Goal: Task Accomplishment & Management: Use online tool/utility

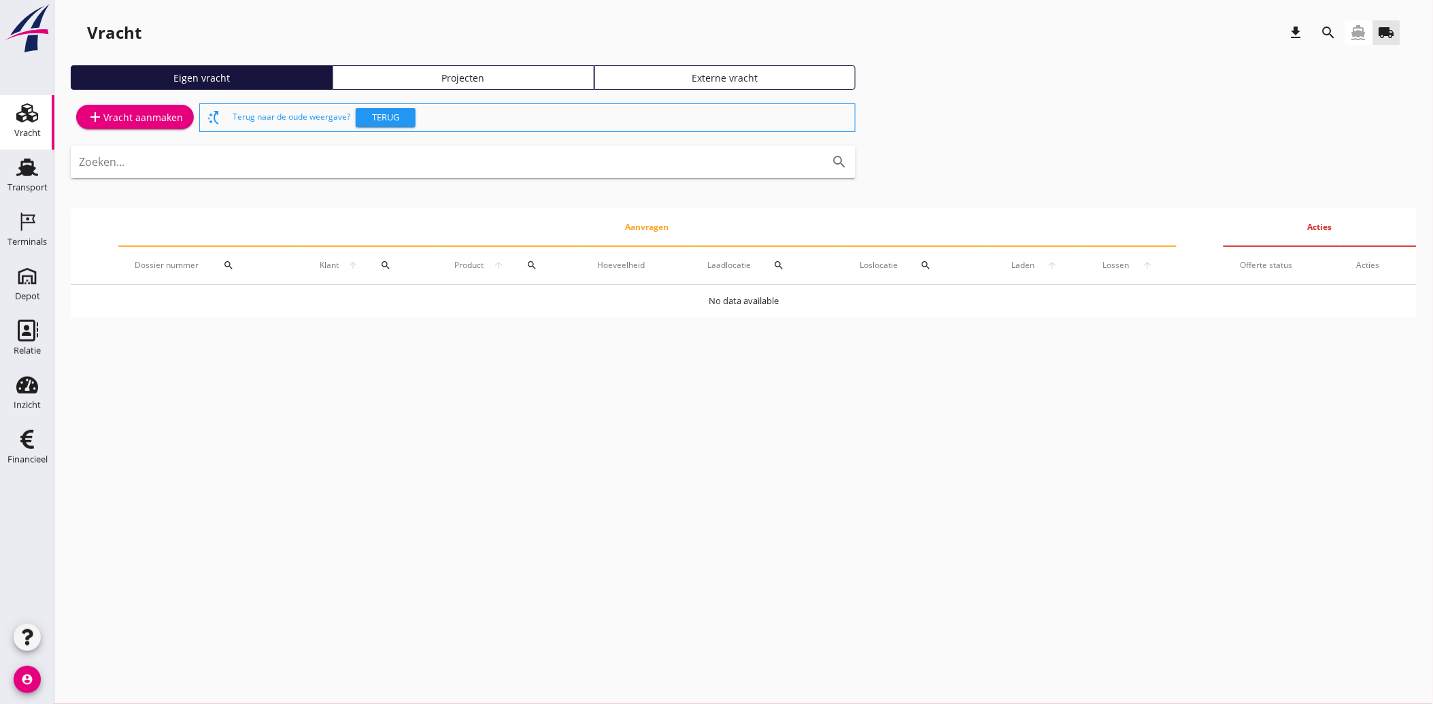
drag, startPoint x: 33, startPoint y: 437, endPoint x: 180, endPoint y: 403, distance: 151.5
click at [33, 437] on icon "Financieel" at bounding box center [27, 440] width 22 height 22
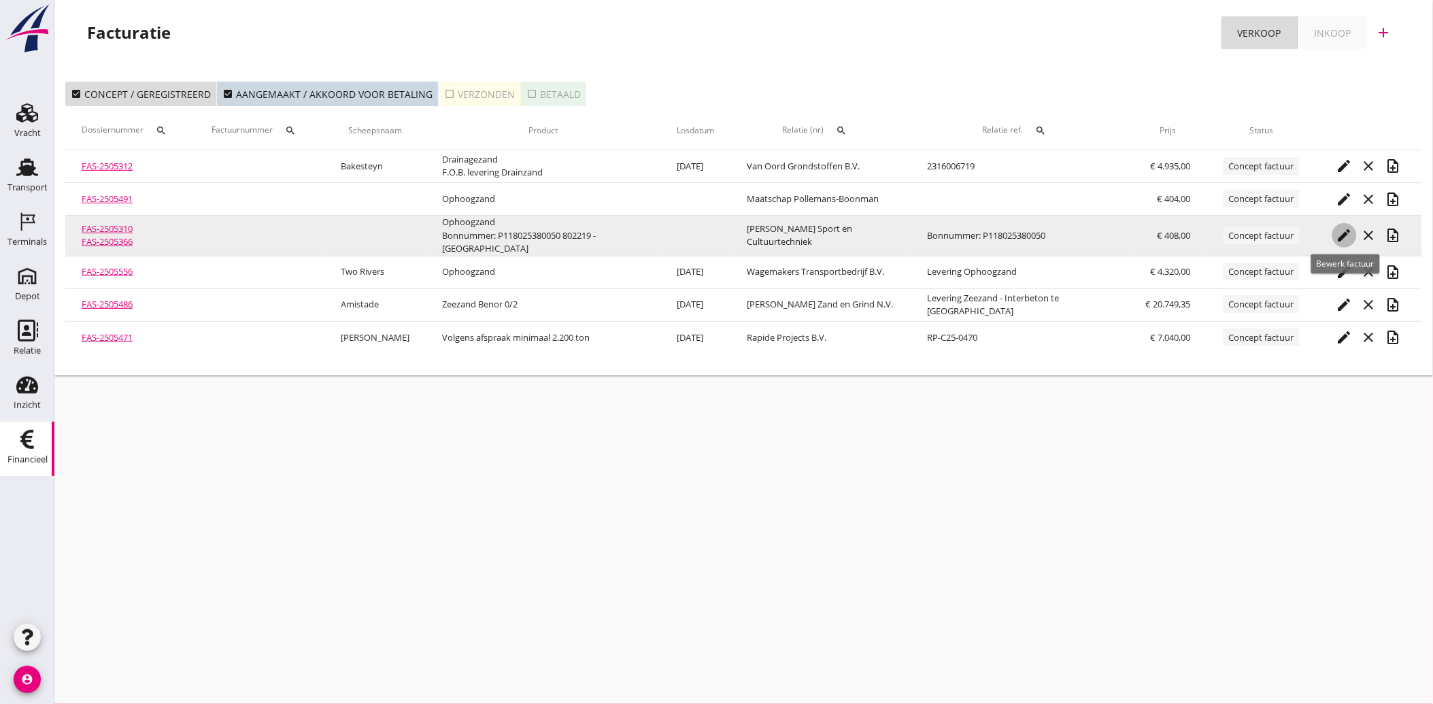
click at [1337, 229] on icon "edit" at bounding box center [1345, 235] width 16 height 16
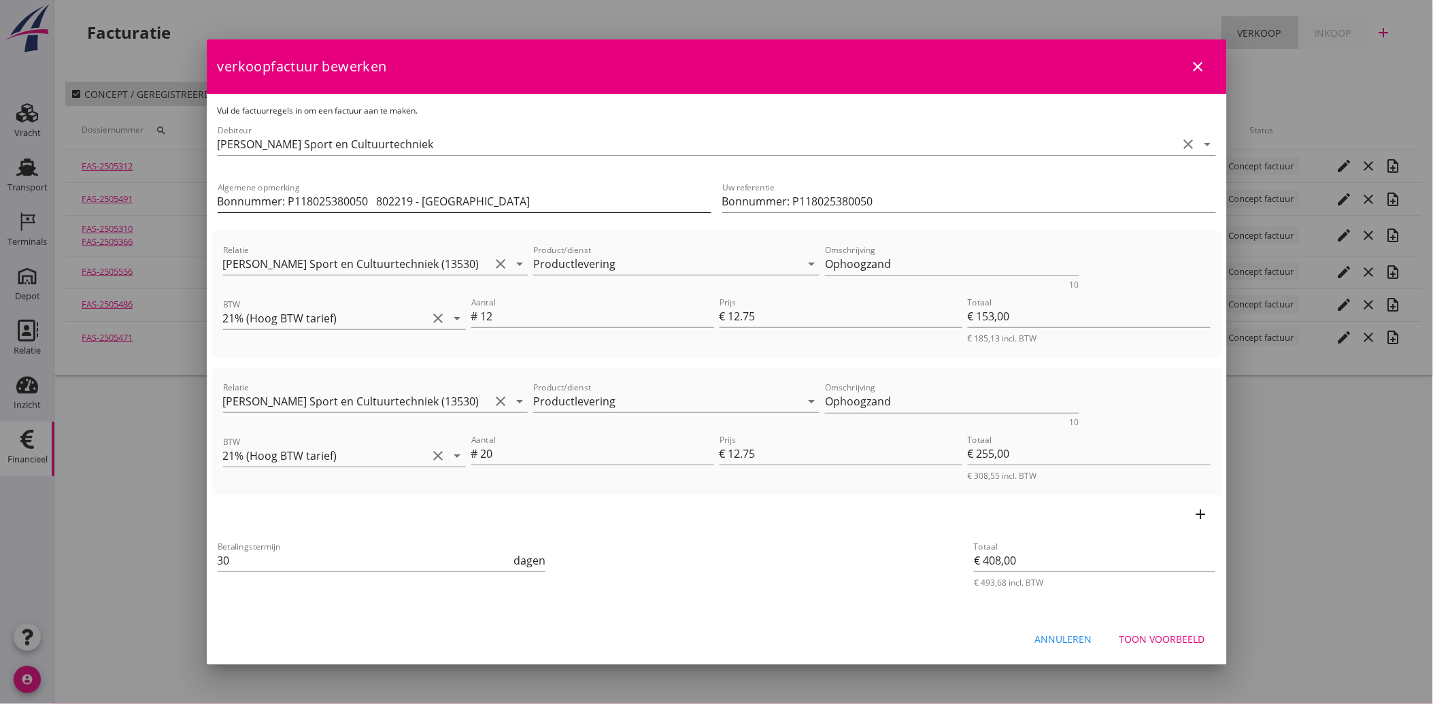
click at [371, 196] on input "Bonnummer: P118025380050 802219 - Hansweert Parkzone" at bounding box center [465, 201] width 494 height 22
type input "802219 - [GEOGRAPHIC_DATA]"
click at [1180, 632] on div "Toon voorbeeld" at bounding box center [1163, 639] width 86 height 14
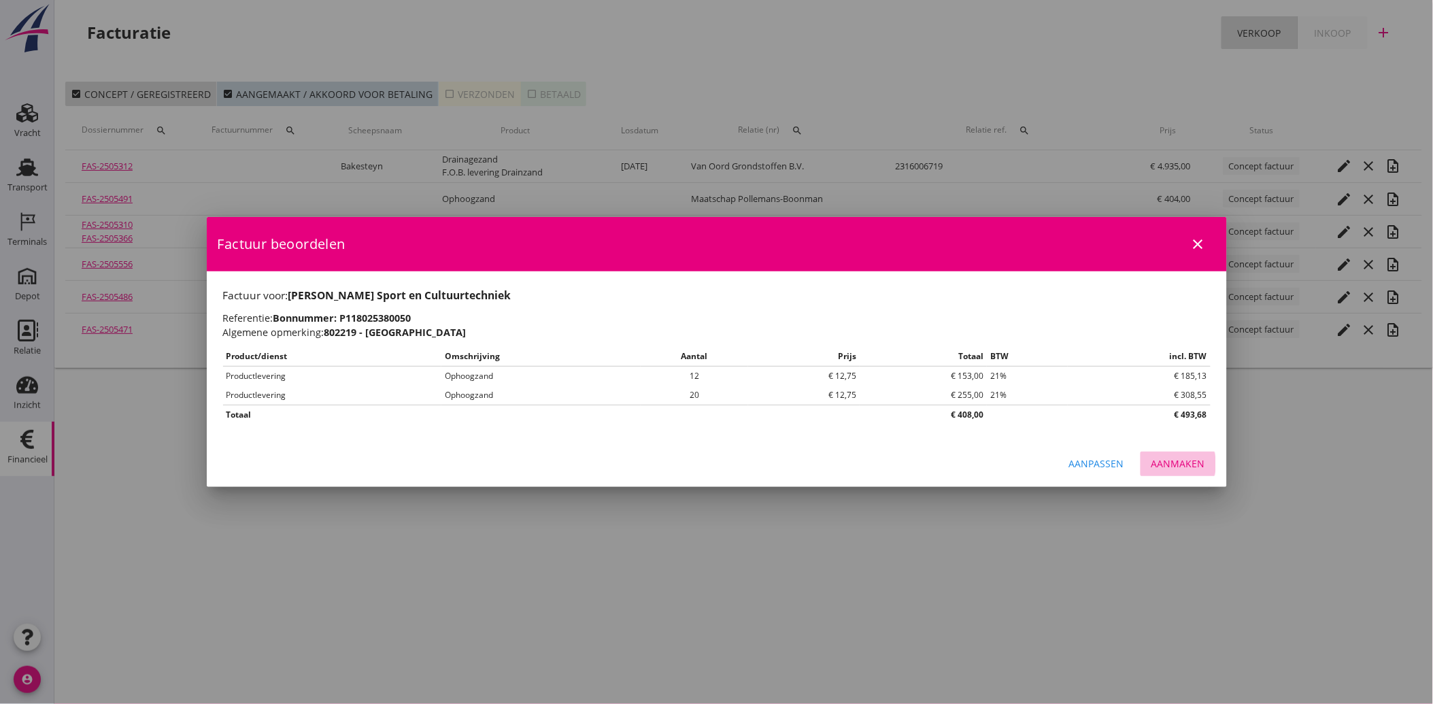
click at [1198, 458] on div "Aanmaken" at bounding box center [1179, 463] width 54 height 14
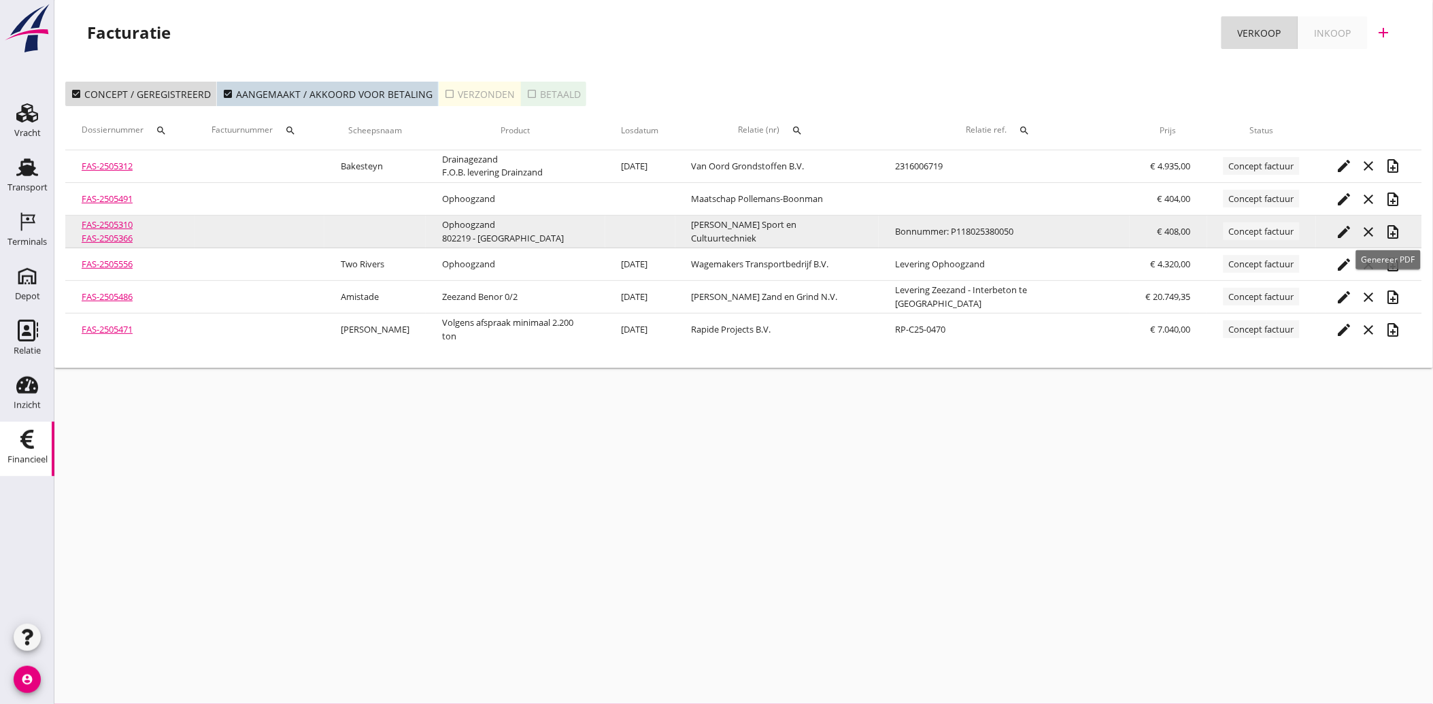
click at [1386, 228] on icon "note_add" at bounding box center [1394, 232] width 16 height 16
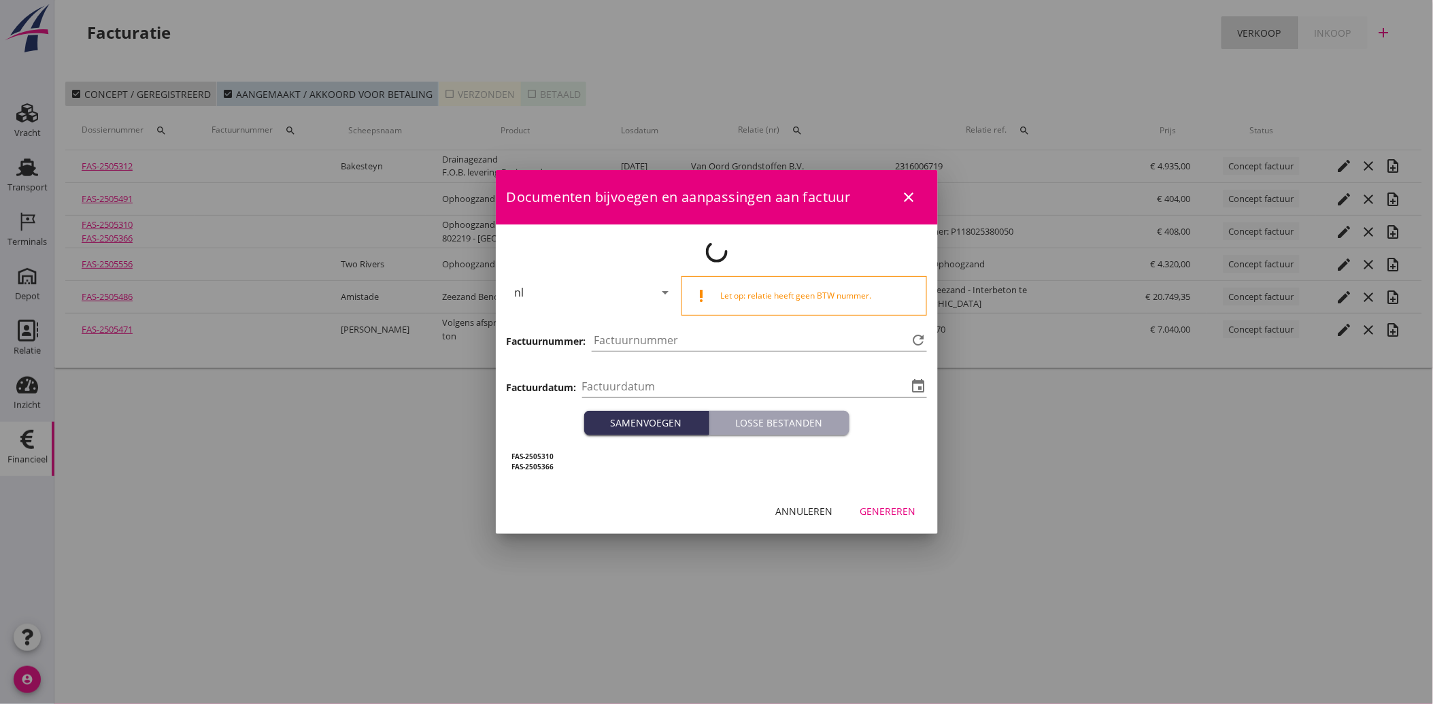
type input "[DATE]"
type input "3884"
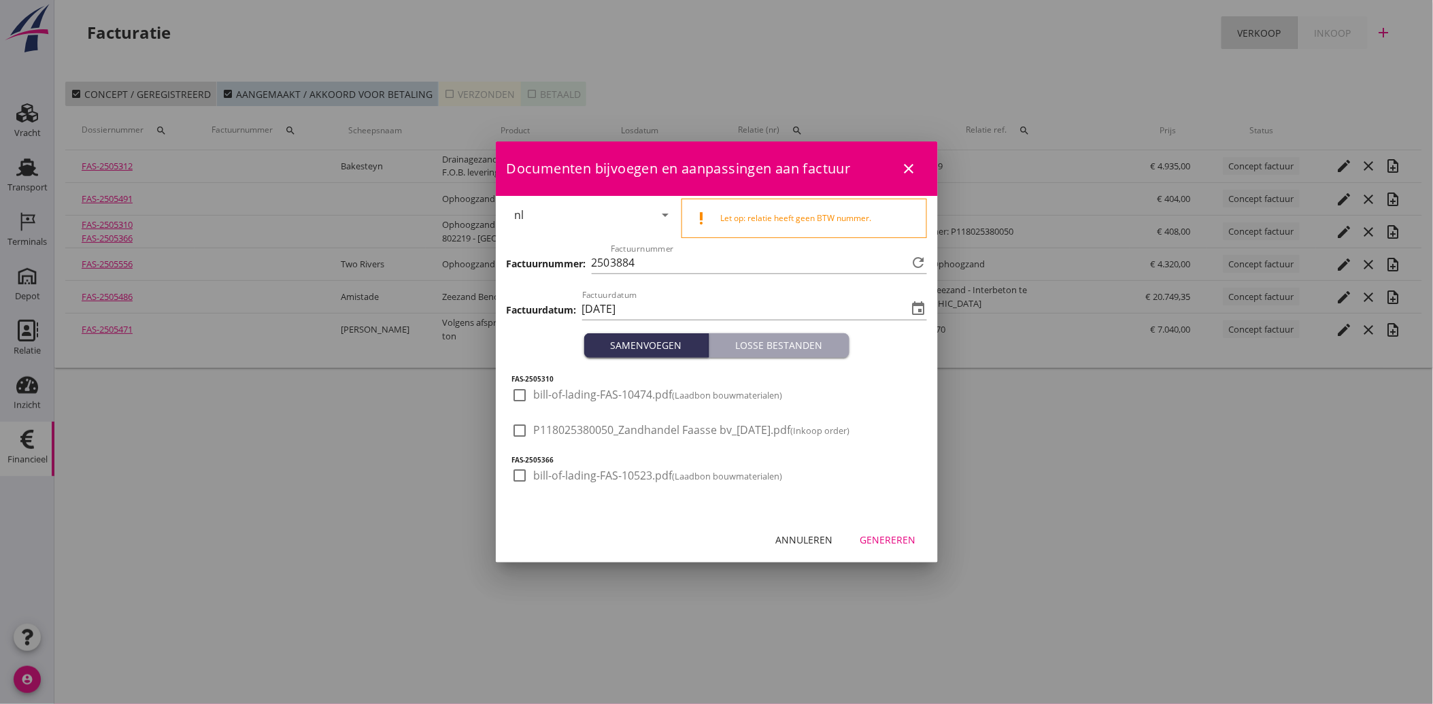
drag, startPoint x: 520, startPoint y: 429, endPoint x: 556, endPoint y: 468, distance: 52.9
click at [520, 431] on div at bounding box center [520, 430] width 23 height 23
checkbox input "true"
click at [895, 536] on div "Genereren" at bounding box center [888, 540] width 56 height 14
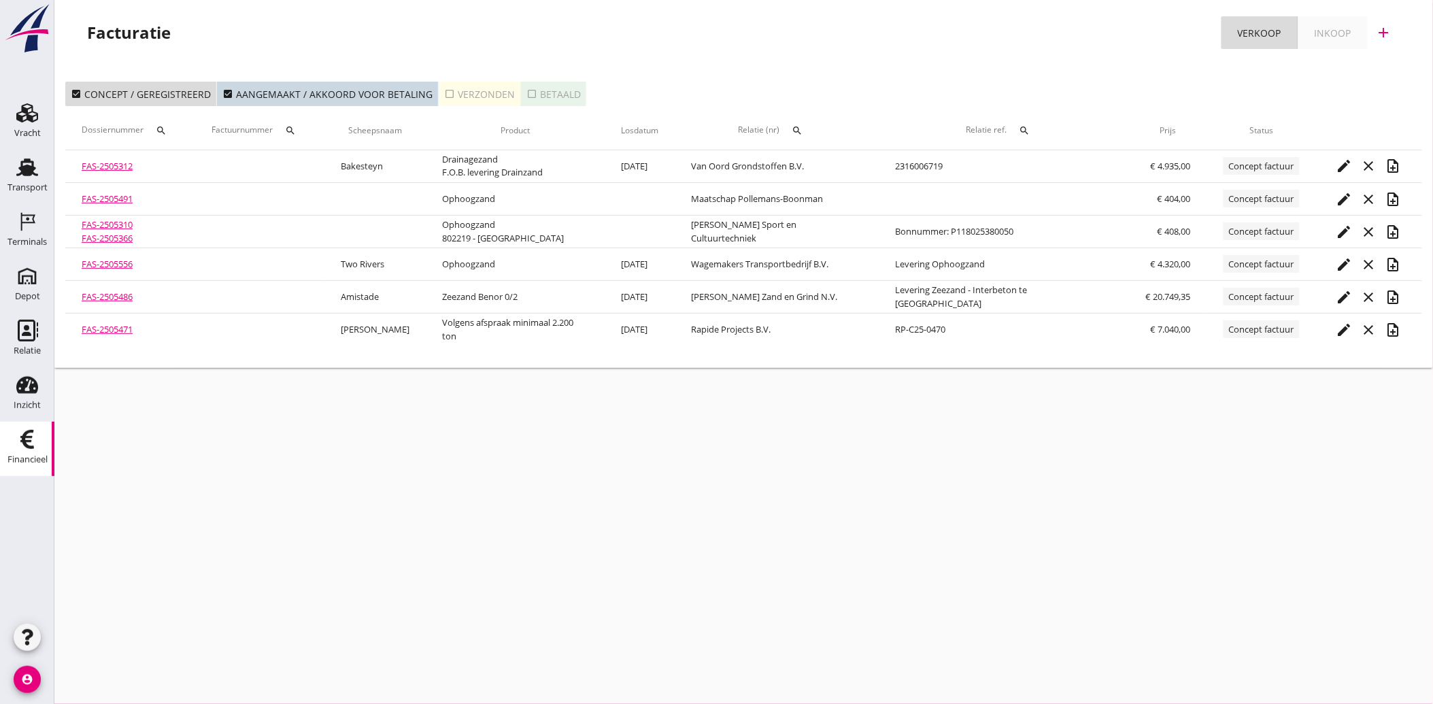
click at [7, 171] on link "Transport Transport" at bounding box center [27, 177] width 54 height 54
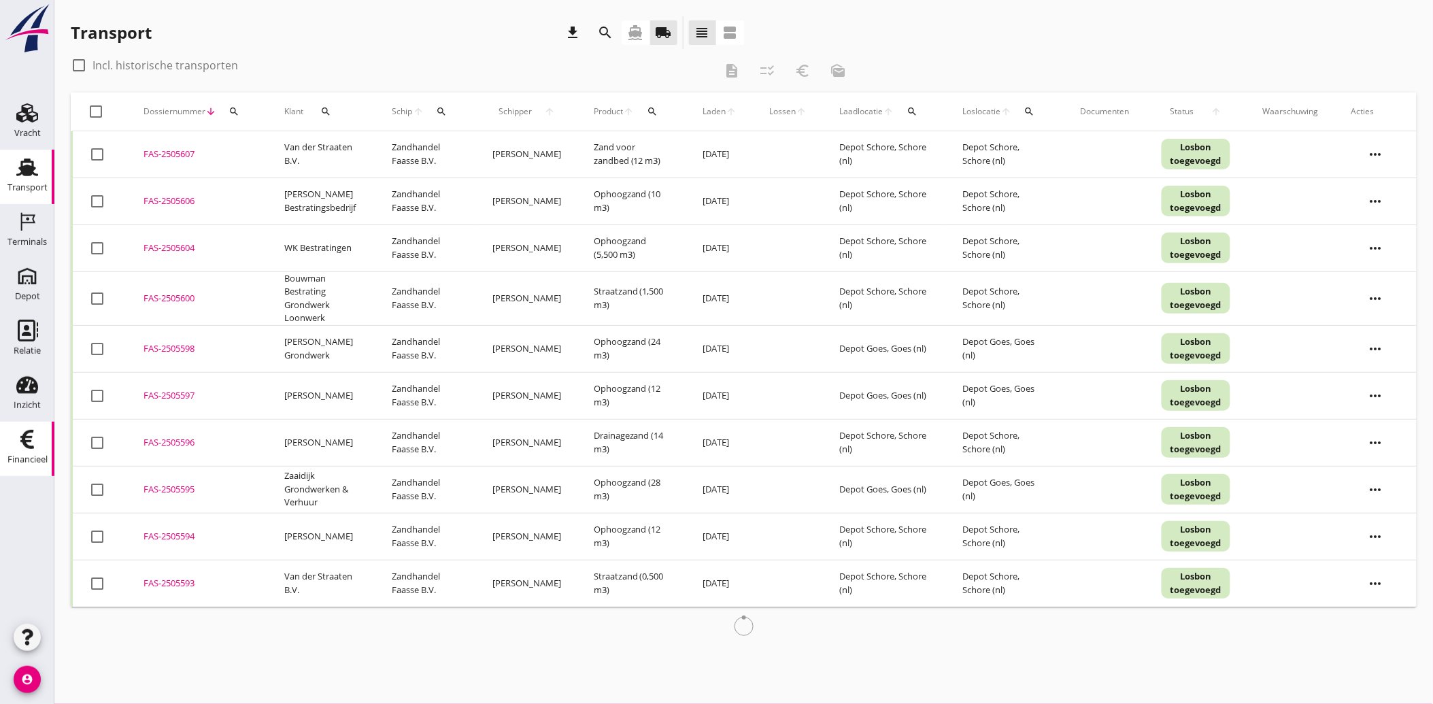
click at [25, 451] on div "Financieel" at bounding box center [27, 459] width 40 height 19
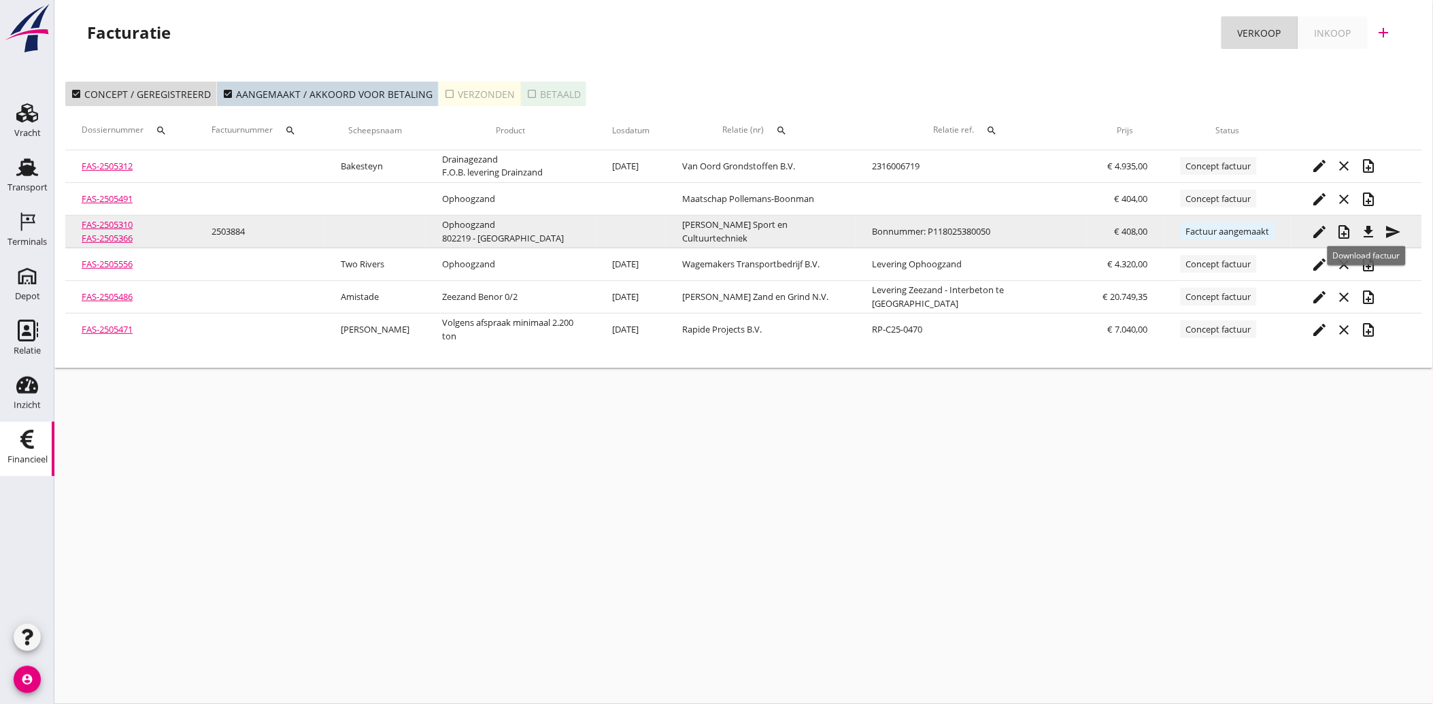
click at [1371, 234] on icon "file_download" at bounding box center [1369, 232] width 16 height 16
click at [1393, 229] on icon "send" at bounding box center [1394, 232] width 16 height 16
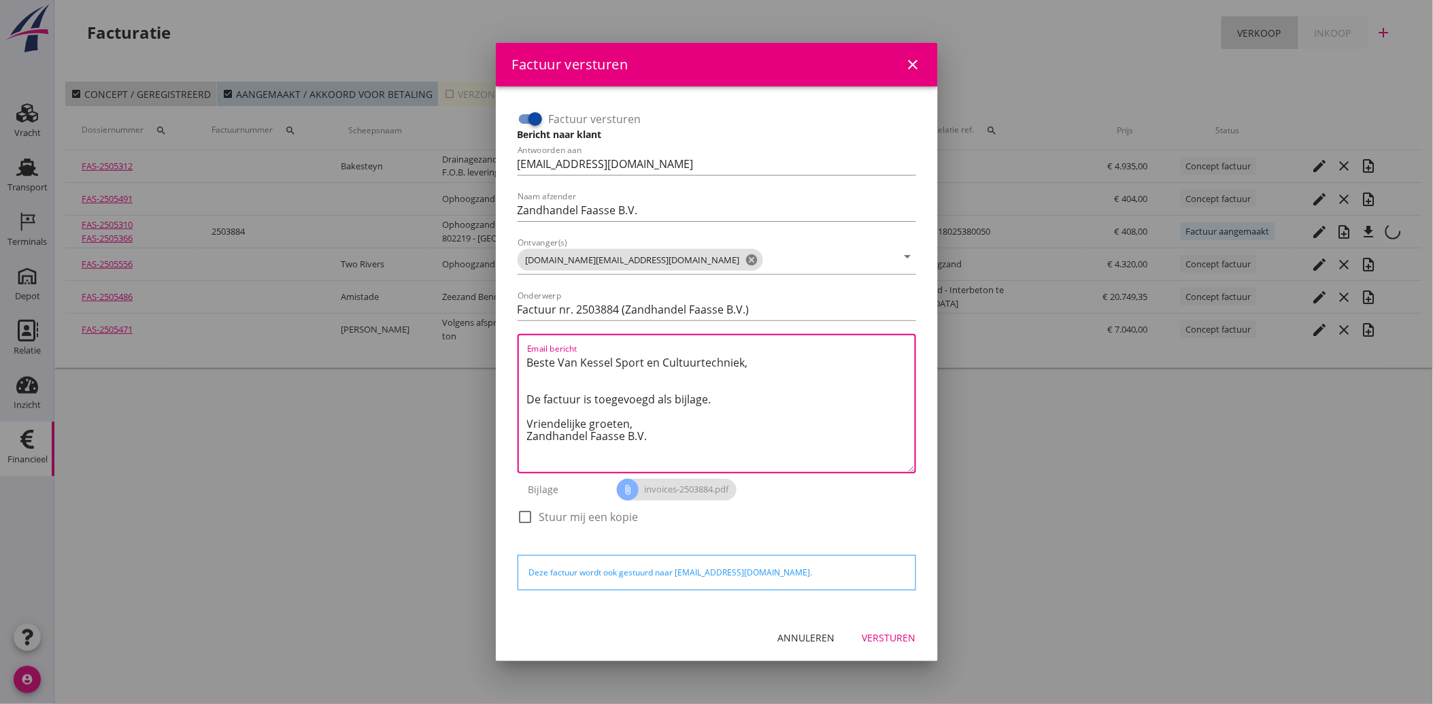
drag, startPoint x: 667, startPoint y: 439, endPoint x: 490, endPoint y: 352, distance: 196.8
click at [490, 352] on div "Factuur versturen close Factuur versturen Bericht naar klant Antwoorden aan adm…" at bounding box center [716, 352] width 1433 height 704
paste textarea "Geachte heer/mevrouw, Hierbij zenden wij u onze factuur i.v.m. de door ons aan …"
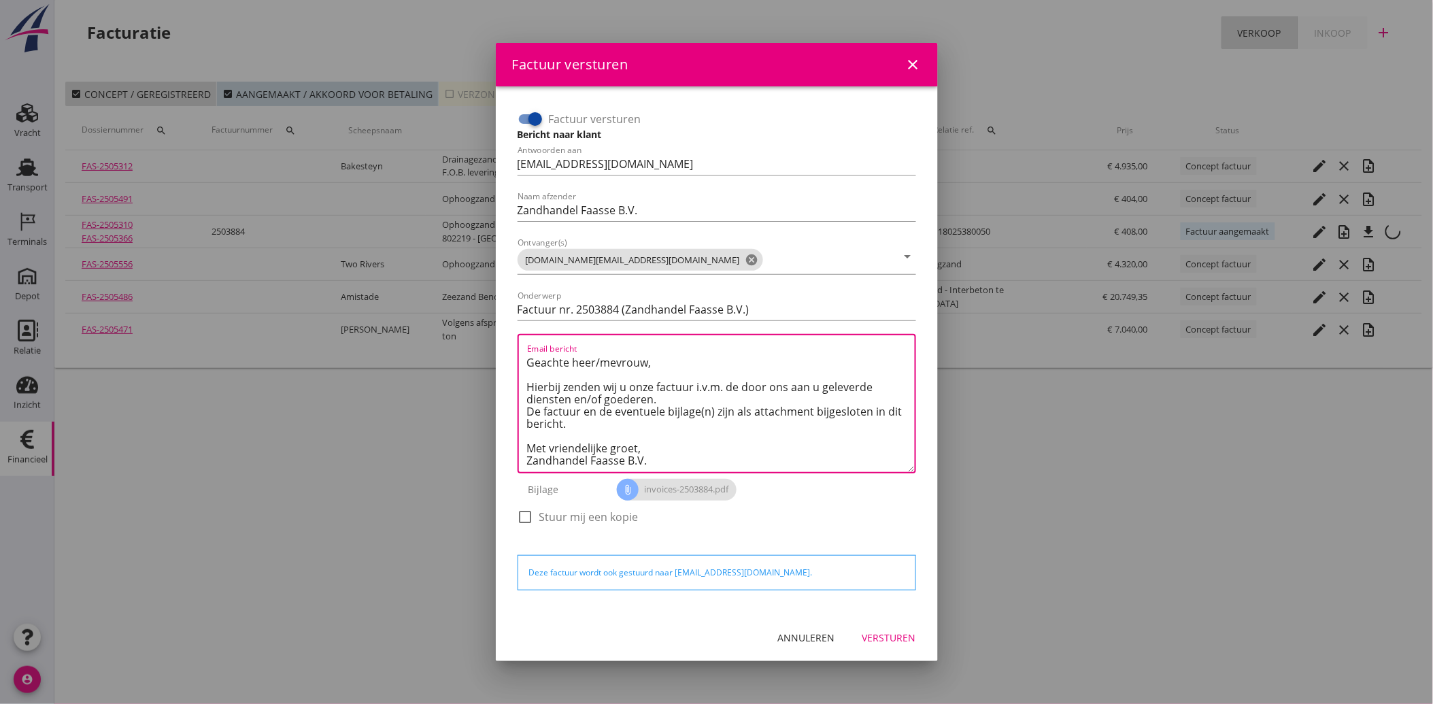
scroll to position [8, 0]
type textarea "Geachte heer/mevrouw, Hierbij zenden wij u onze factuur i.v.m. de door ons aan …"
click at [877, 634] on div "Versturen" at bounding box center [889, 638] width 54 height 14
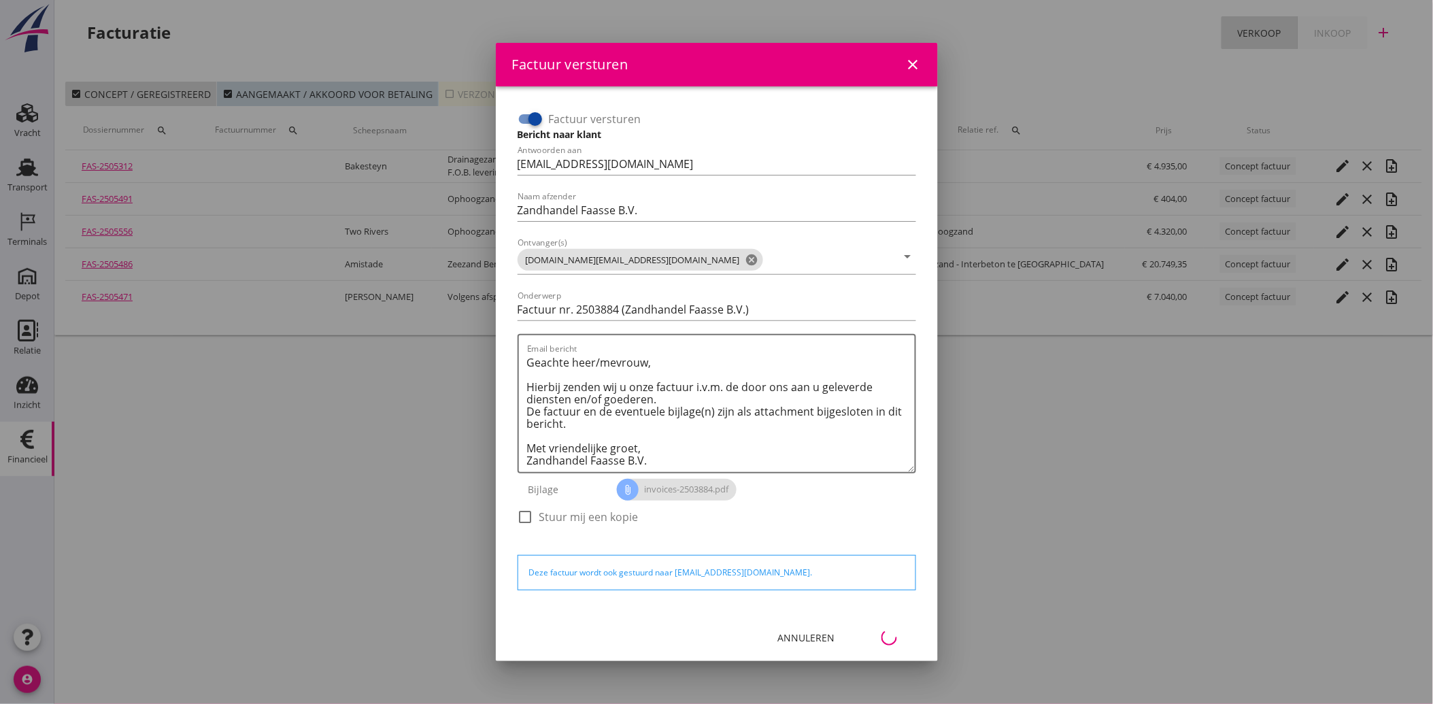
click at [781, 638] on div "Annuleren" at bounding box center [806, 638] width 57 height 14
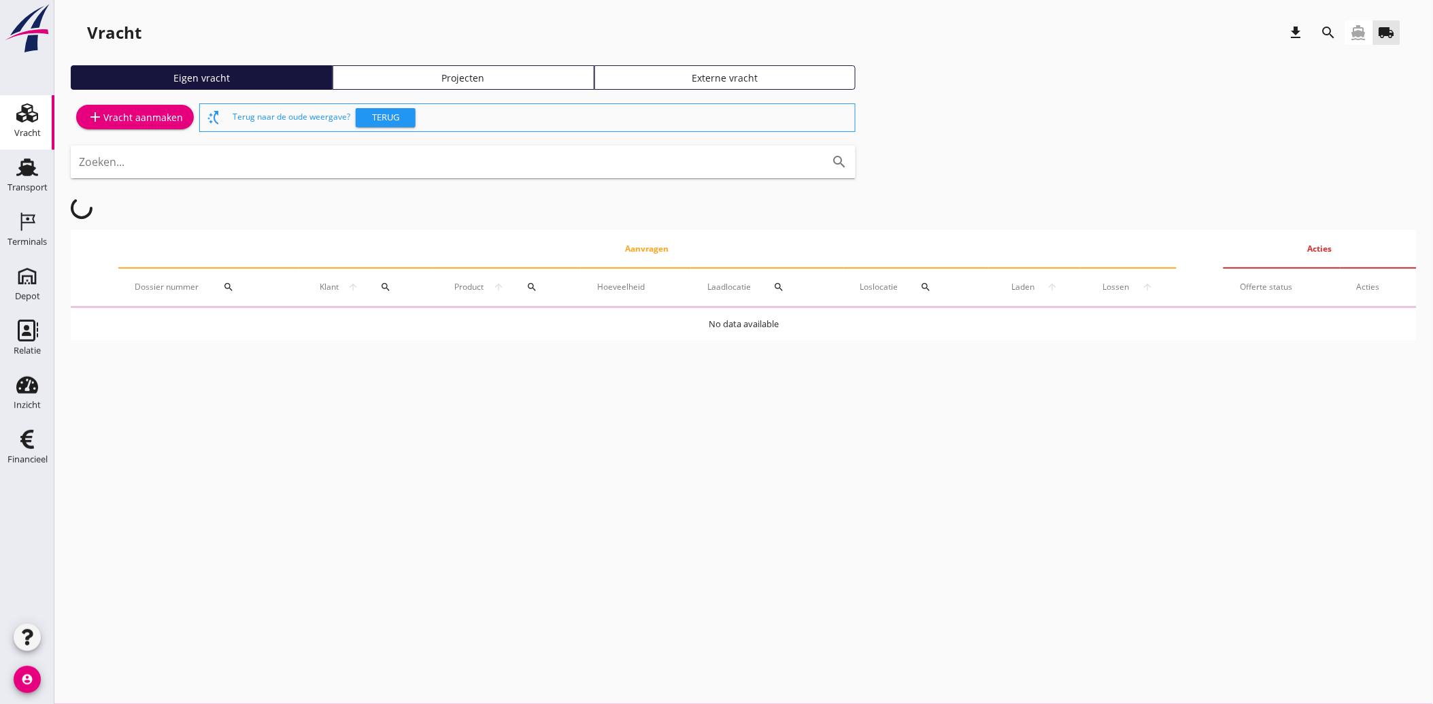
drag, startPoint x: 27, startPoint y: 449, endPoint x: 207, endPoint y: 507, distance: 188.6
click at [27, 450] on link "Financieel Financieel" at bounding box center [27, 449] width 54 height 54
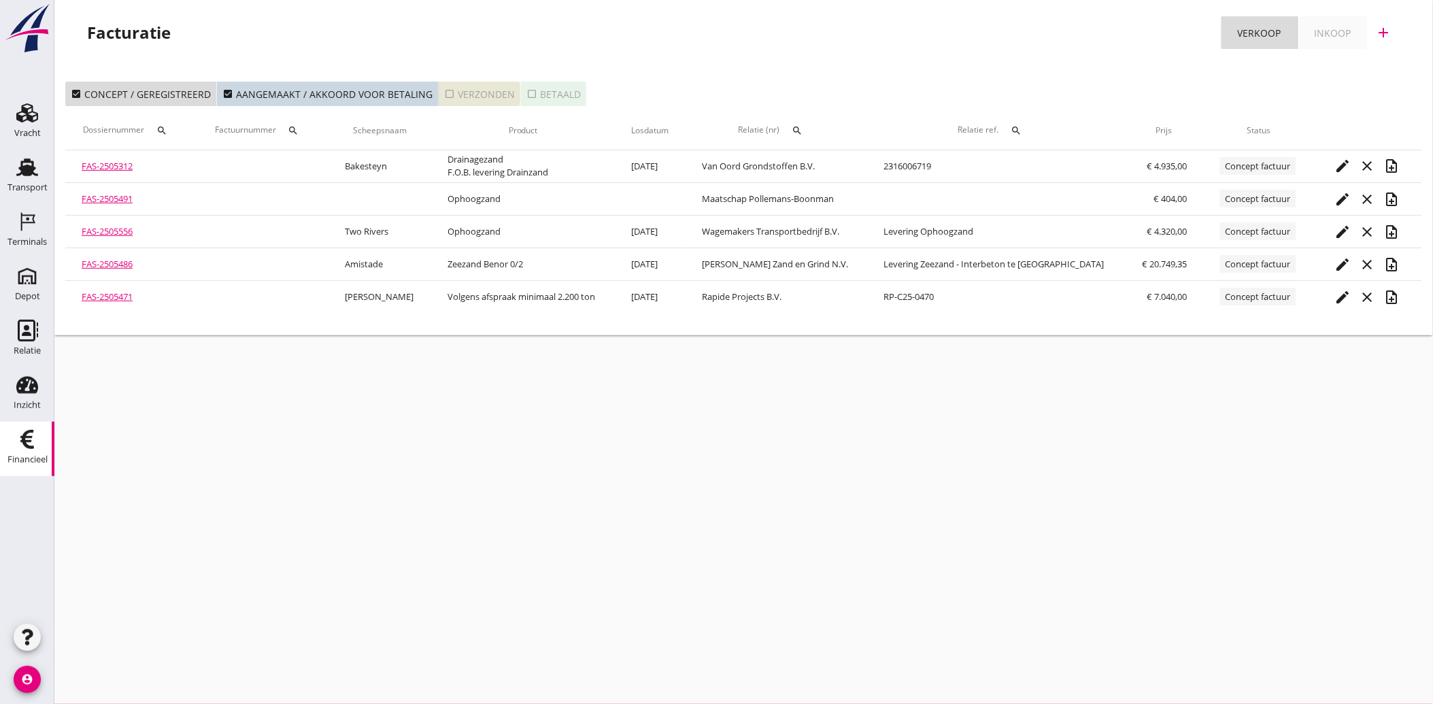
click at [448, 97] on icon "check_box_outline_blank" at bounding box center [449, 93] width 11 height 11
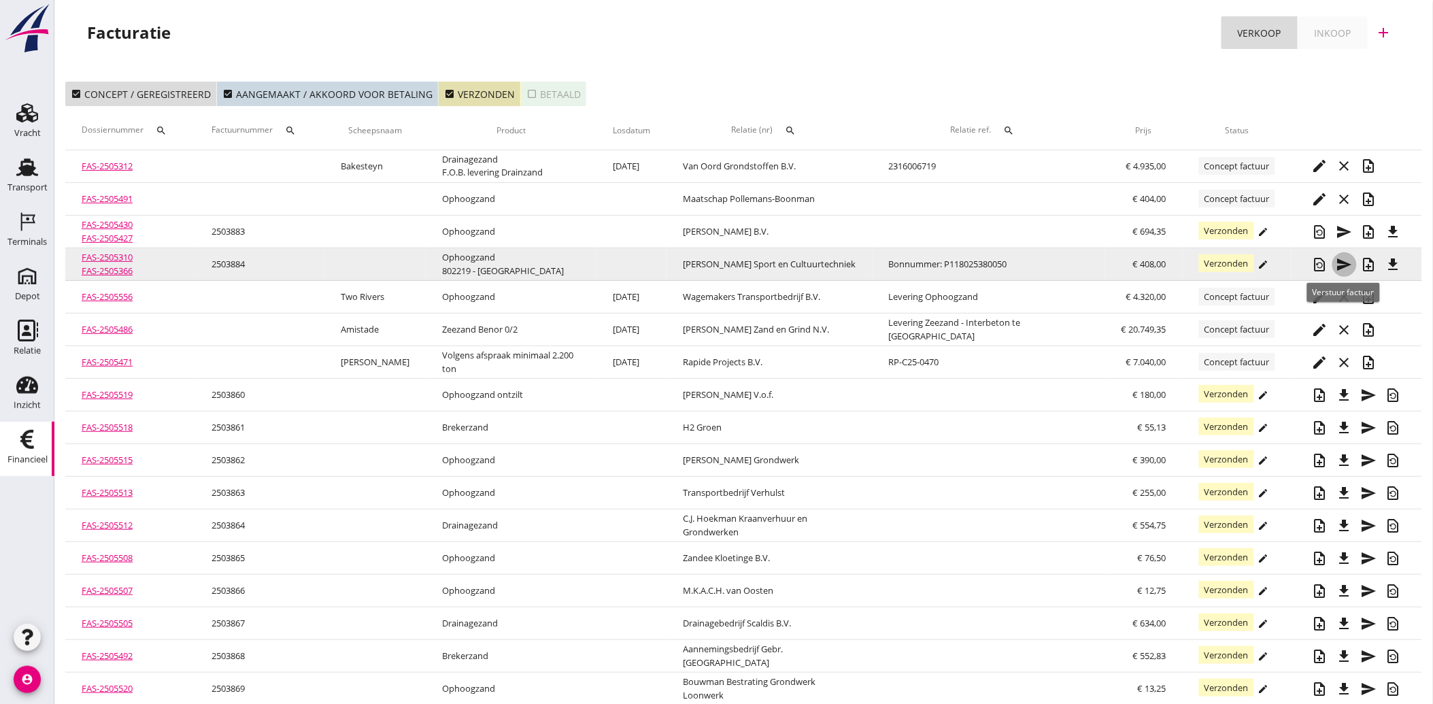
click at [1345, 268] on icon "send" at bounding box center [1345, 264] width 16 height 16
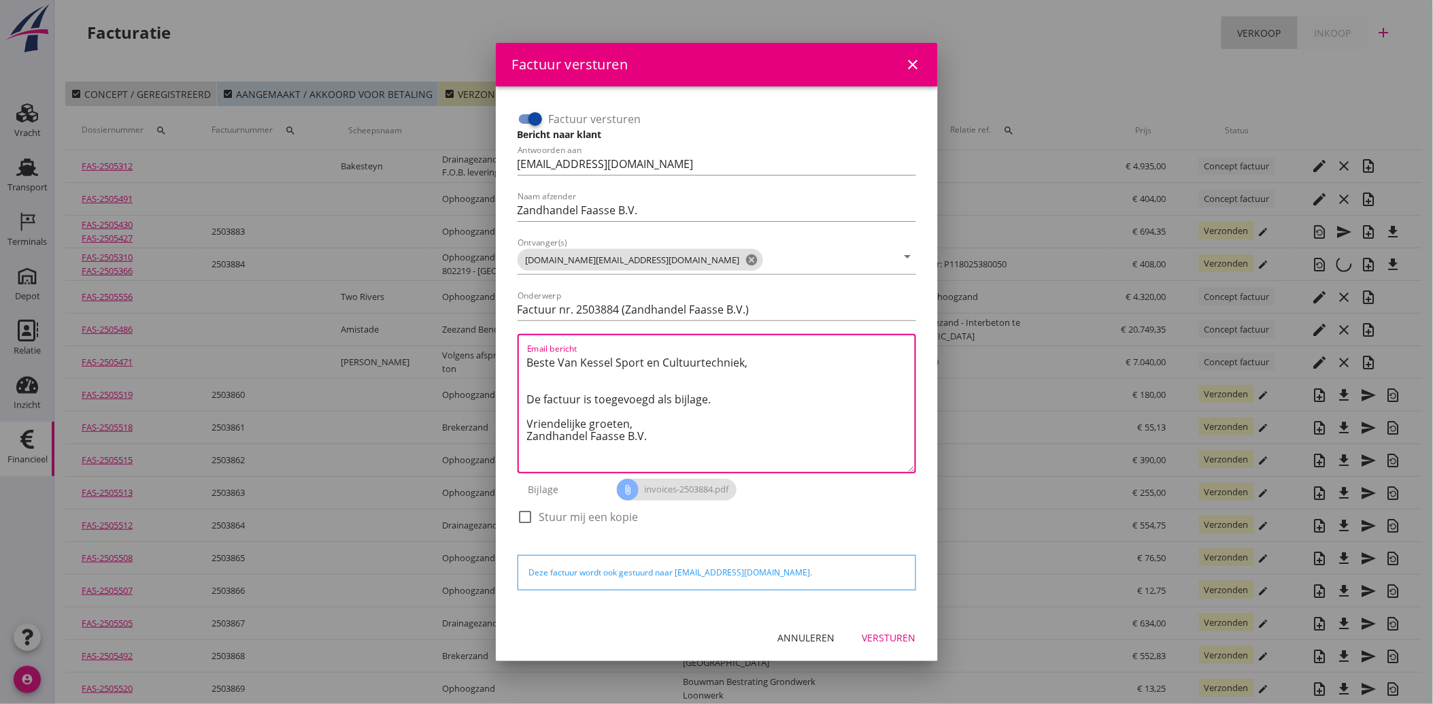
drag, startPoint x: 661, startPoint y: 438, endPoint x: 497, endPoint y: 348, distance: 187.2
click at [497, 348] on div "Factuur versturen Bericht naar klant Antwoorden aan [EMAIL_ADDRESS][DOMAIN_NAME…" at bounding box center [717, 350] width 442 height 528
paste textarea "Geachte heer/mevrouw, Hierbij zenden wij u onze factuur i.v.m. de door ons aan …"
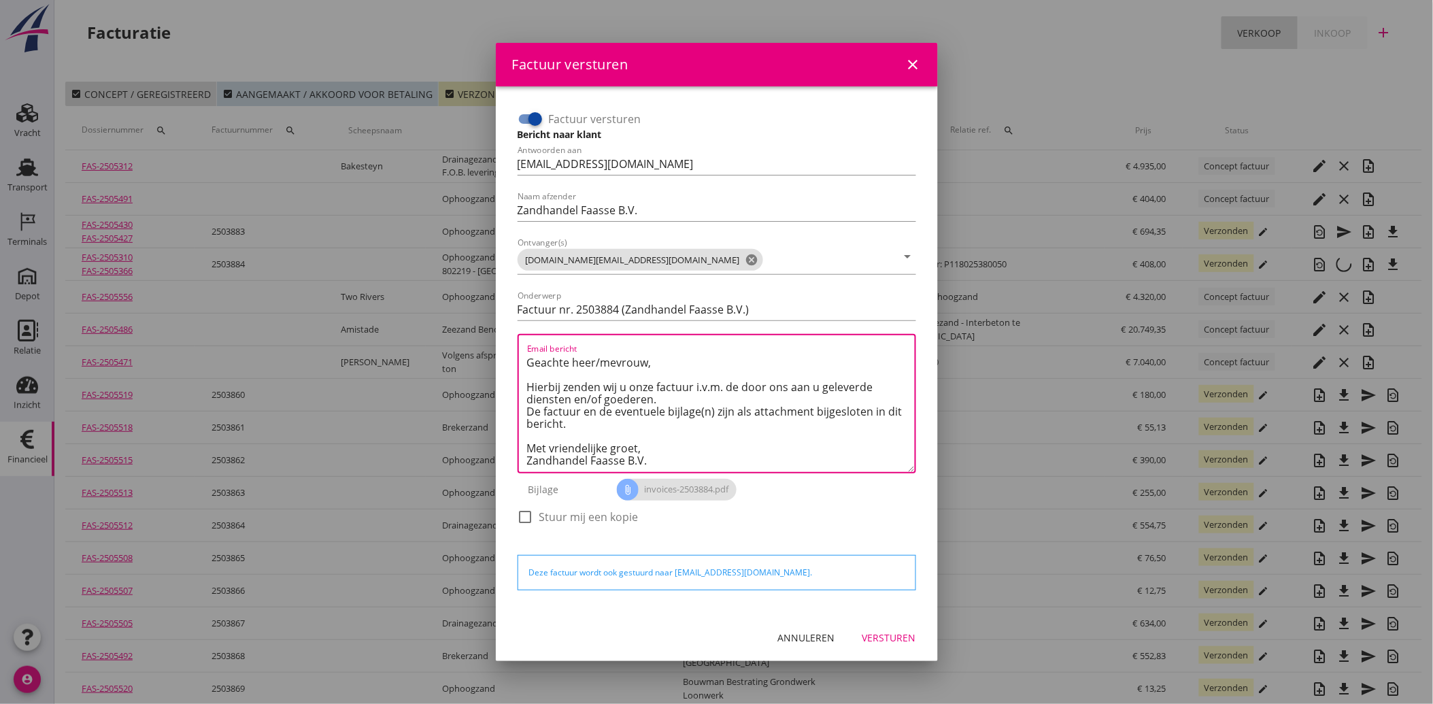
scroll to position [8, 0]
type textarea "Geachte heer/mevrouw, Hierbij zenden wij u onze factuur i.v.m. de door ons aan …"
click at [903, 635] on div "Versturen" at bounding box center [889, 638] width 54 height 14
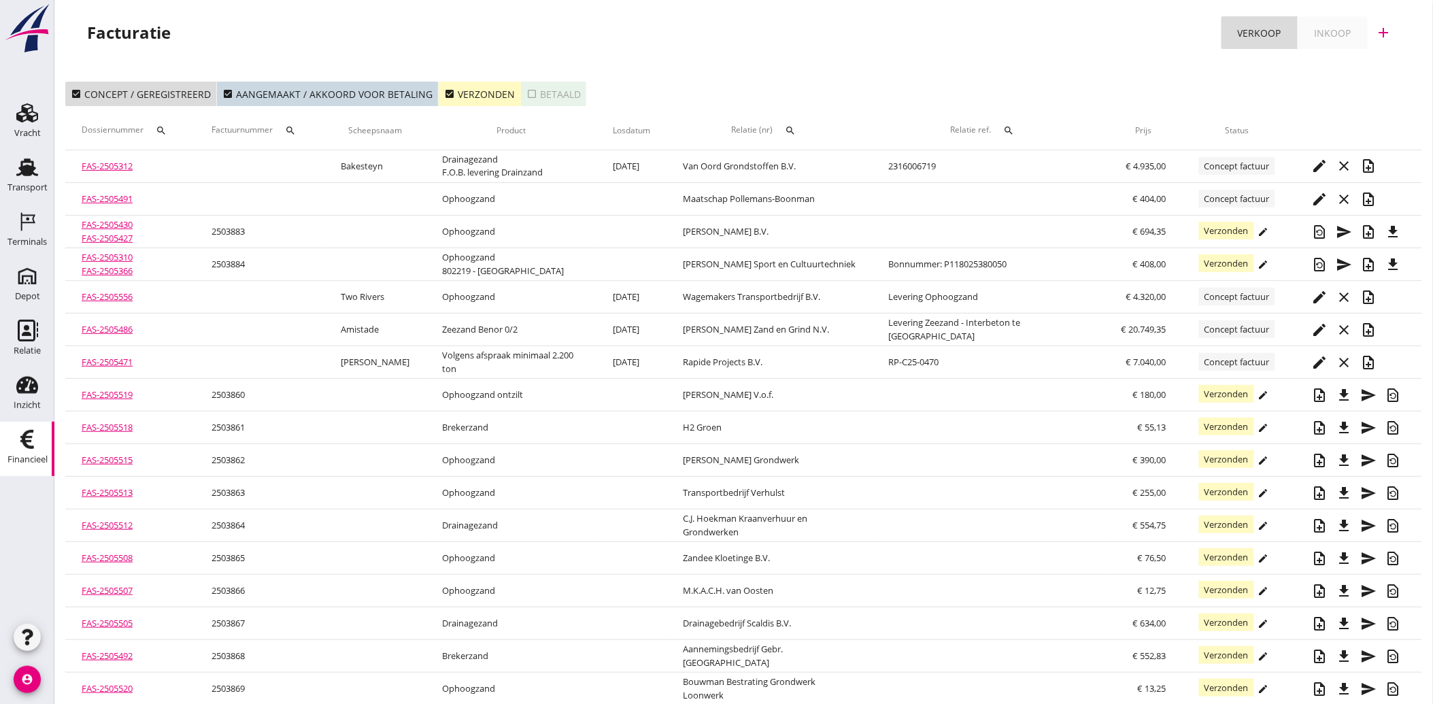
click at [446, 94] on icon "check_box" at bounding box center [449, 93] width 11 height 11
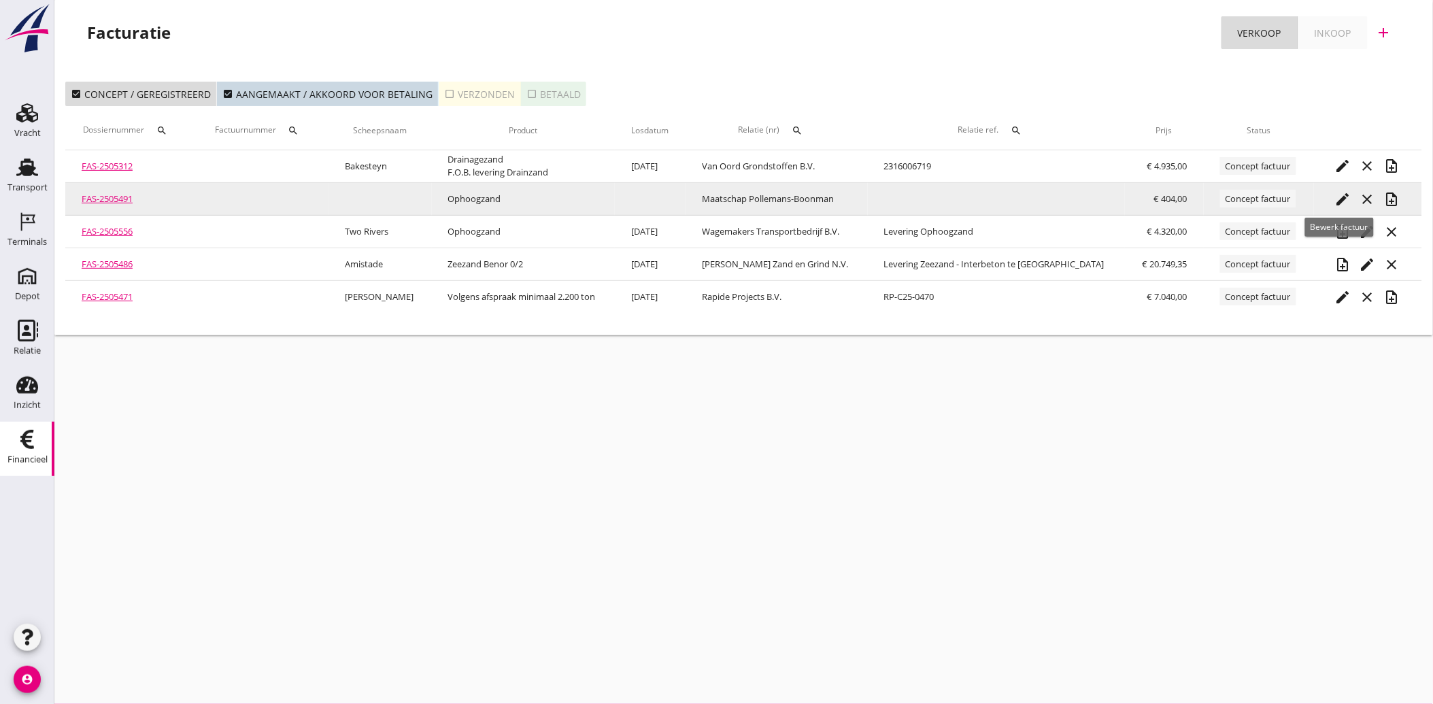
click at [1338, 195] on icon "edit" at bounding box center [1343, 199] width 16 height 16
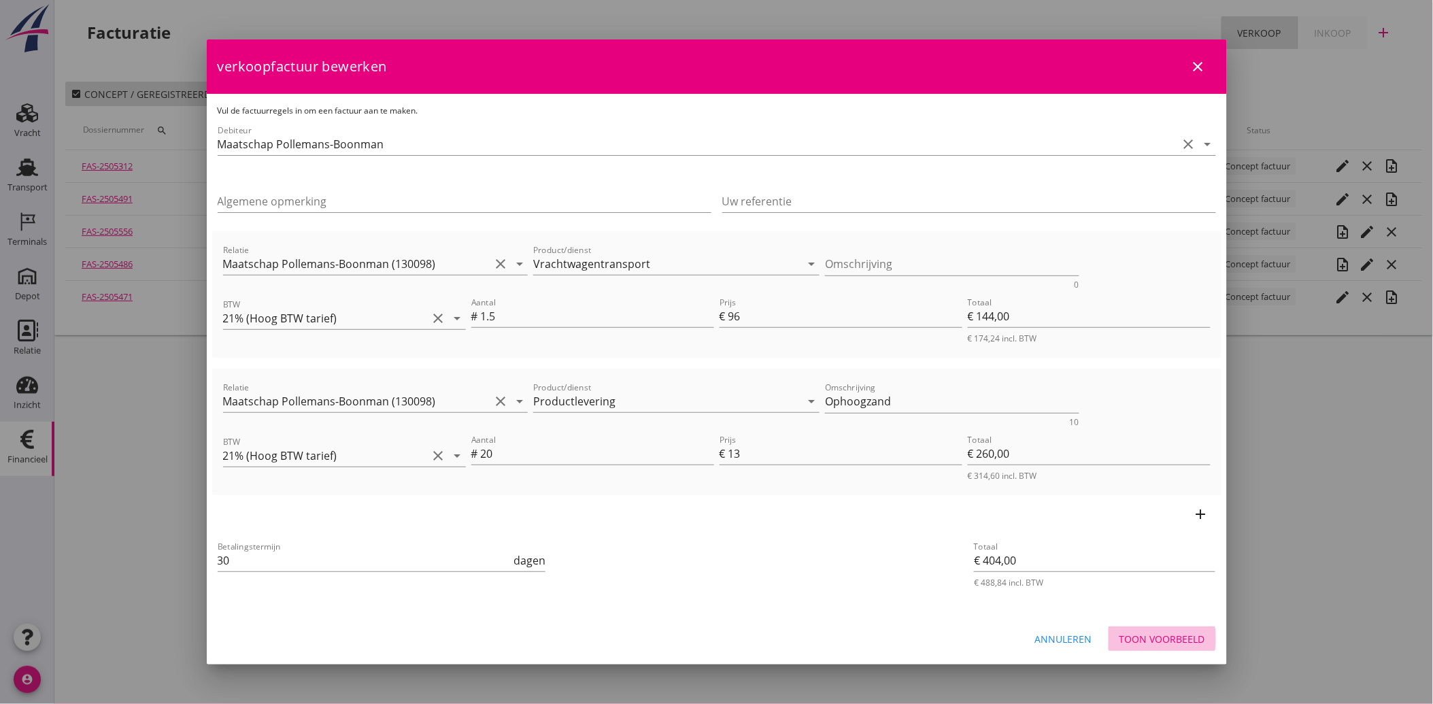
click at [1157, 634] on div "Toon voorbeeld" at bounding box center [1163, 639] width 86 height 14
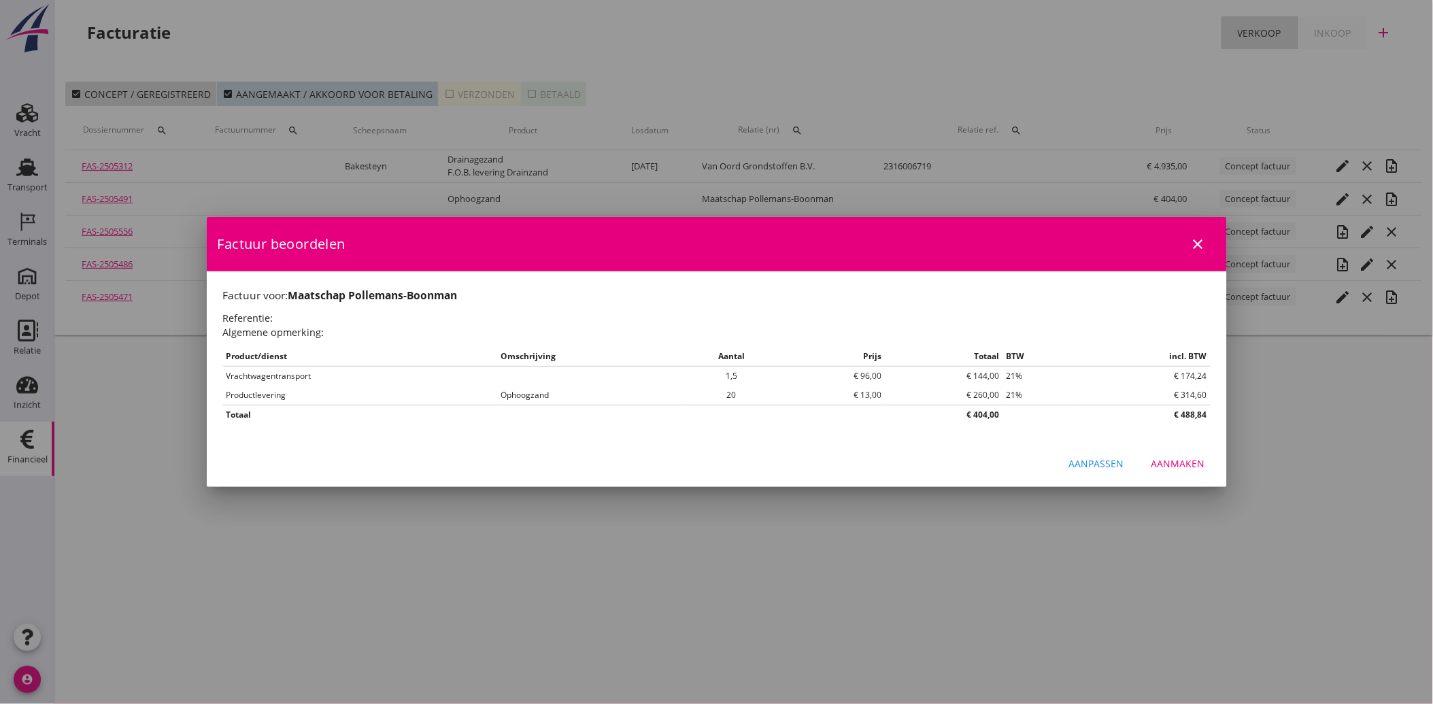
click at [1174, 453] on button "Aanmaken" at bounding box center [1179, 464] width 76 height 24
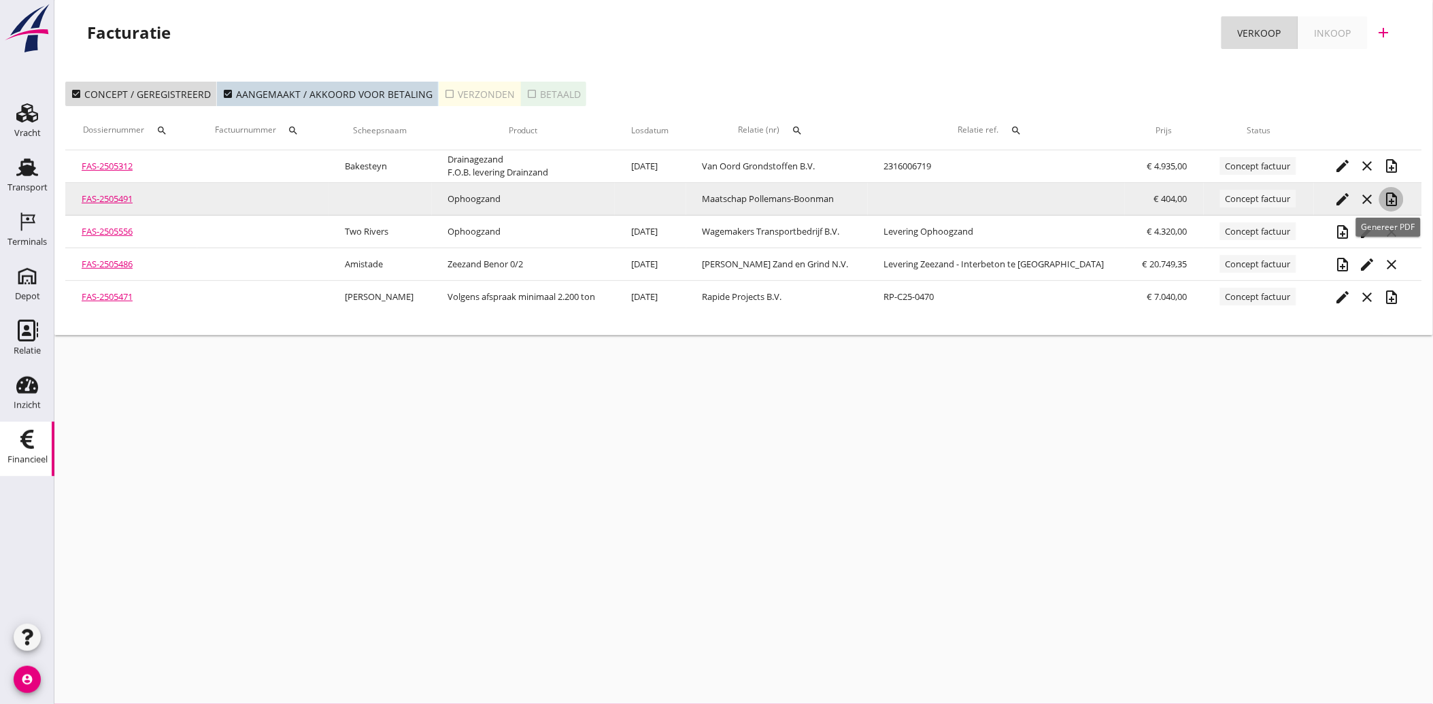
click at [1390, 198] on icon "note_add" at bounding box center [1391, 199] width 16 height 16
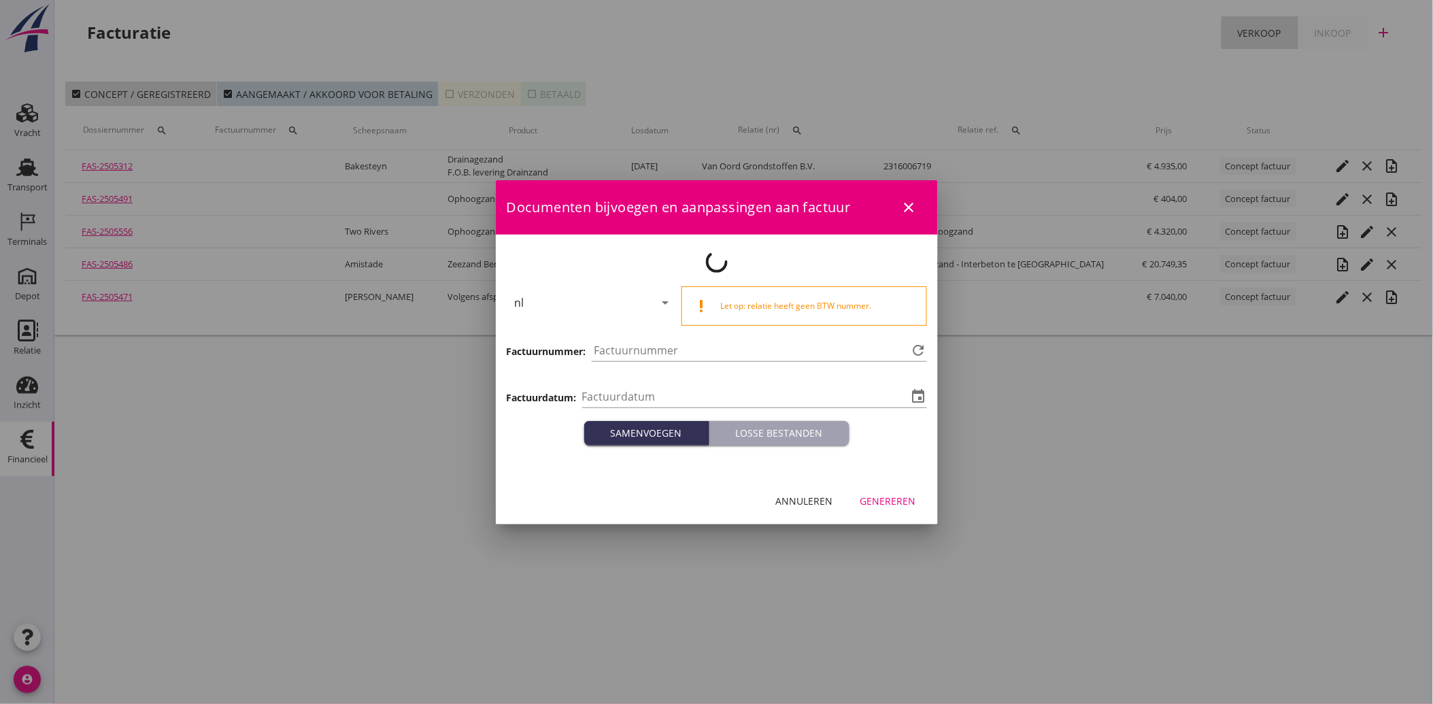
type input "[DATE]"
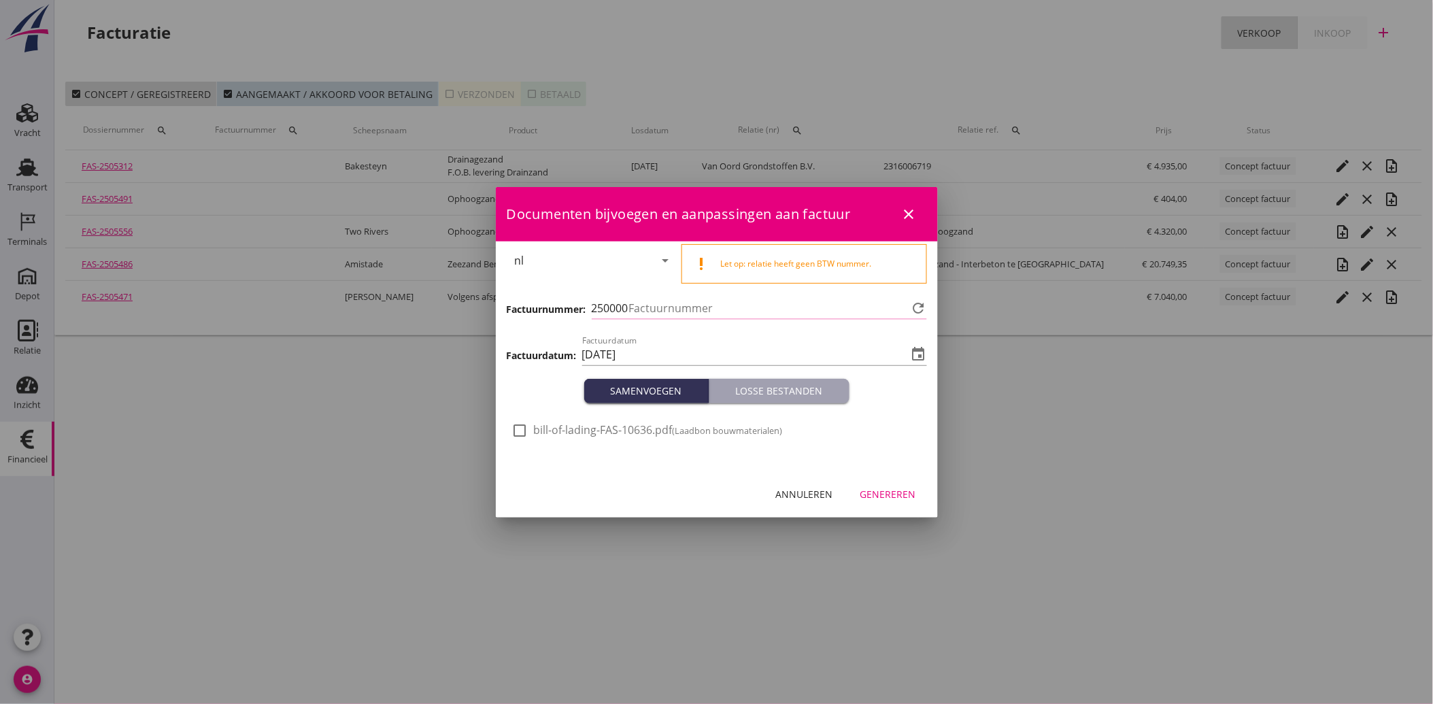
type input "3885"
drag, startPoint x: 520, startPoint y: 433, endPoint x: 543, endPoint y: 454, distance: 30.8
click at [520, 434] on div at bounding box center [520, 430] width 23 height 23
checkbox input "true"
click at [896, 490] on div "Genereren" at bounding box center [888, 494] width 56 height 14
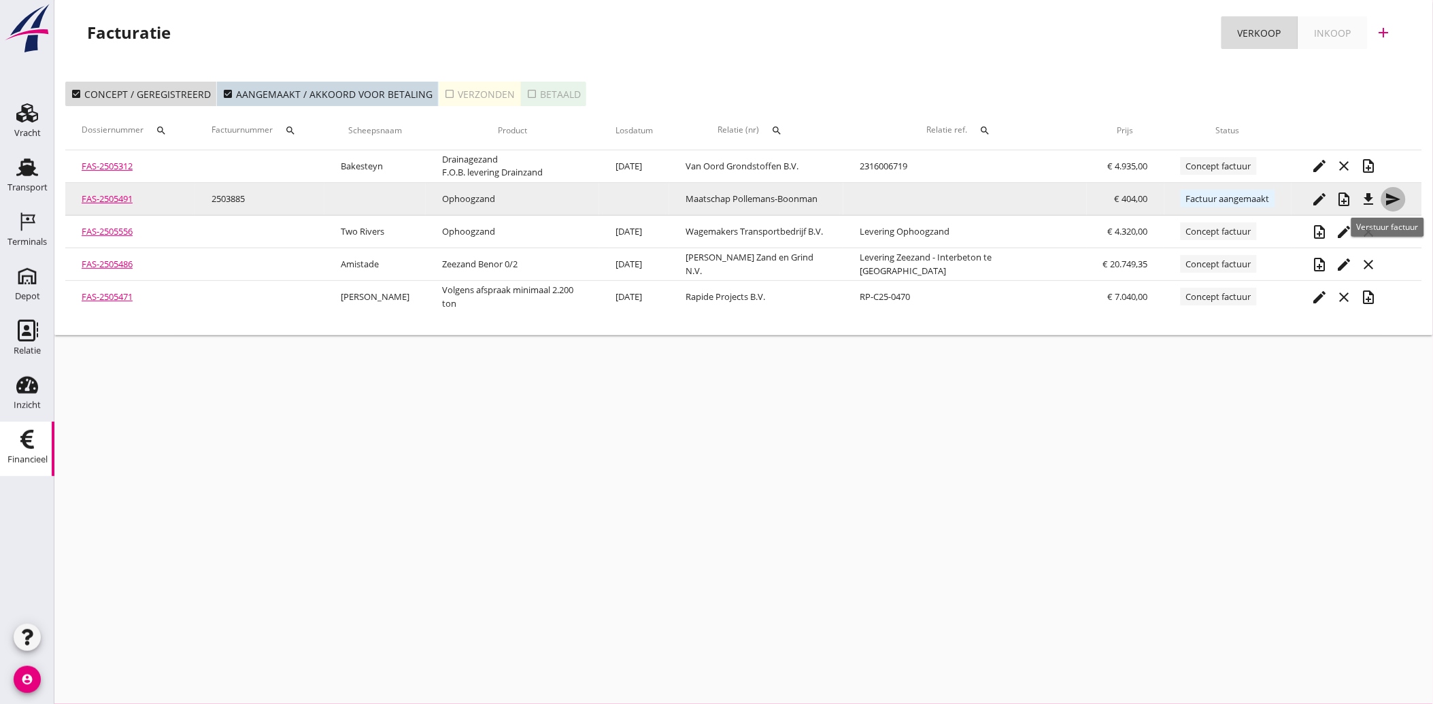
click at [1388, 194] on icon "send" at bounding box center [1394, 199] width 16 height 16
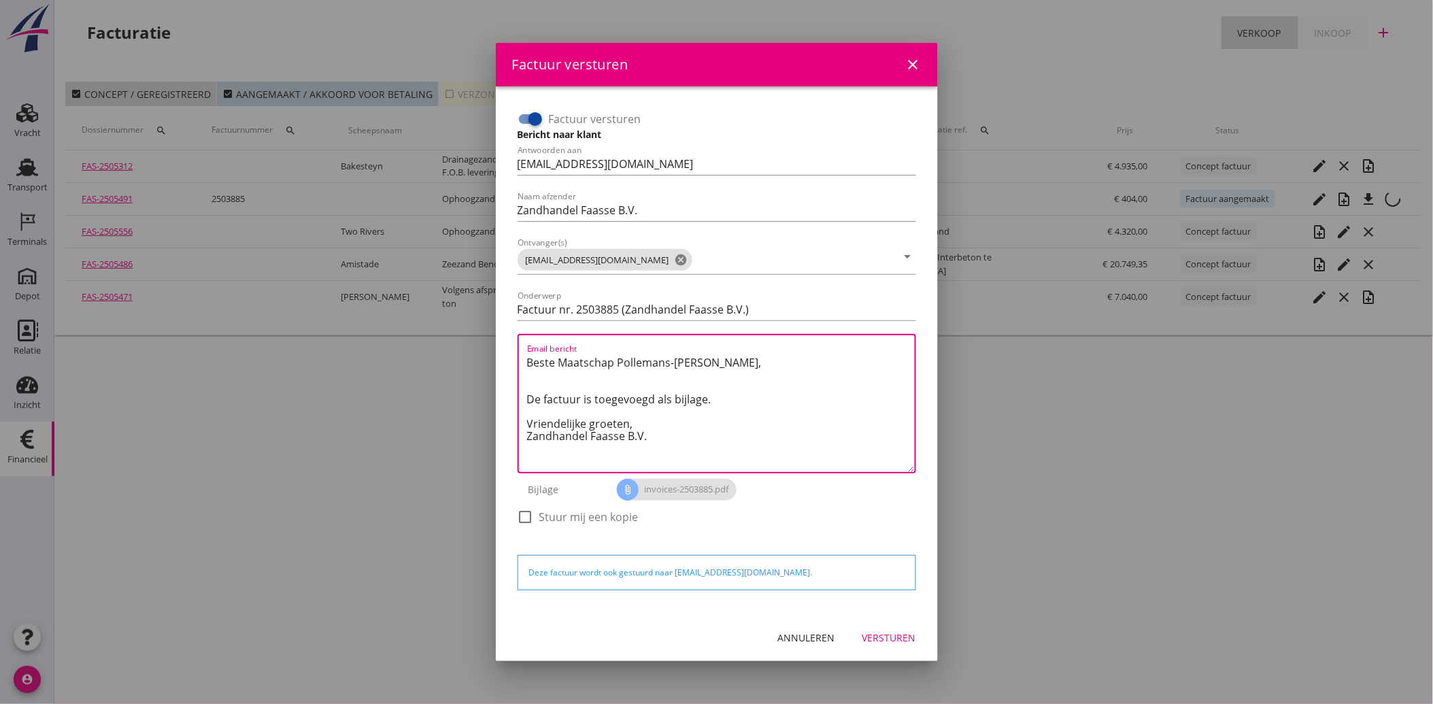
drag, startPoint x: 670, startPoint y: 442, endPoint x: 470, endPoint y: 299, distance: 245.7
click at [470, 299] on div "Factuur versturen close Factuur versturen Bericht naar klant Antwoorden aan [EM…" at bounding box center [716, 352] width 1433 height 704
paste textarea "Geachte heer/mevrouw, Hierbij zenden wij u onze factuur i.v.m. de door ons aan …"
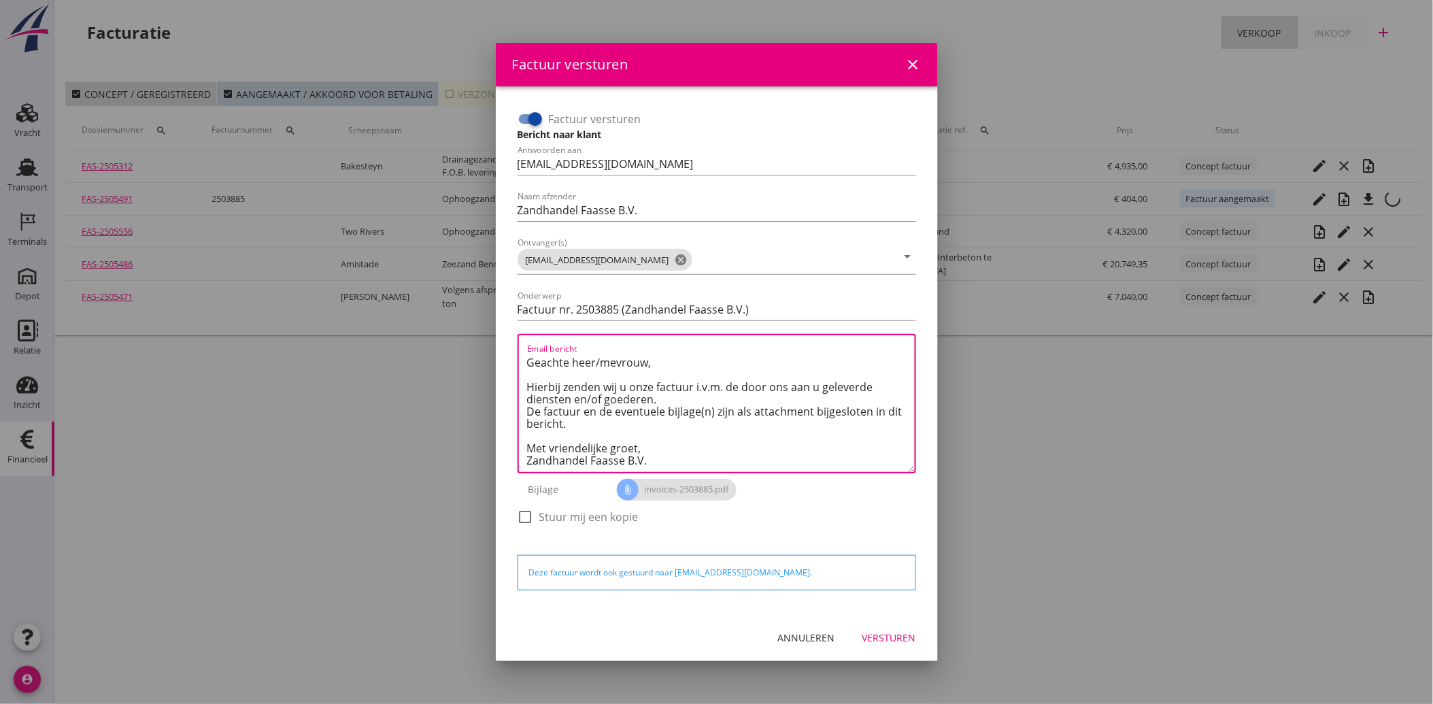
scroll to position [8, 0]
type textarea "Geachte heer/mevrouw, Hierbij zenden wij u onze factuur i.v.m. de door ons aan …"
click at [889, 641] on div "Versturen" at bounding box center [889, 638] width 54 height 14
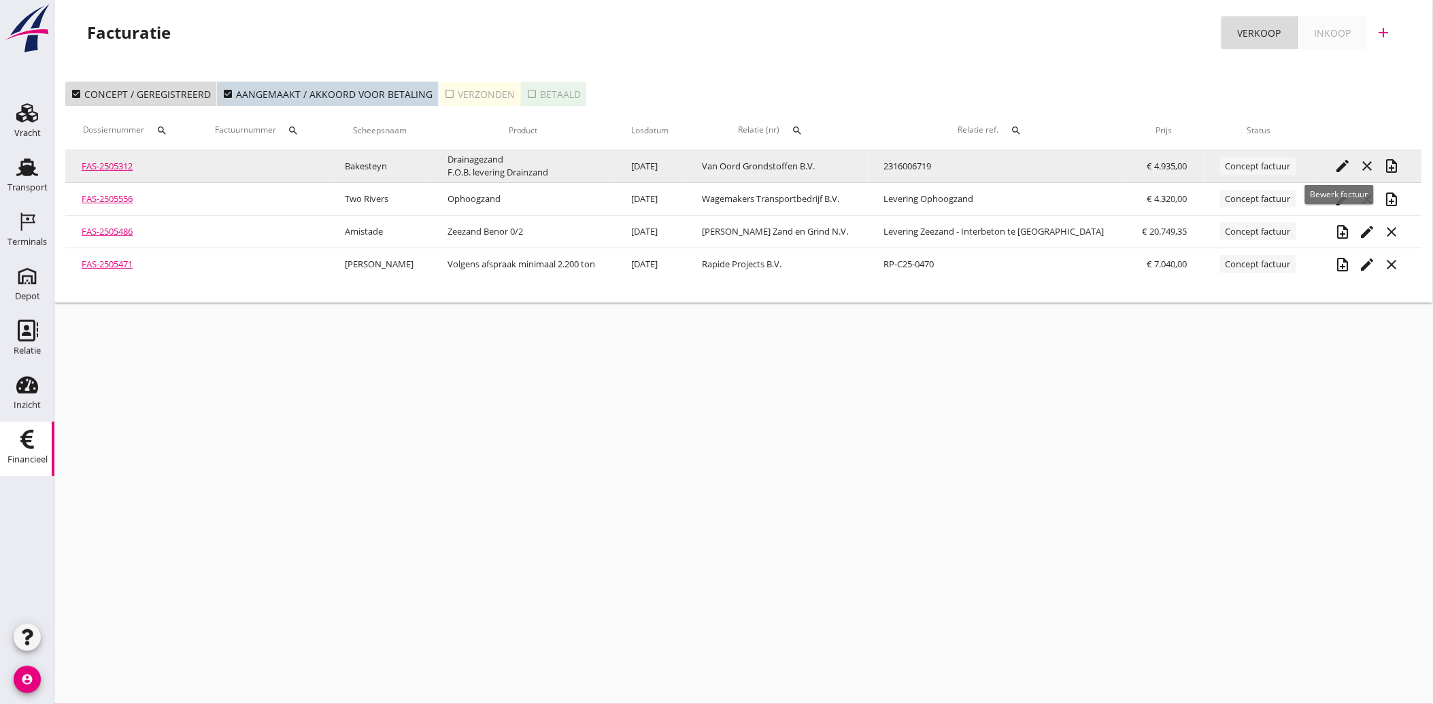
click at [1341, 167] on icon "edit" at bounding box center [1343, 166] width 16 height 16
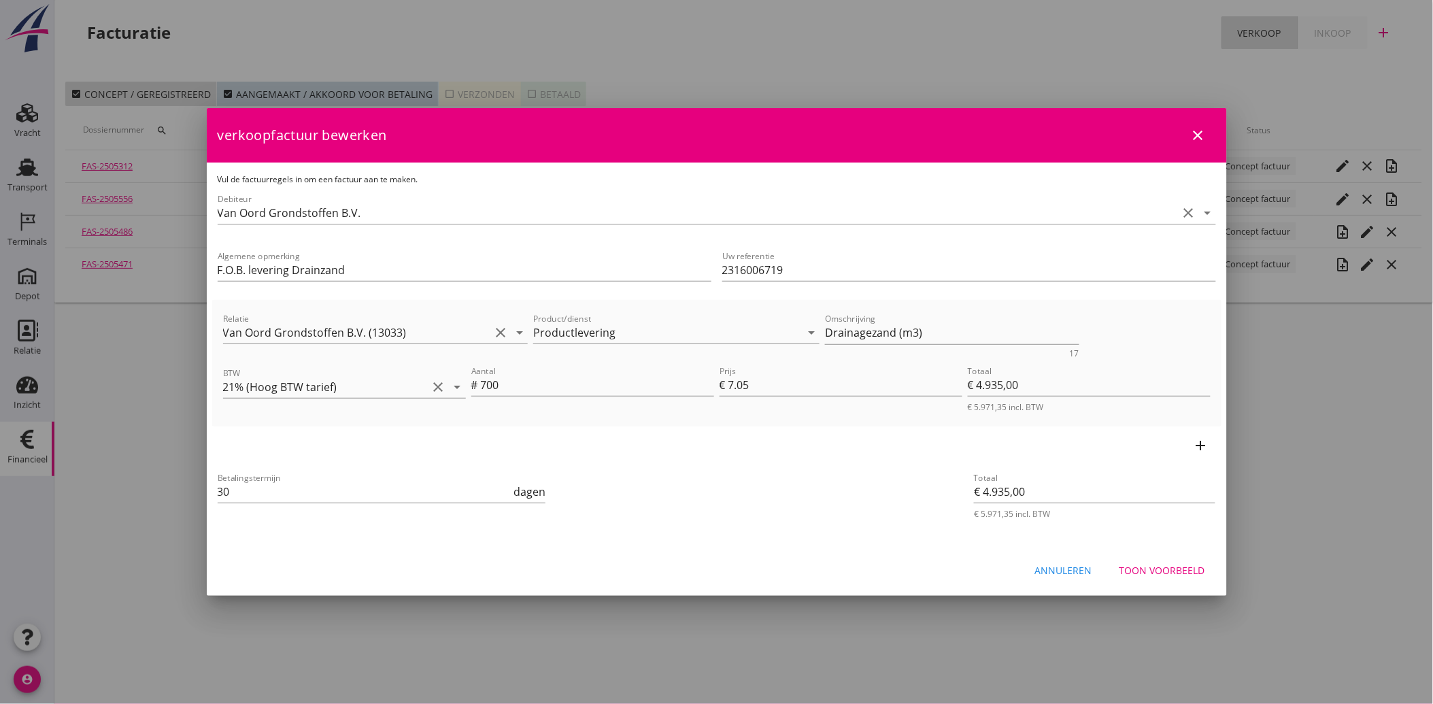
click at [1168, 563] on div "Toon voorbeeld" at bounding box center [1163, 570] width 86 height 14
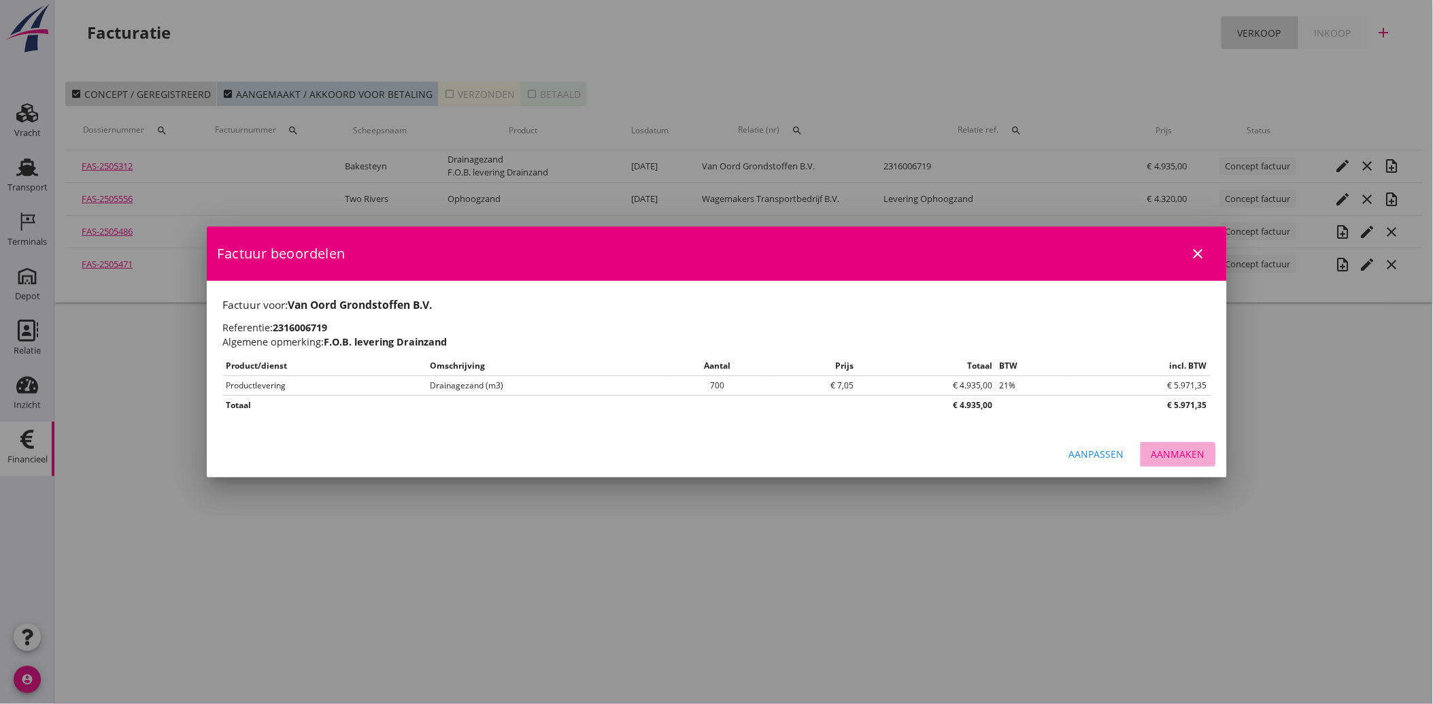
click at [1172, 443] on button "Aanmaken" at bounding box center [1179, 454] width 76 height 24
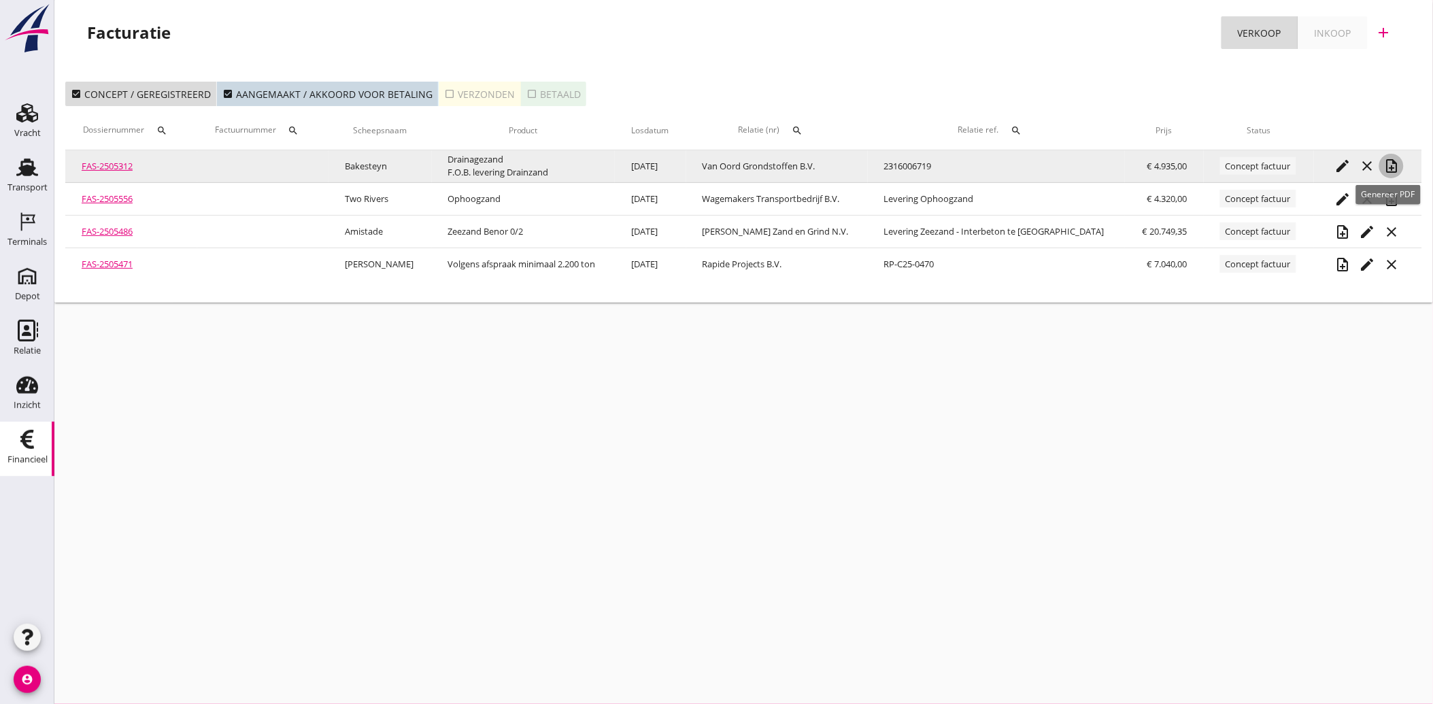
click at [1389, 161] on icon "note_add" at bounding box center [1391, 166] width 16 height 16
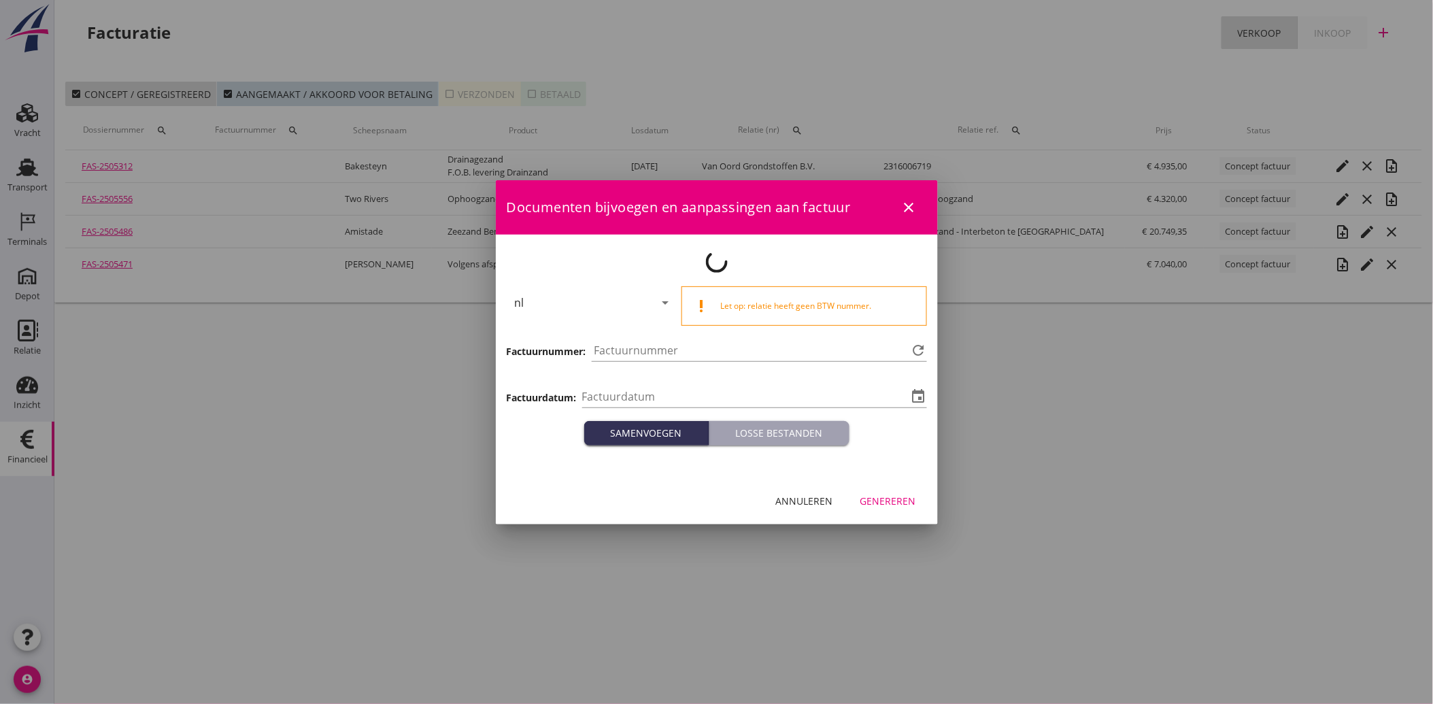
type input "[DATE]"
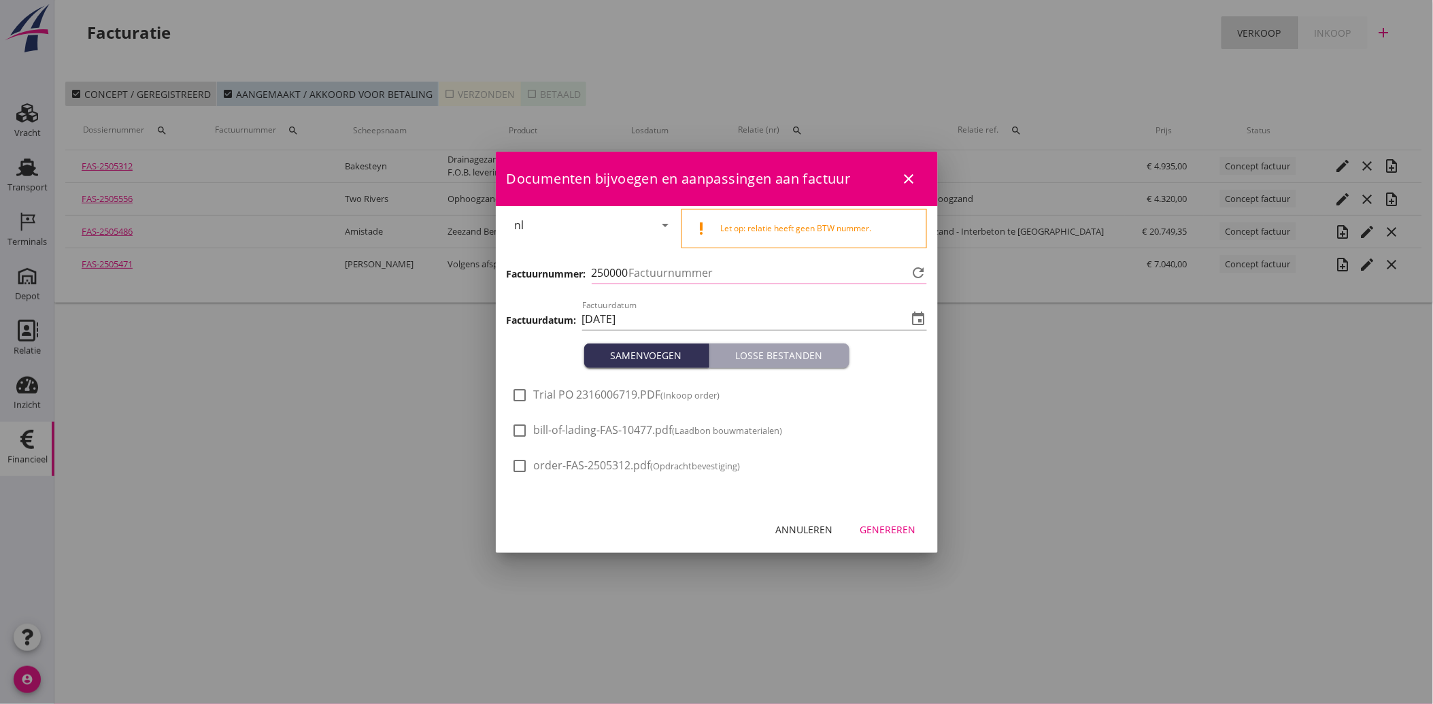
type input "3886"
click at [529, 399] on div at bounding box center [520, 395] width 23 height 23
checkbox input "true"
click at [886, 524] on div "Genereren" at bounding box center [888, 529] width 56 height 14
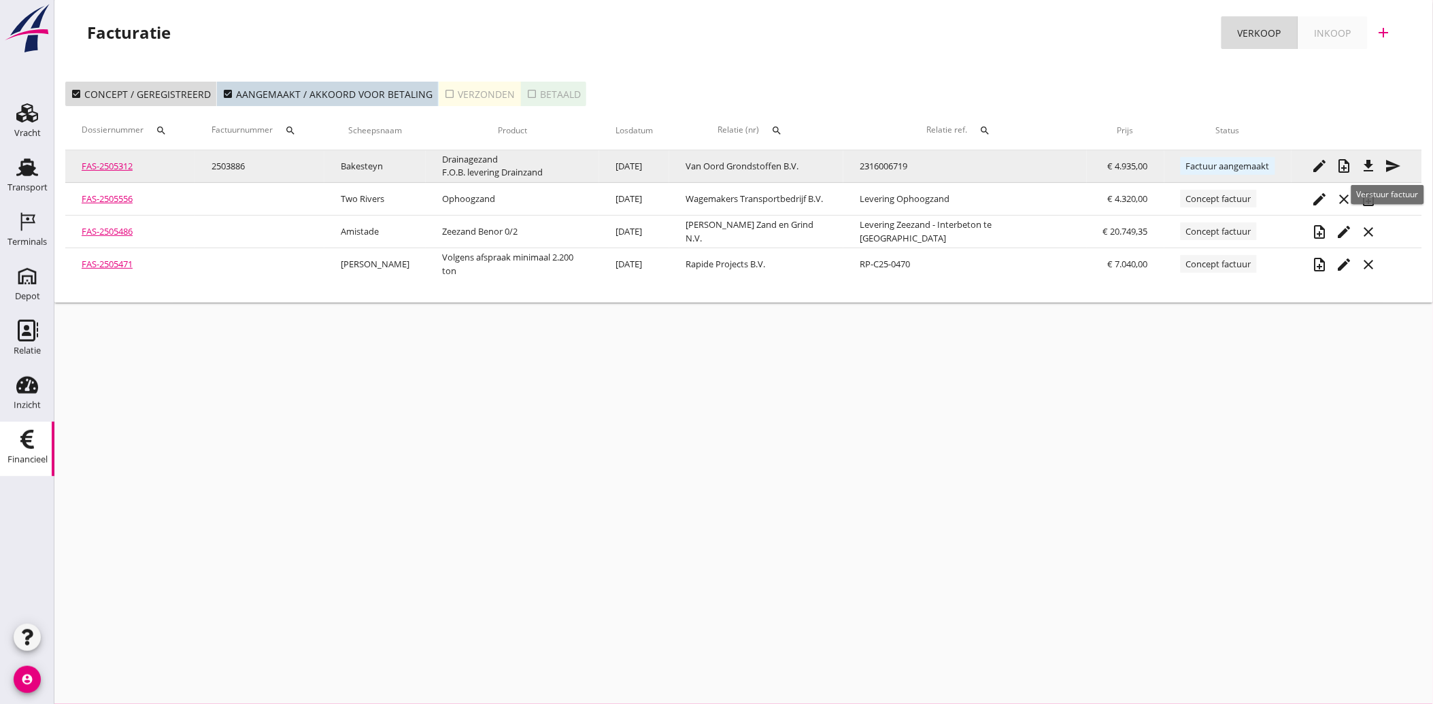
click at [1398, 162] on icon "send" at bounding box center [1394, 166] width 16 height 16
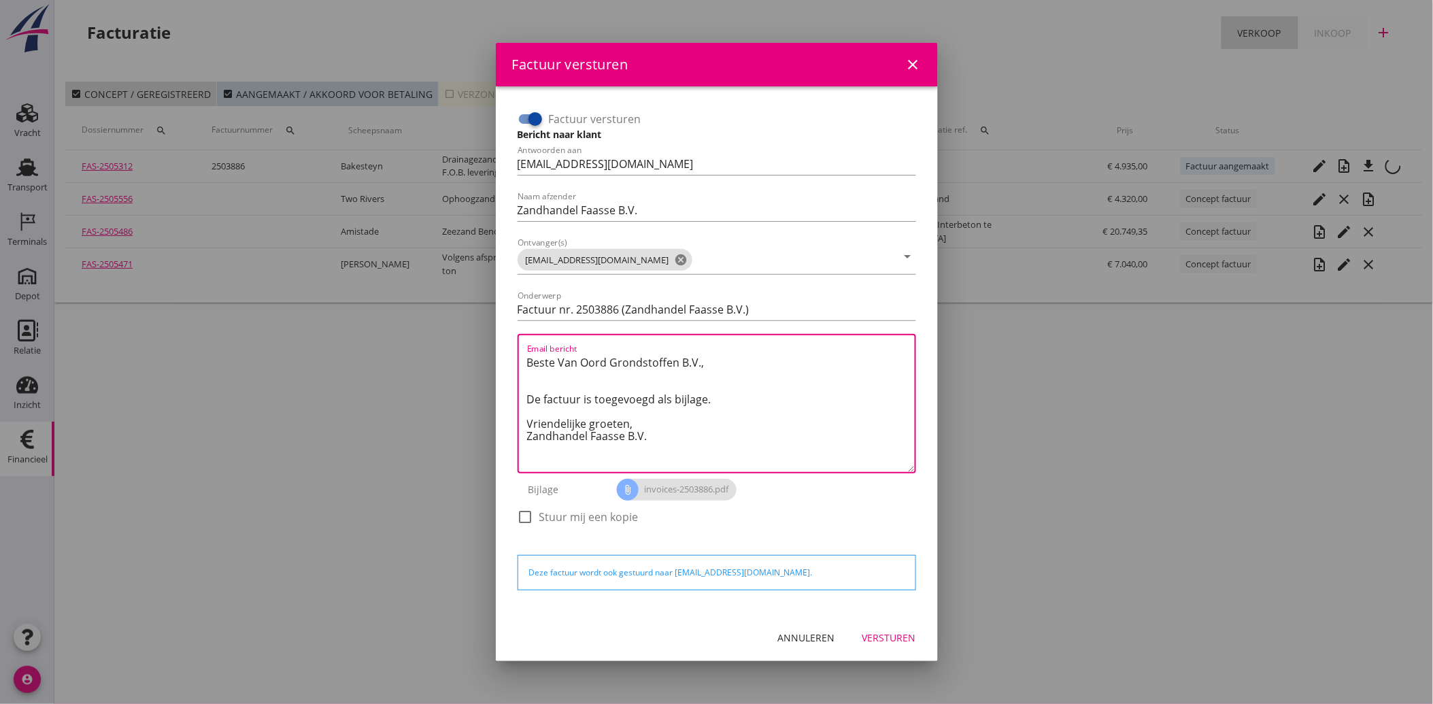
drag, startPoint x: 661, startPoint y: 440, endPoint x: 527, endPoint y: 348, distance: 162.4
click at [527, 348] on div "Email bericht Beste Van Oord Grondstoffen B.V., De factuur is toegevoegd als bi…" at bounding box center [721, 403] width 388 height 137
paste textarea "Geachte heer/mevrouw, Hierbij zenden wij u onze factuur i.v.m. de door ons aan …"
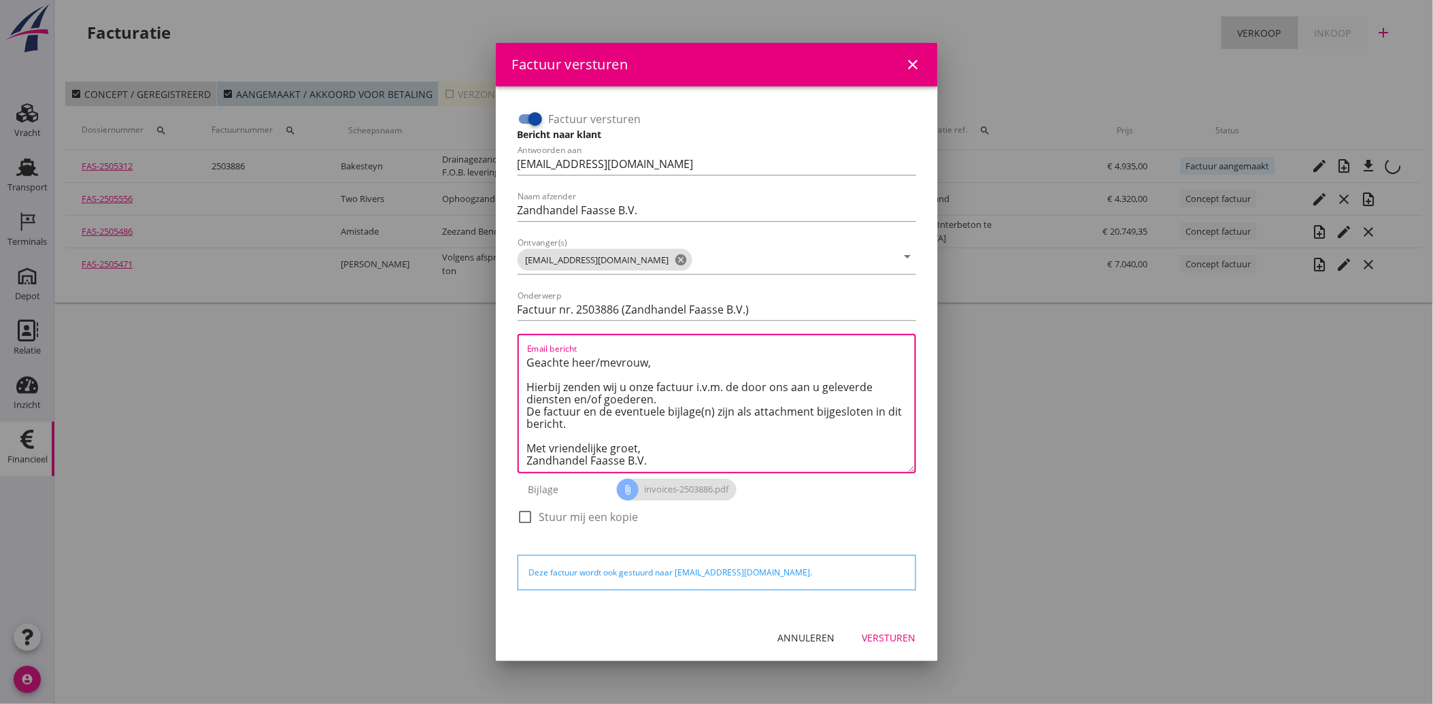
type textarea "Geachte heer/mevrouw, Hierbij zenden wij u onze factuur i.v.m. de door ons aan …"
click at [889, 628] on button "Versturen" at bounding box center [890, 638] width 76 height 24
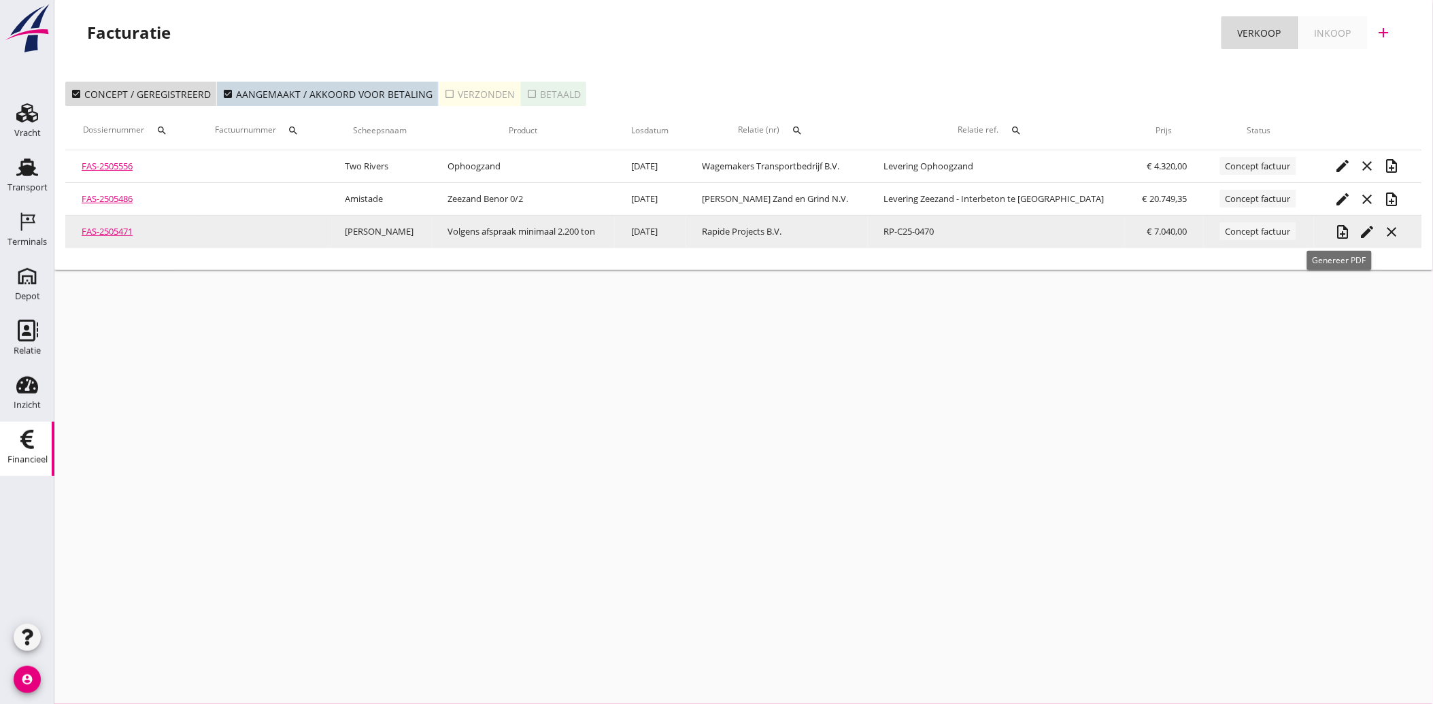
click at [1341, 233] on icon "note_add" at bounding box center [1343, 232] width 16 height 16
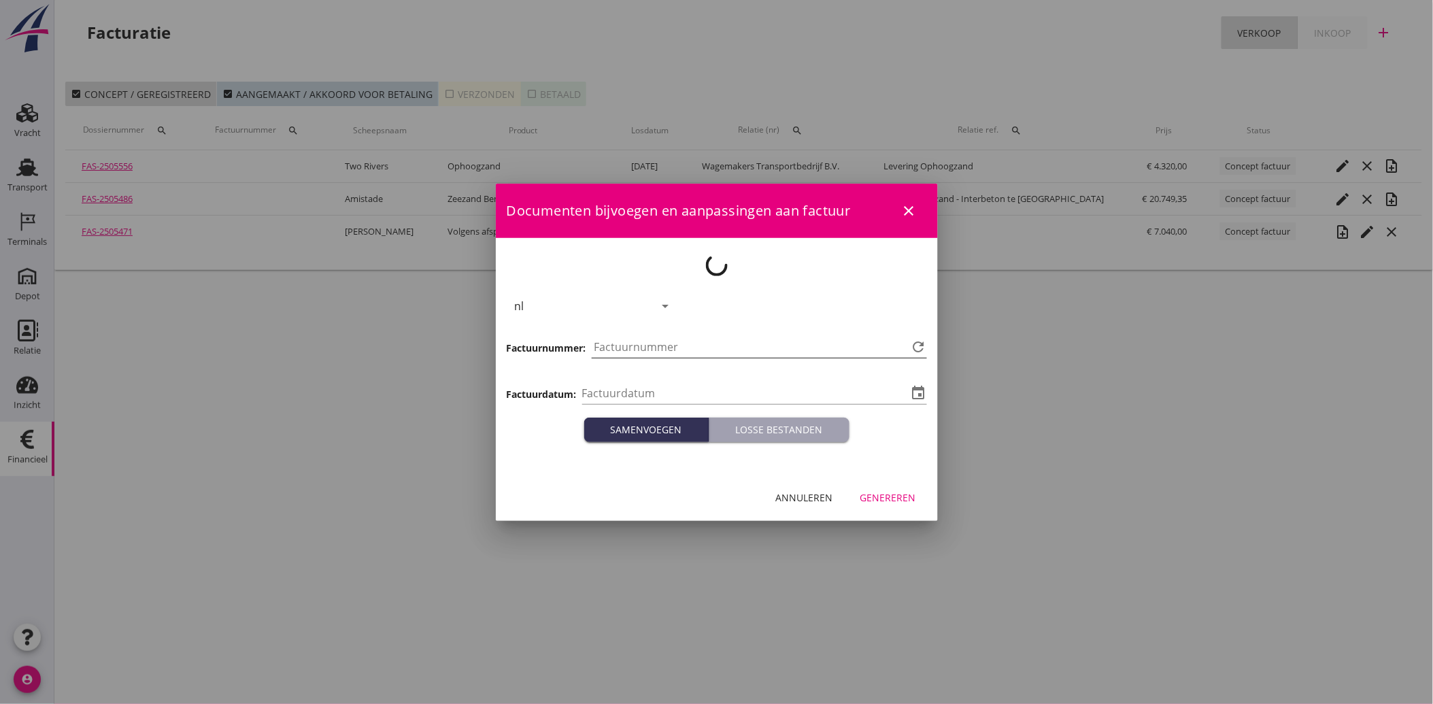
type input "[DATE]"
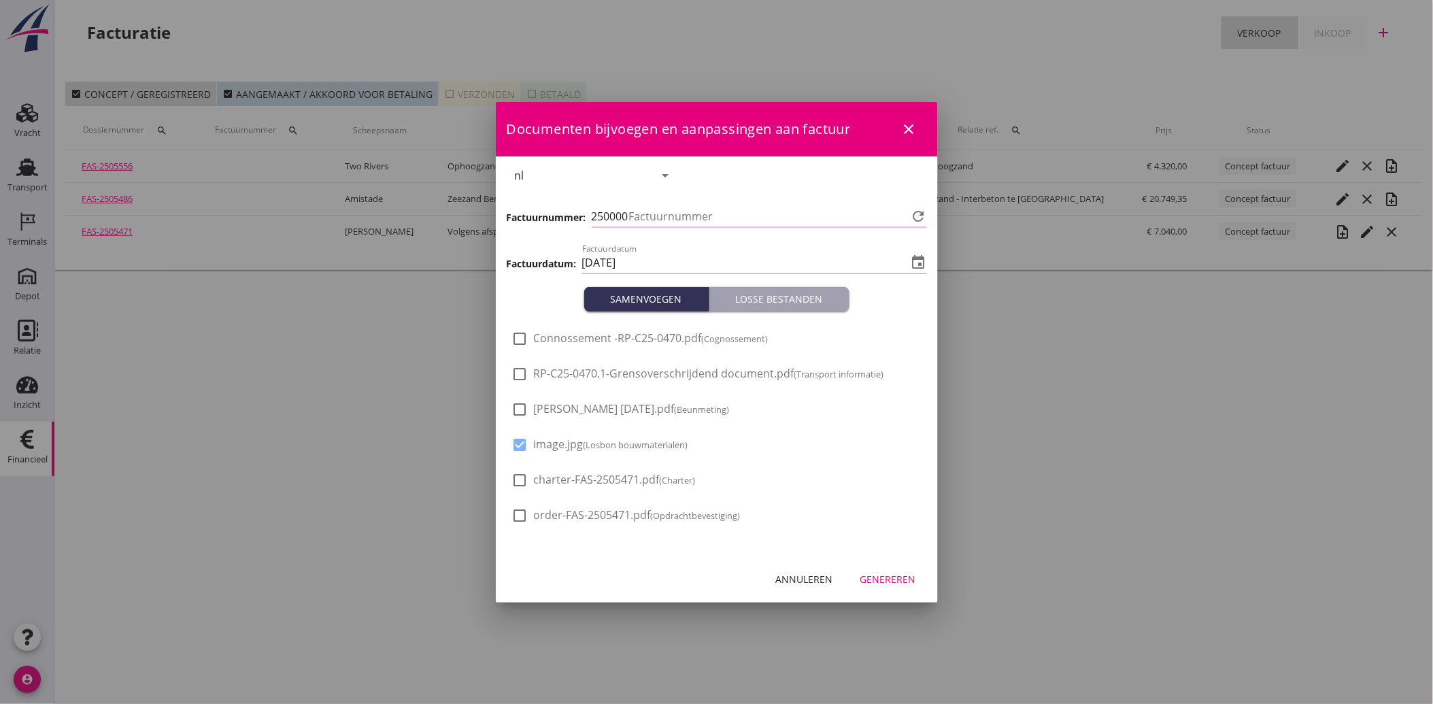
type input "3887"
click at [582, 412] on span "[PERSON_NAME] [DATE].pdf (Beunmeting)" at bounding box center [632, 409] width 196 height 14
checkbox input "true"
click at [796, 582] on div "Annuleren" at bounding box center [804, 579] width 57 height 14
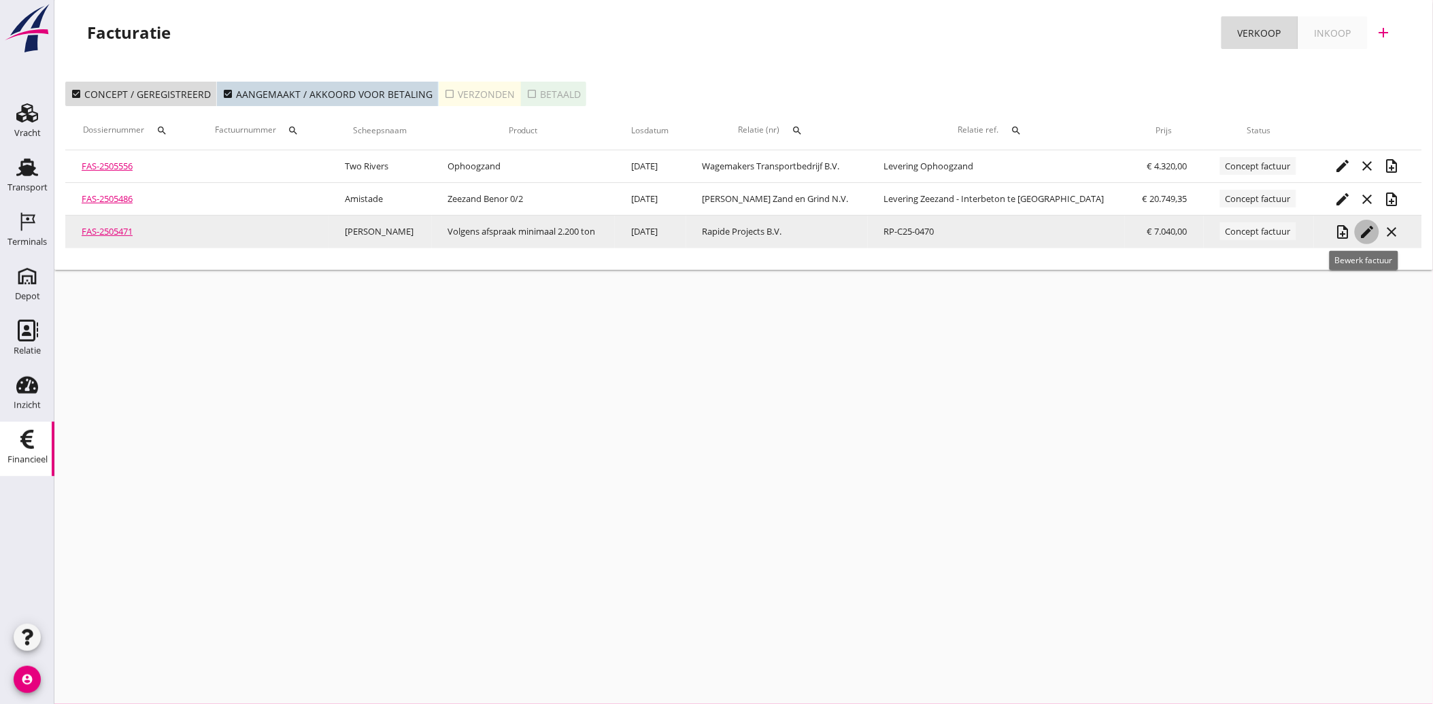
click at [1361, 229] on icon "edit" at bounding box center [1367, 232] width 16 height 16
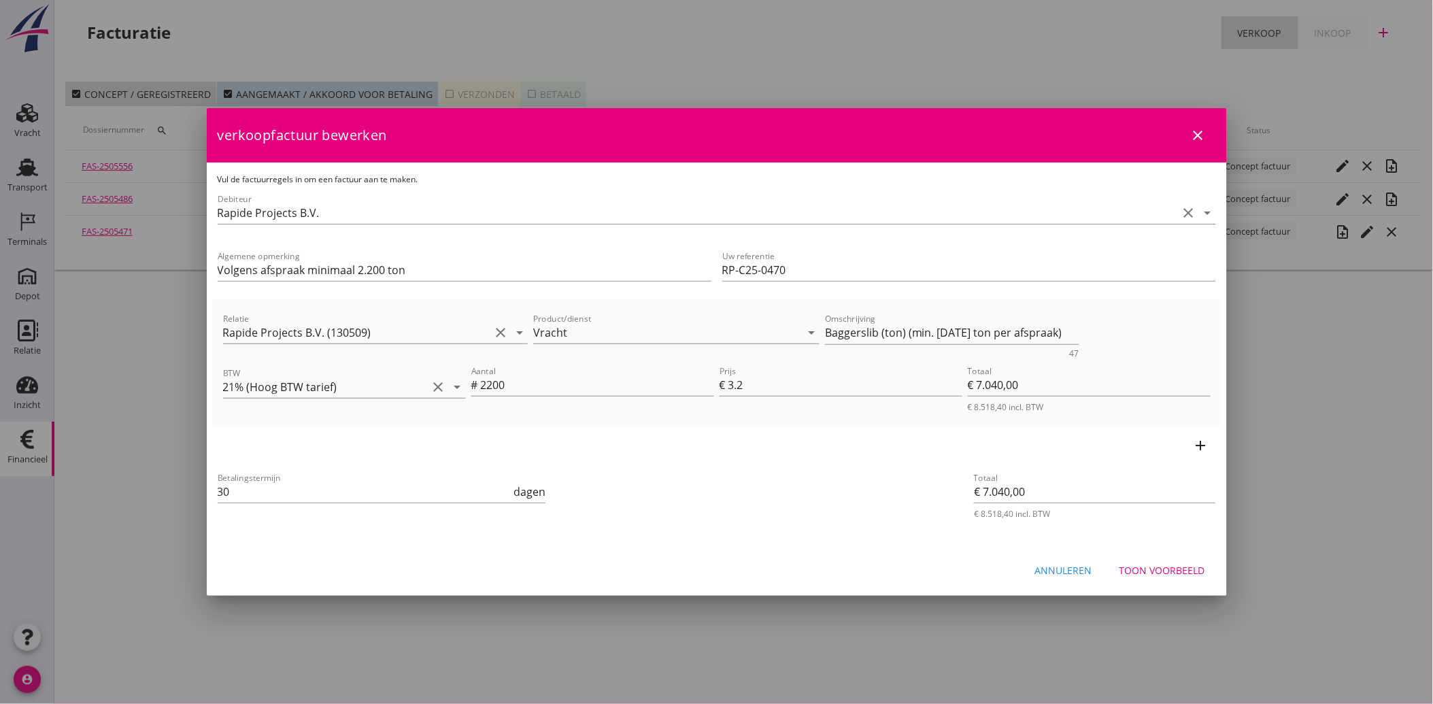
click at [1143, 563] on div "Toon voorbeeld" at bounding box center [1163, 570] width 86 height 14
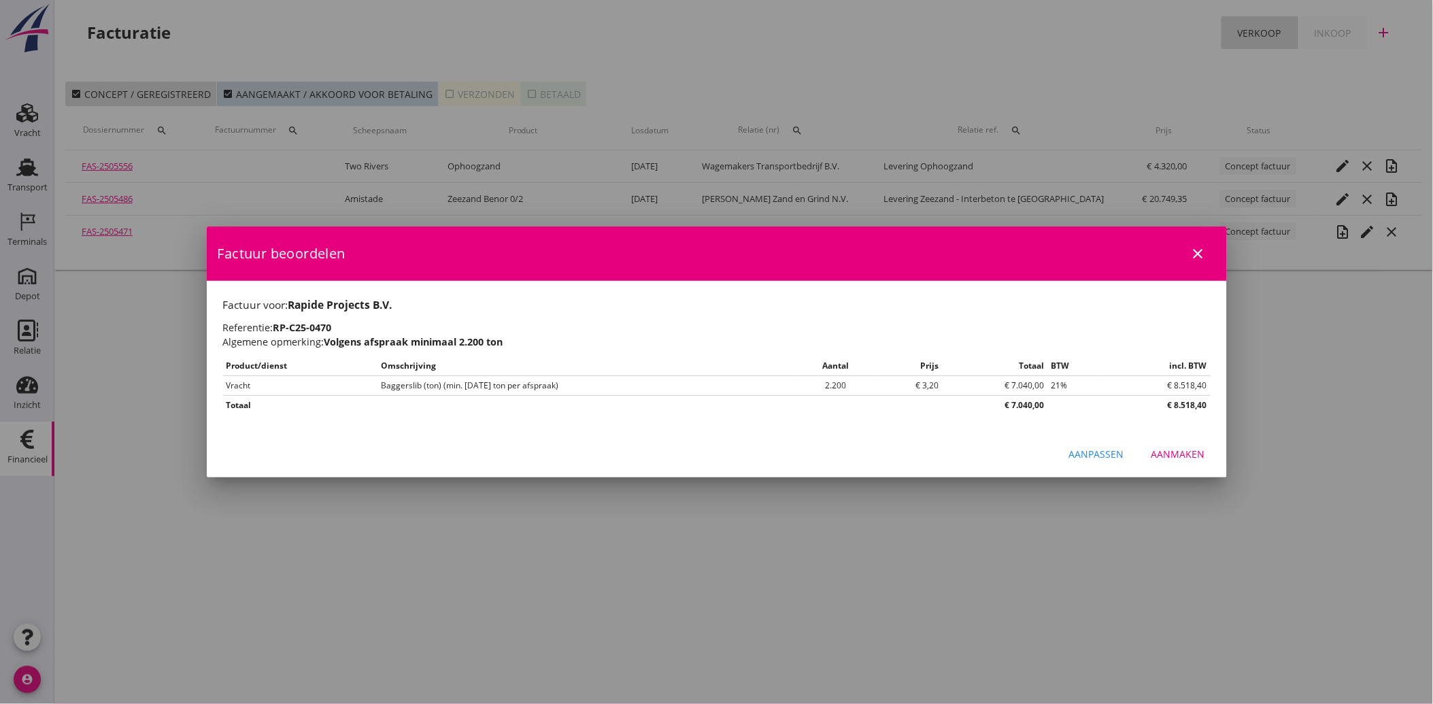
click at [1184, 466] on button "Aanmaken" at bounding box center [1179, 454] width 76 height 24
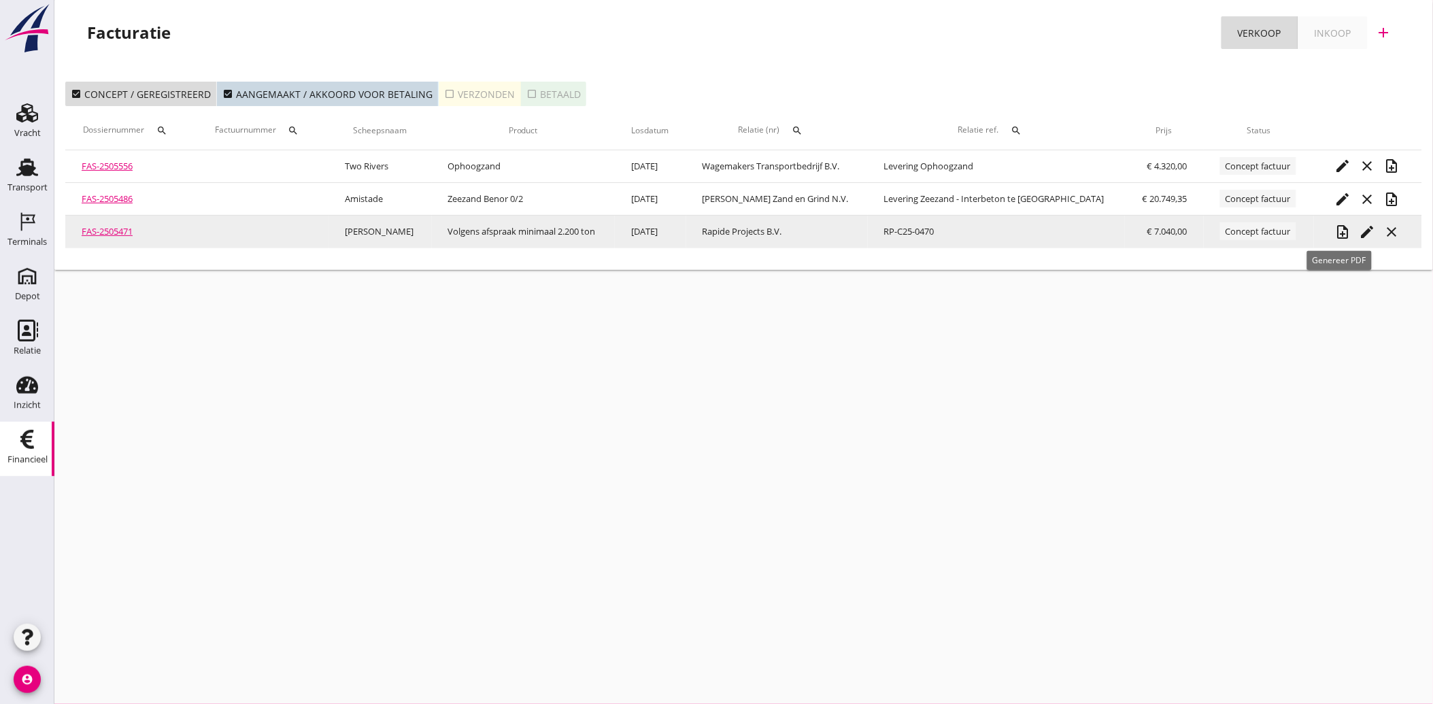
click at [1345, 234] on icon "note_add" at bounding box center [1343, 232] width 16 height 16
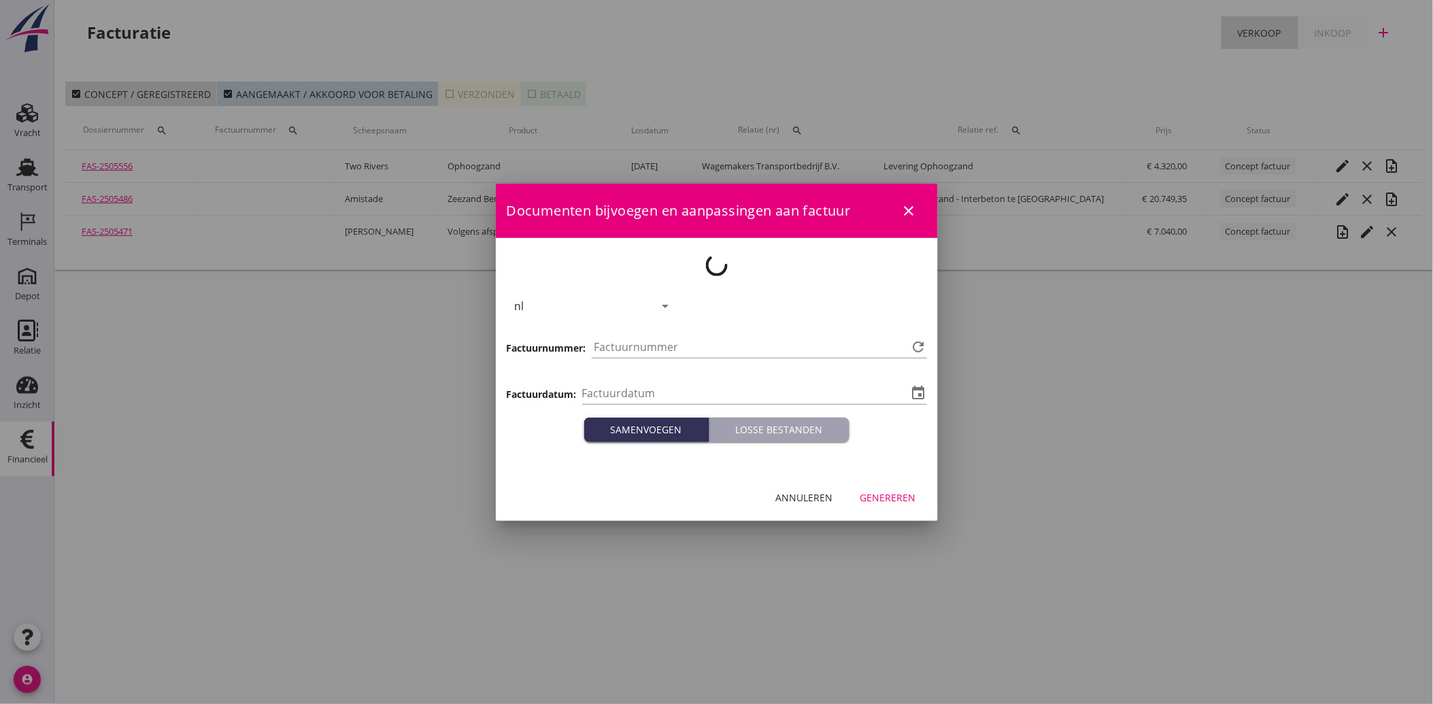
type input "[DATE]"
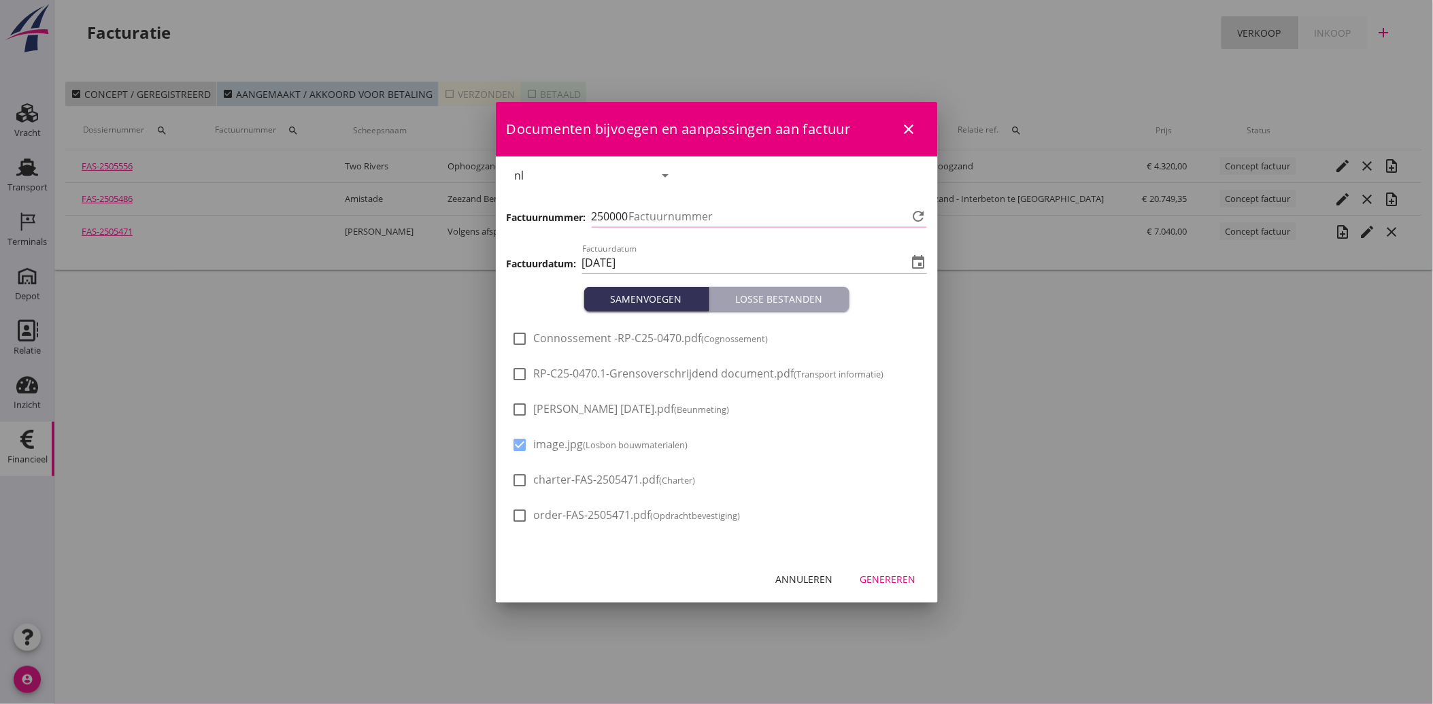
type input "3887"
click at [524, 401] on div at bounding box center [520, 409] width 23 height 23
checkbox input "true"
click at [892, 580] on div "Genereren" at bounding box center [888, 579] width 56 height 14
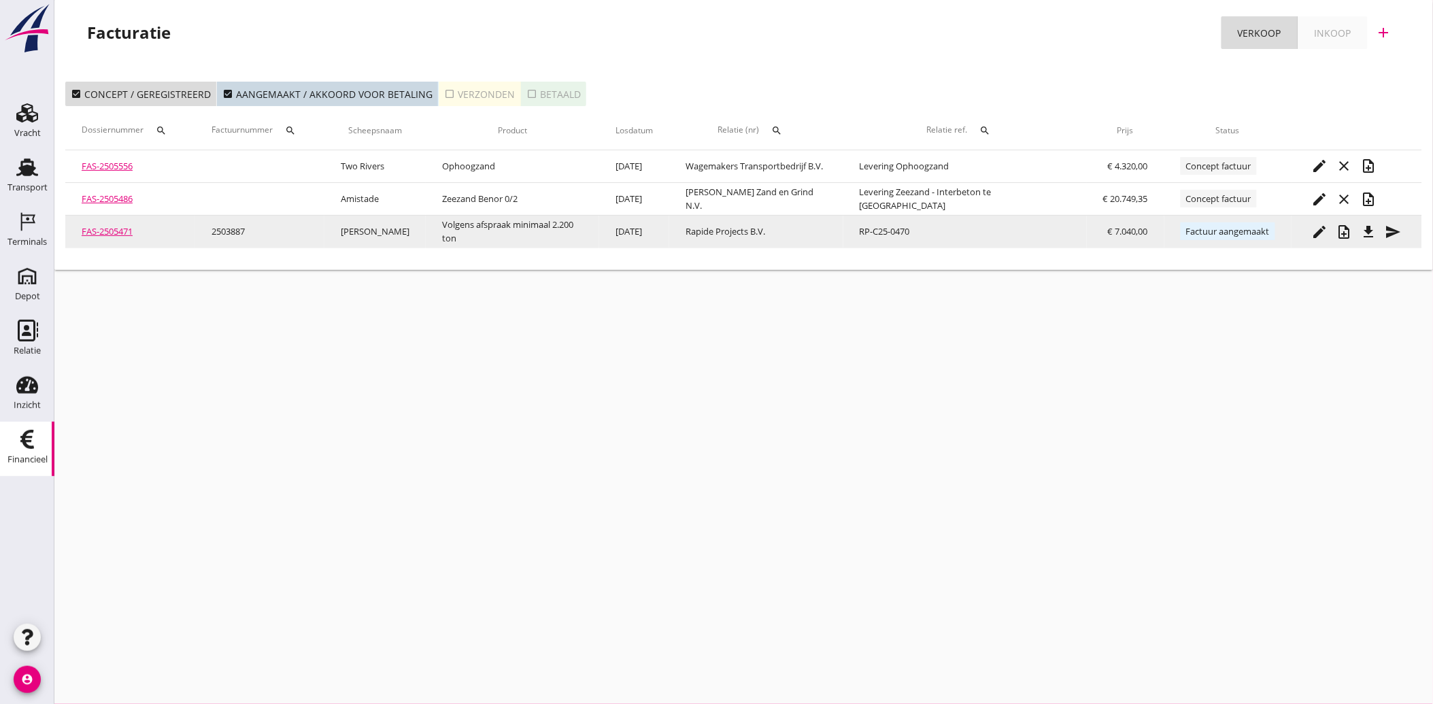
click at [1363, 224] on icon "file_download" at bounding box center [1369, 232] width 16 height 16
click at [1388, 226] on icon "send" at bounding box center [1394, 232] width 16 height 16
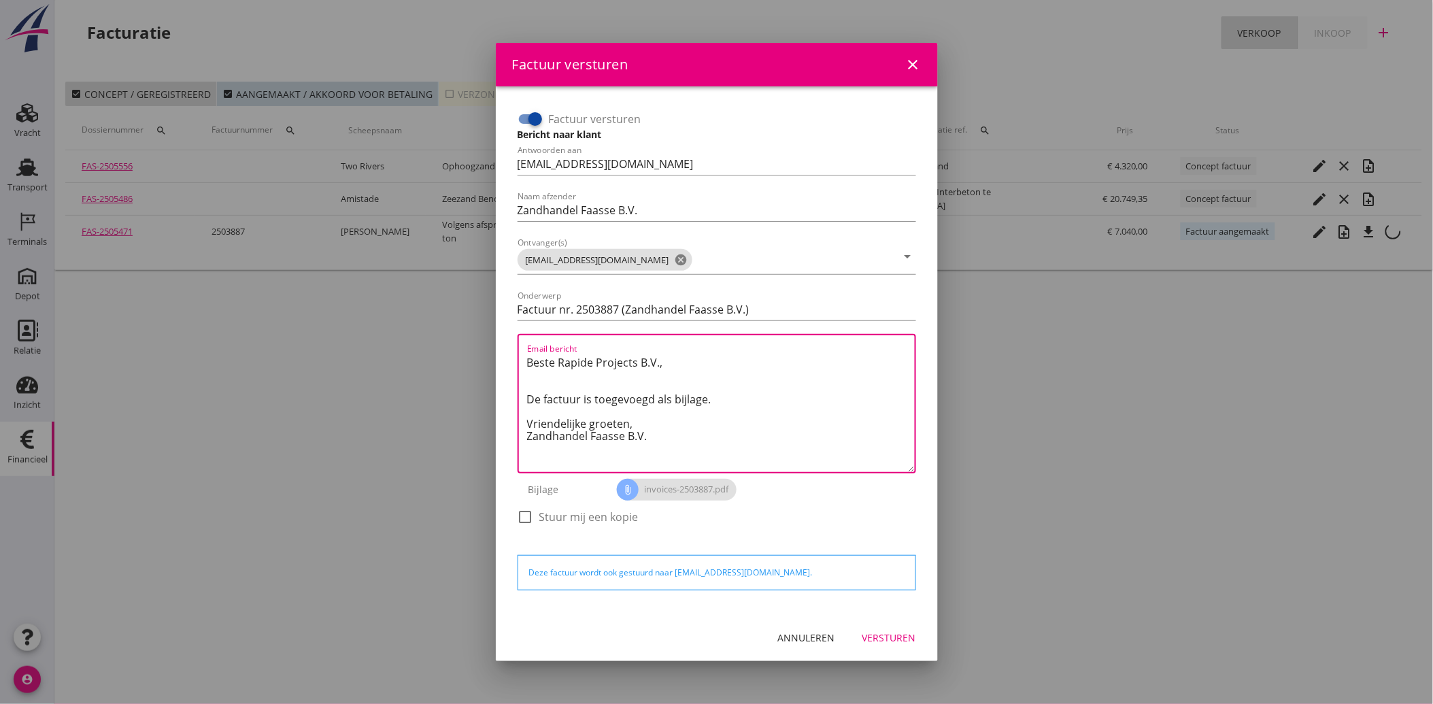
drag, startPoint x: 677, startPoint y: 435, endPoint x: 484, endPoint y: 317, distance: 226.5
click at [484, 317] on div "Factuur versturen close Factuur versturen Bericht naar klant Antwoorden aan [EM…" at bounding box center [716, 352] width 1433 height 704
paste textarea "Geachte heer/mevrouw, Hierbij zenden wij u onze factuur i.v.m. de door ons aan …"
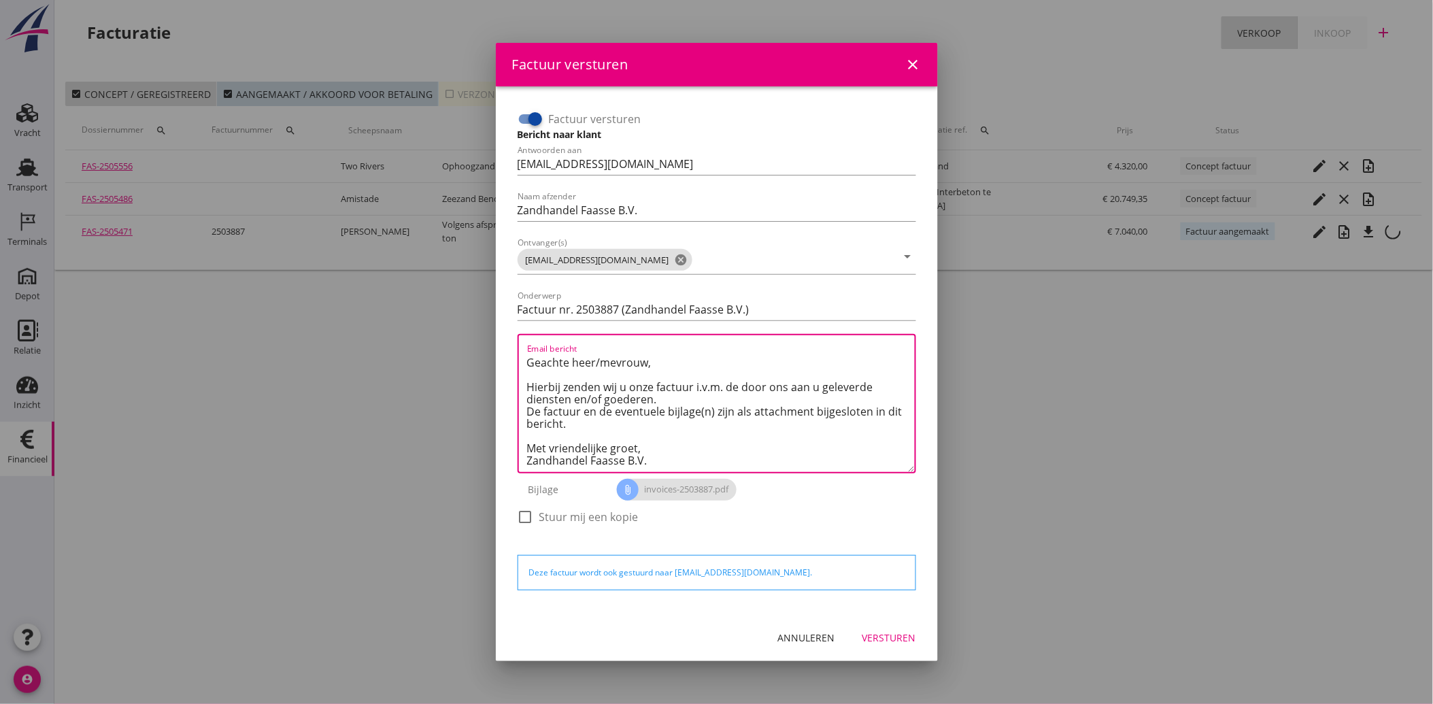
type textarea "Geachte heer/mevrouw, Hierbij zenden wij u onze factuur i.v.m. de door ons aan …"
click at [878, 631] on div "Versturen" at bounding box center [889, 638] width 54 height 14
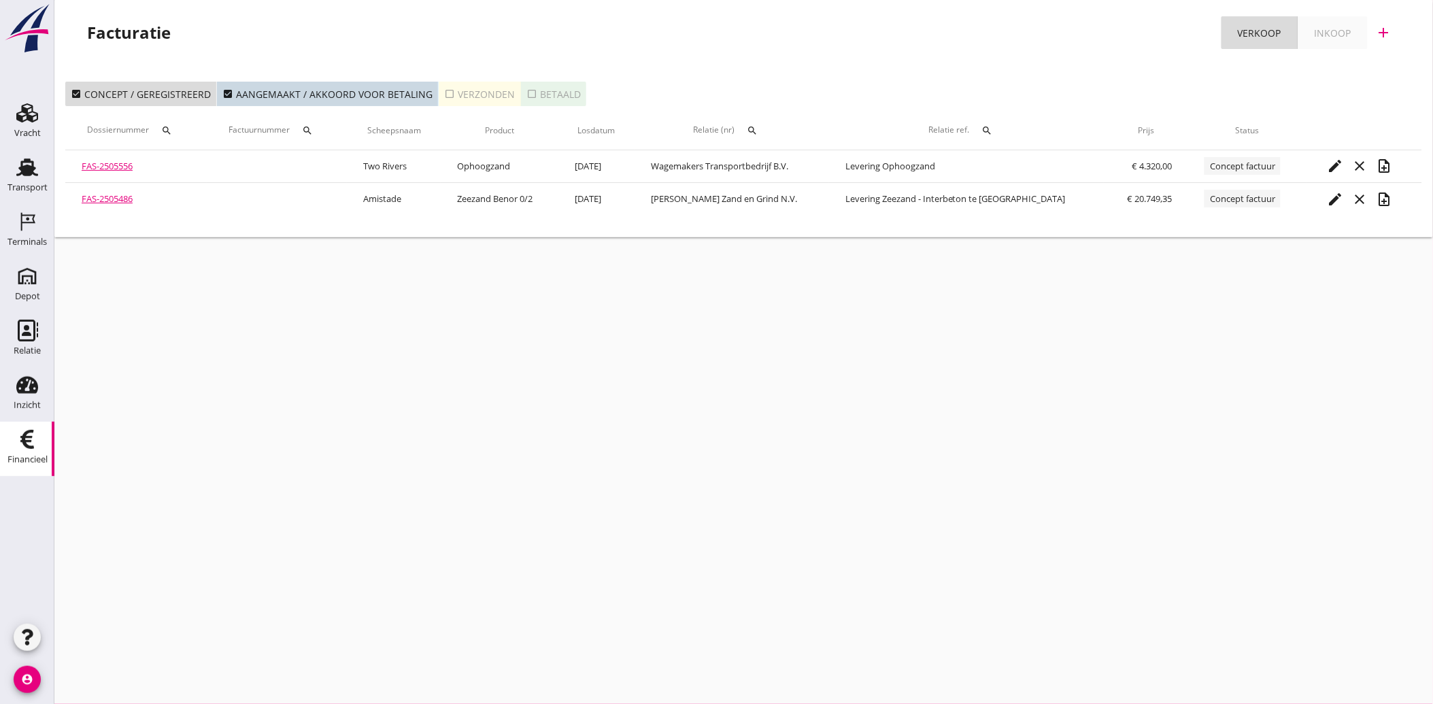
click at [444, 92] on icon "check_box_outline_blank" at bounding box center [449, 93] width 11 height 11
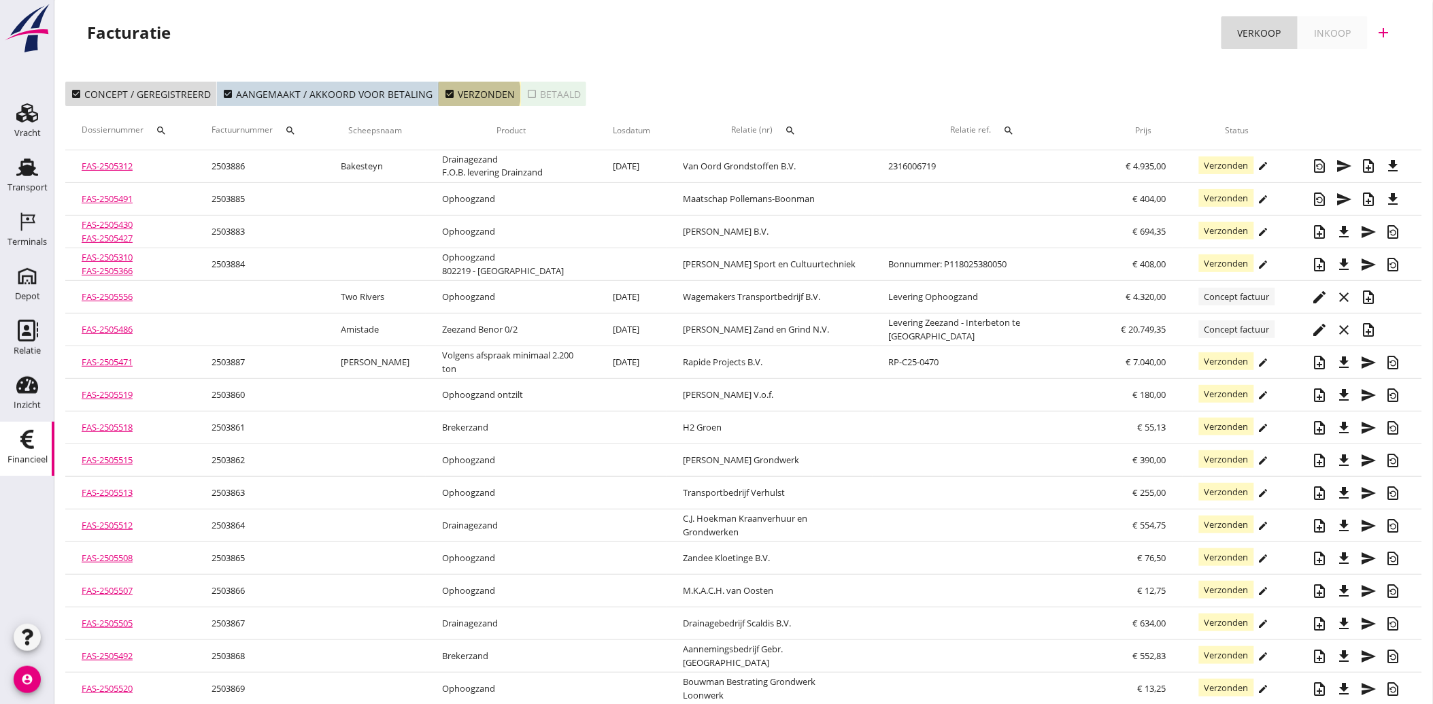
click at [446, 88] on icon "check_box" at bounding box center [449, 93] width 11 height 11
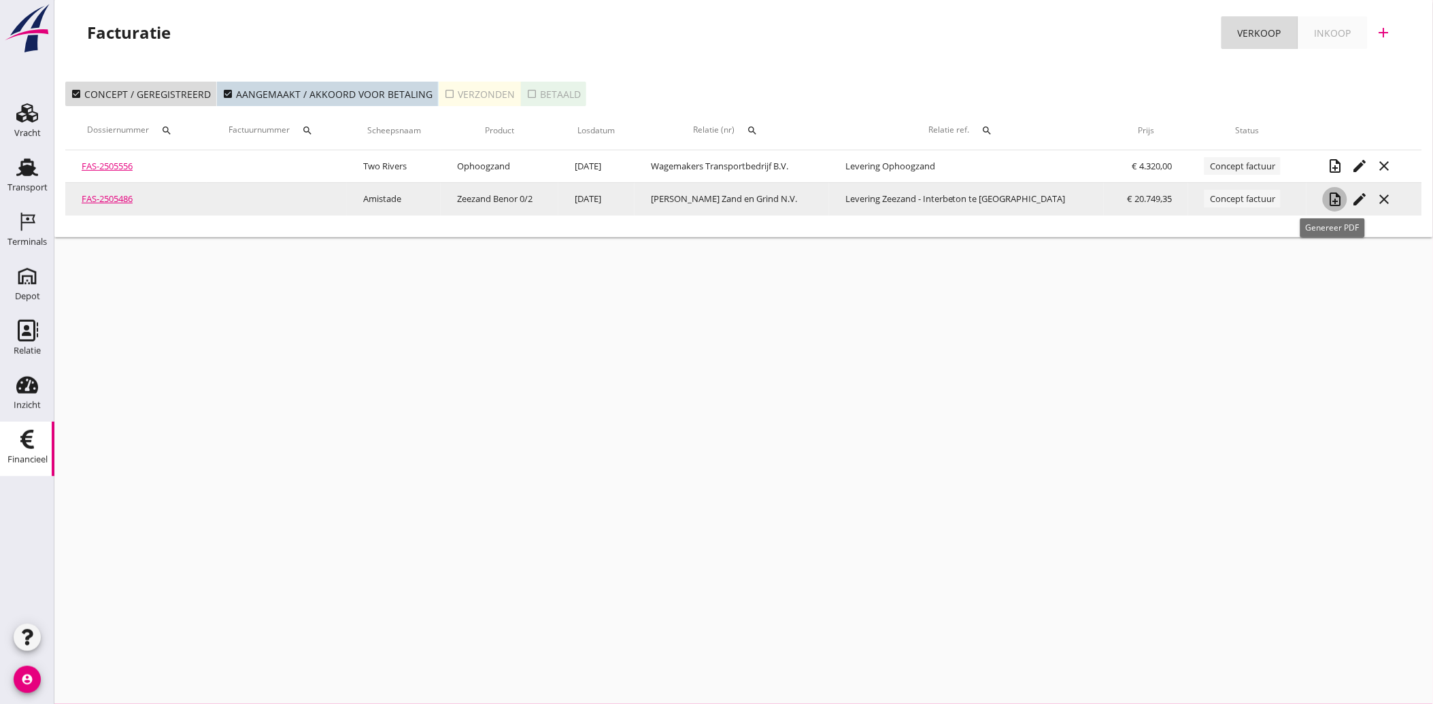
click at [1329, 195] on icon "note_add" at bounding box center [1335, 199] width 16 height 16
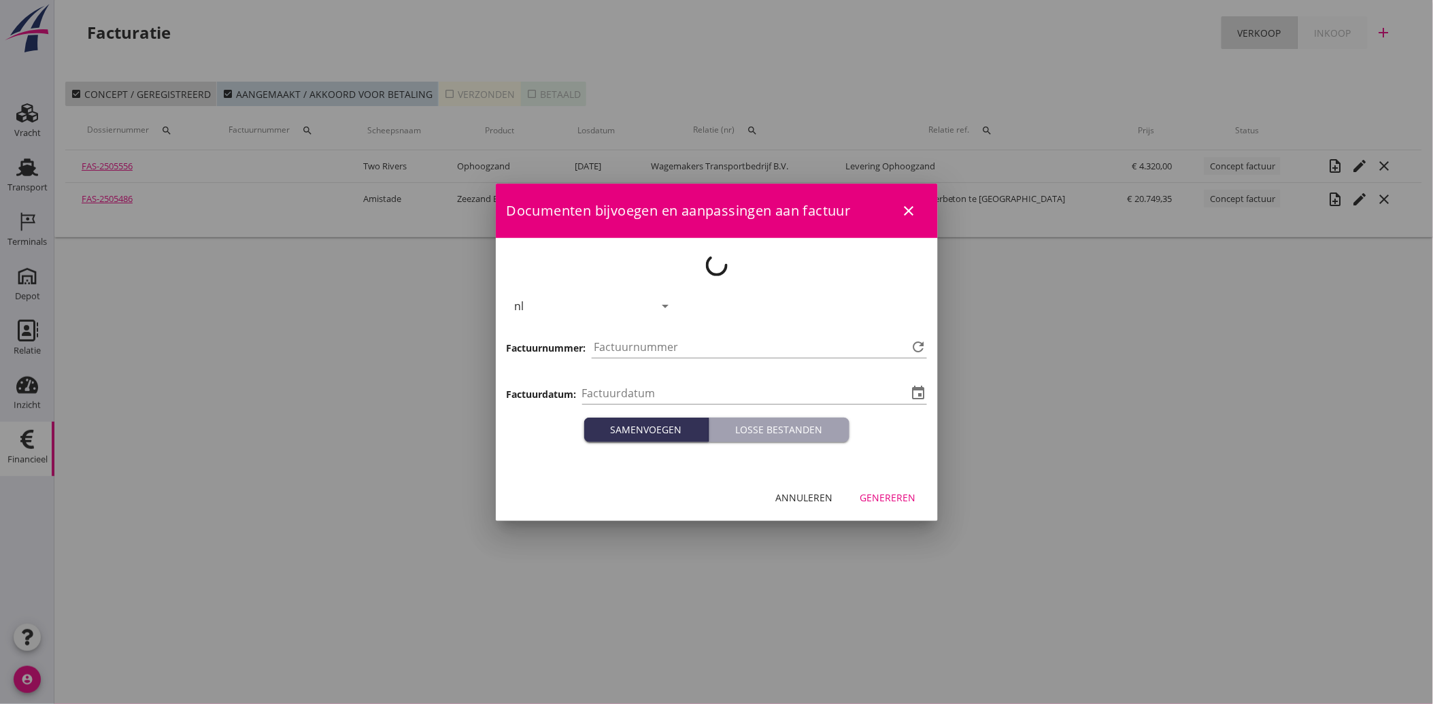
type input "[DATE]"
type input "3888"
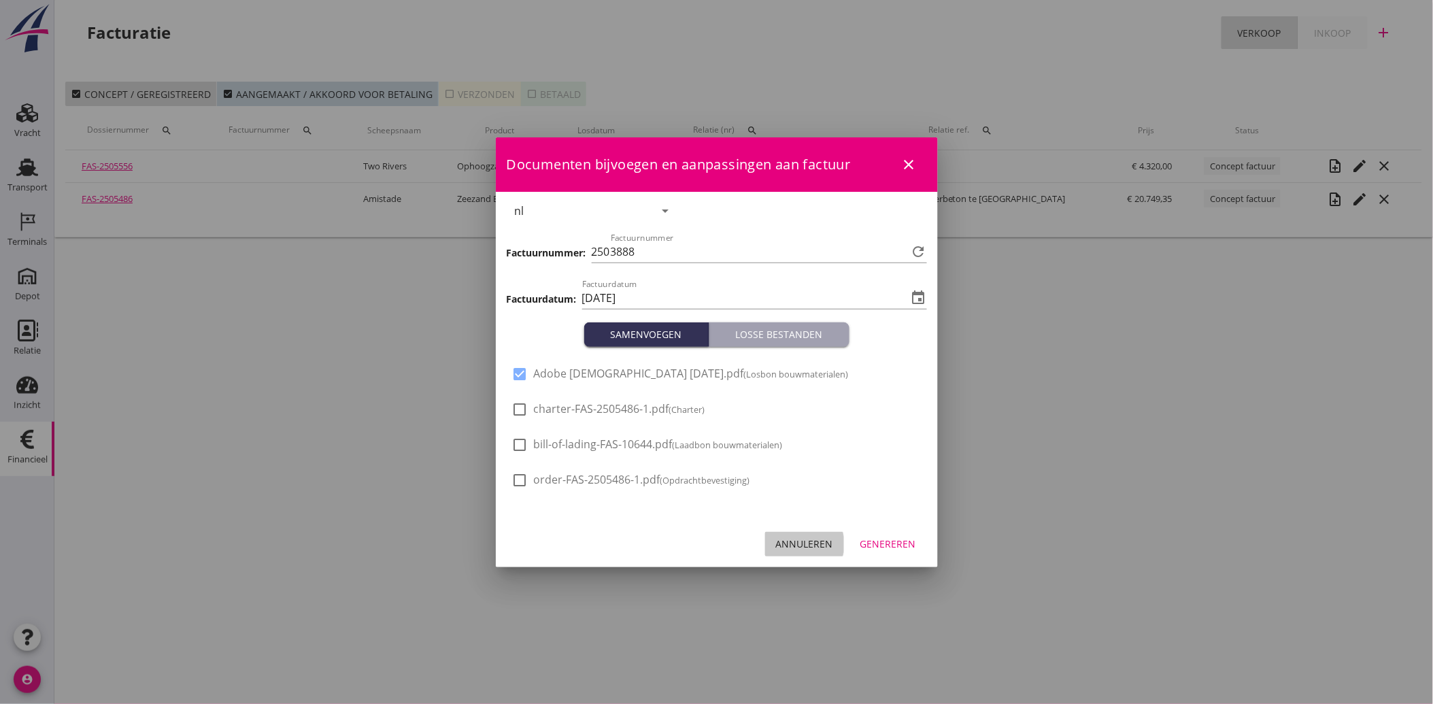
click at [793, 539] on div "Annuleren" at bounding box center [804, 544] width 57 height 14
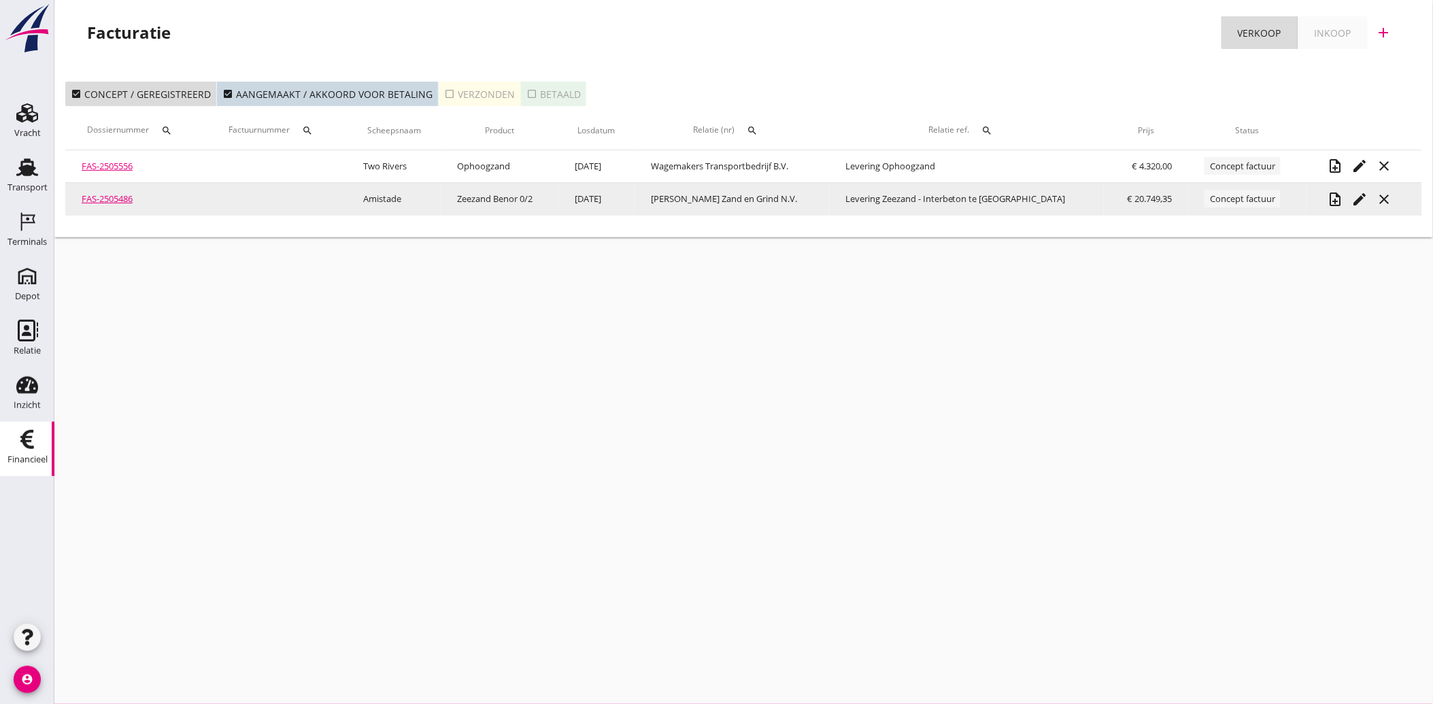
click at [1354, 201] on icon "edit" at bounding box center [1360, 199] width 16 height 16
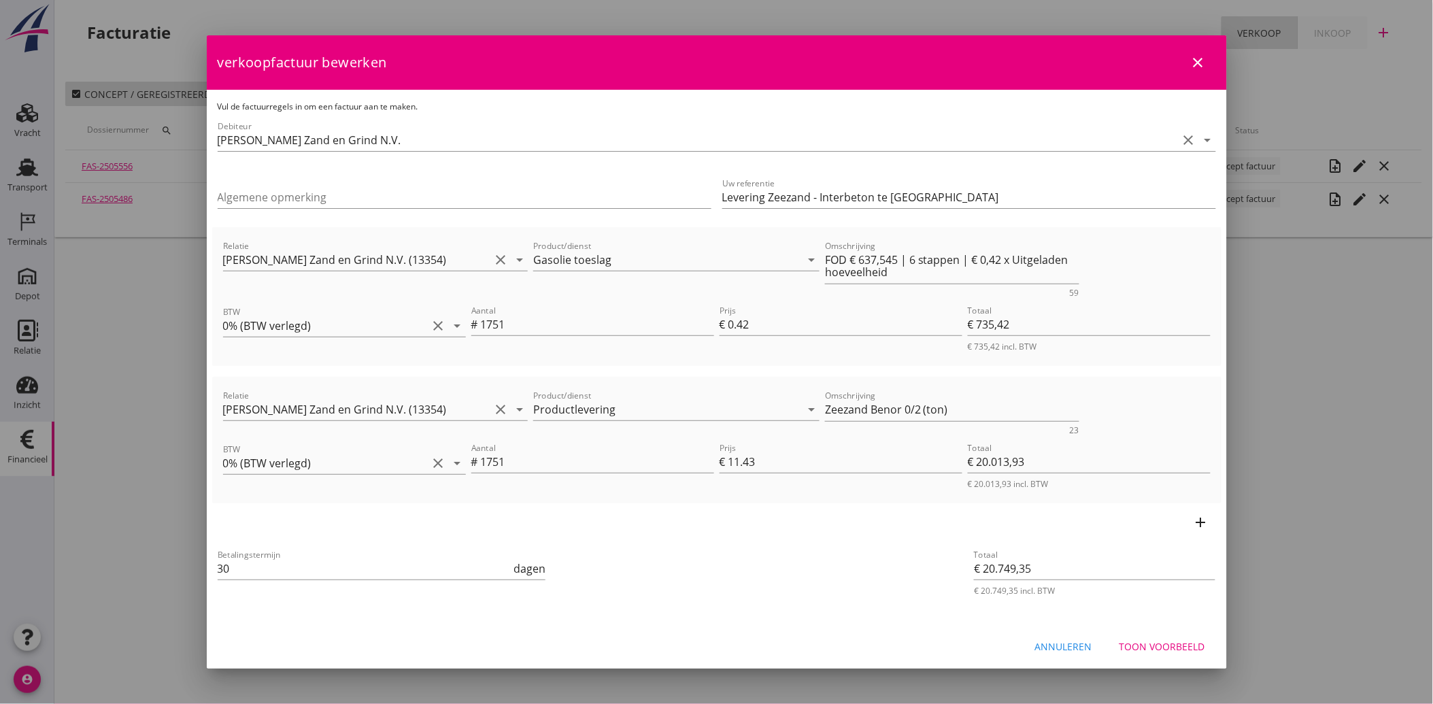
click at [1134, 641] on div "Toon voorbeeld" at bounding box center [1163, 646] width 86 height 14
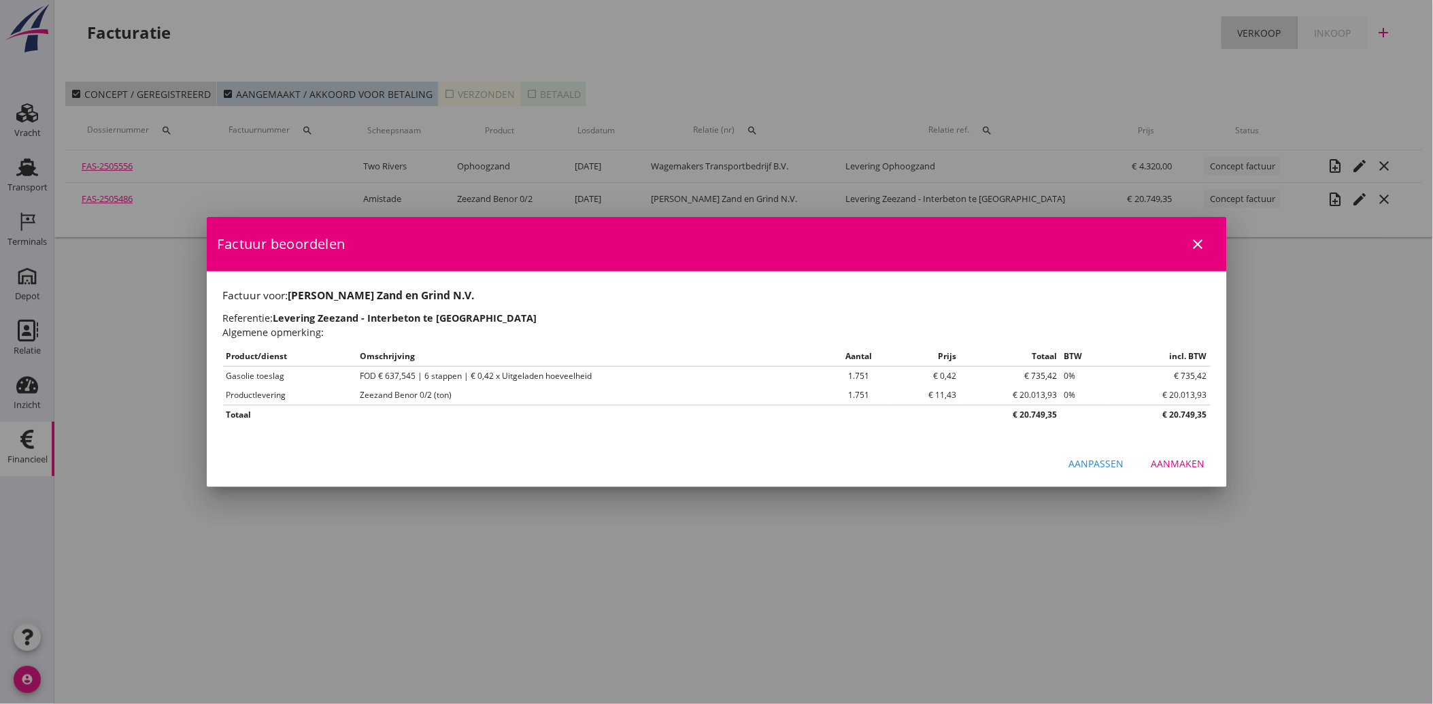
click at [1185, 465] on div "Aanmaken" at bounding box center [1179, 463] width 54 height 14
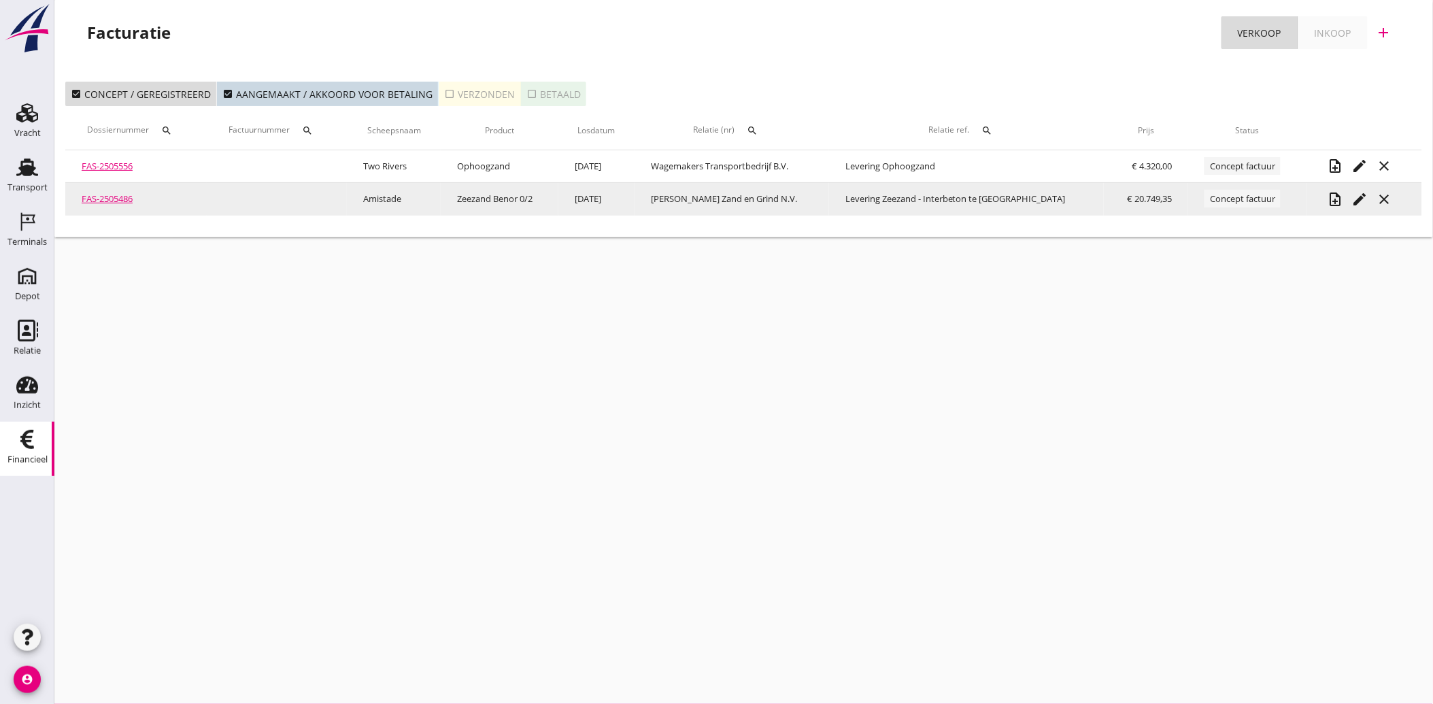
click at [1330, 195] on icon "note_add" at bounding box center [1335, 199] width 16 height 16
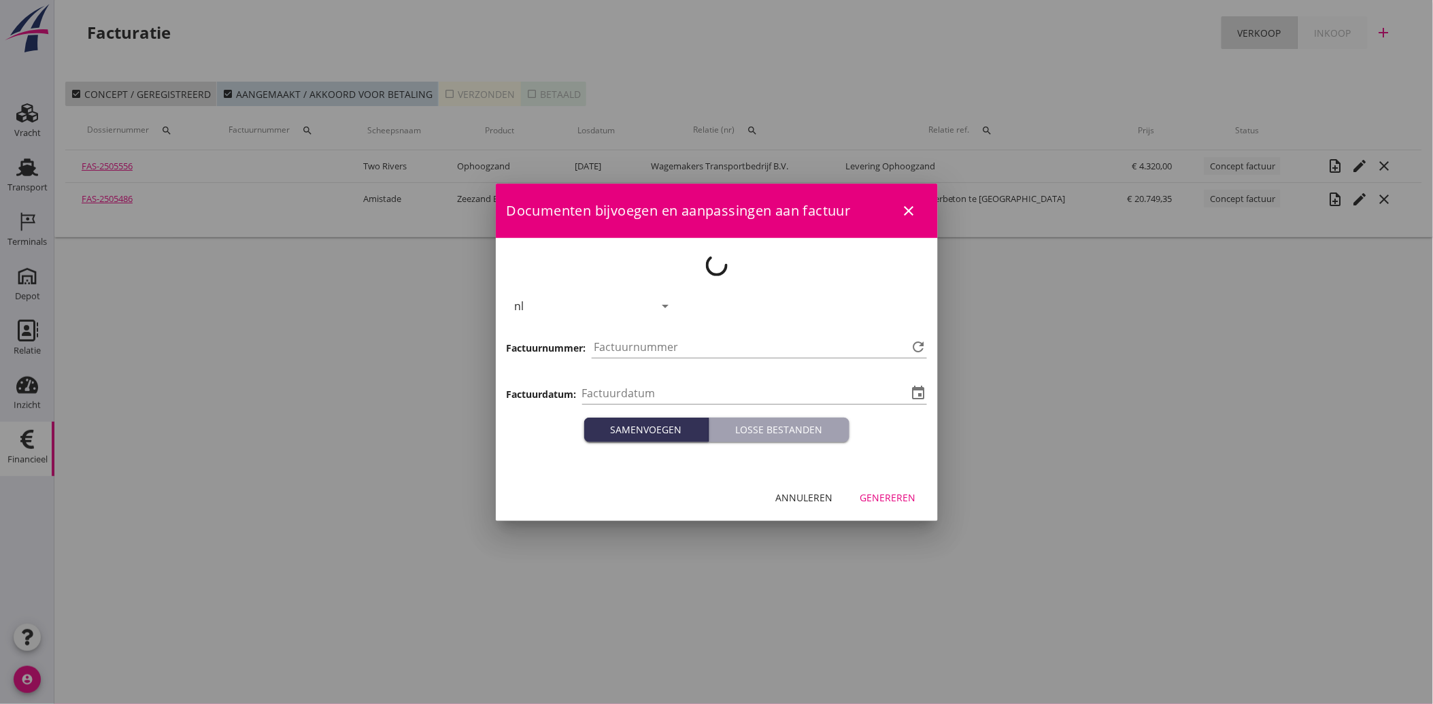
type input "[DATE]"
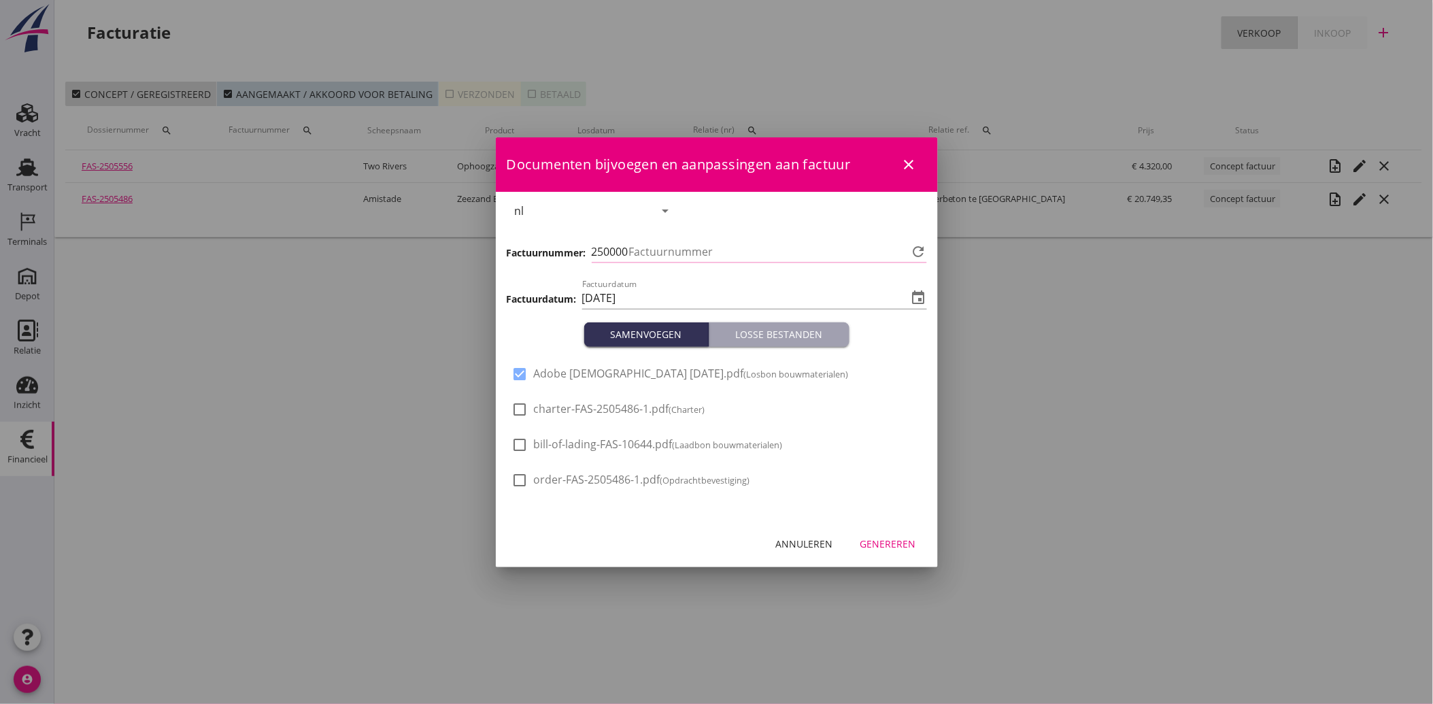
type input "3888"
click at [882, 546] on div "Genereren" at bounding box center [888, 544] width 56 height 14
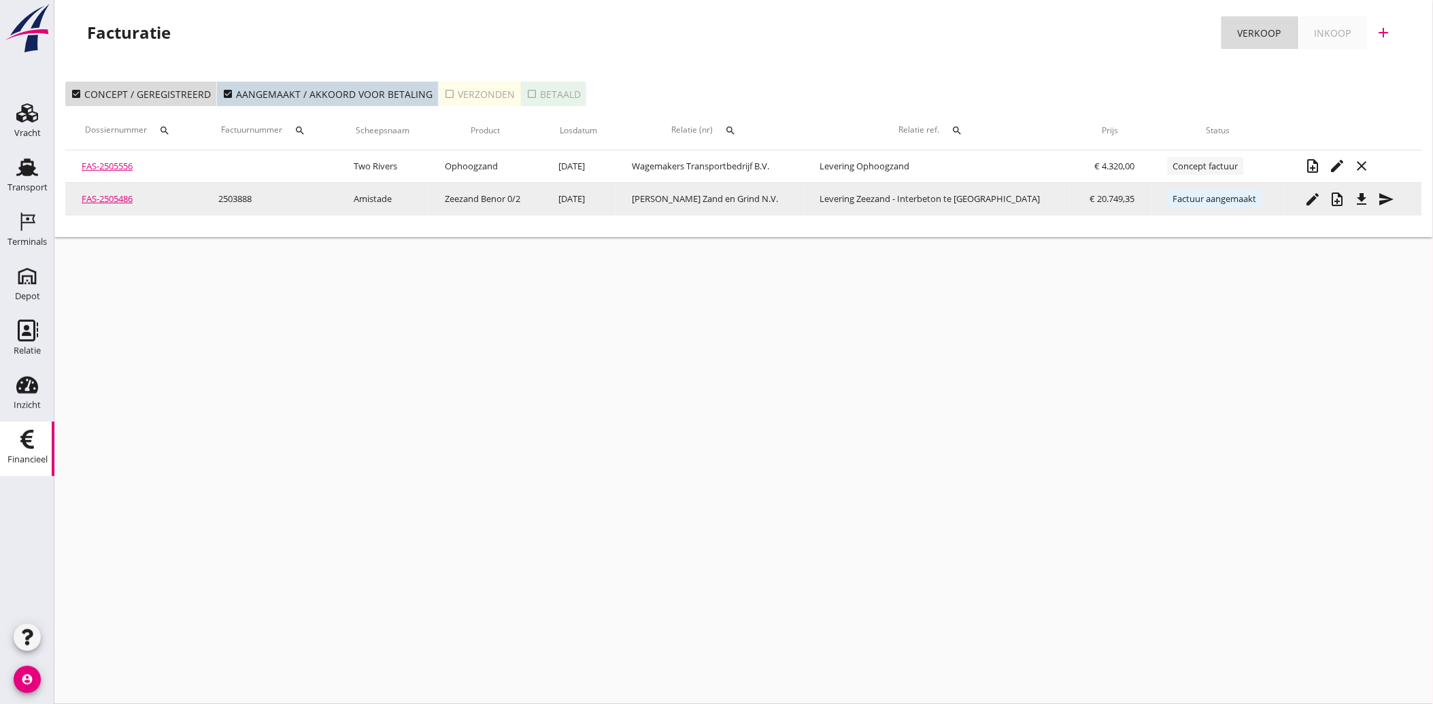
click at [1386, 201] on icon "send" at bounding box center [1387, 199] width 16 height 16
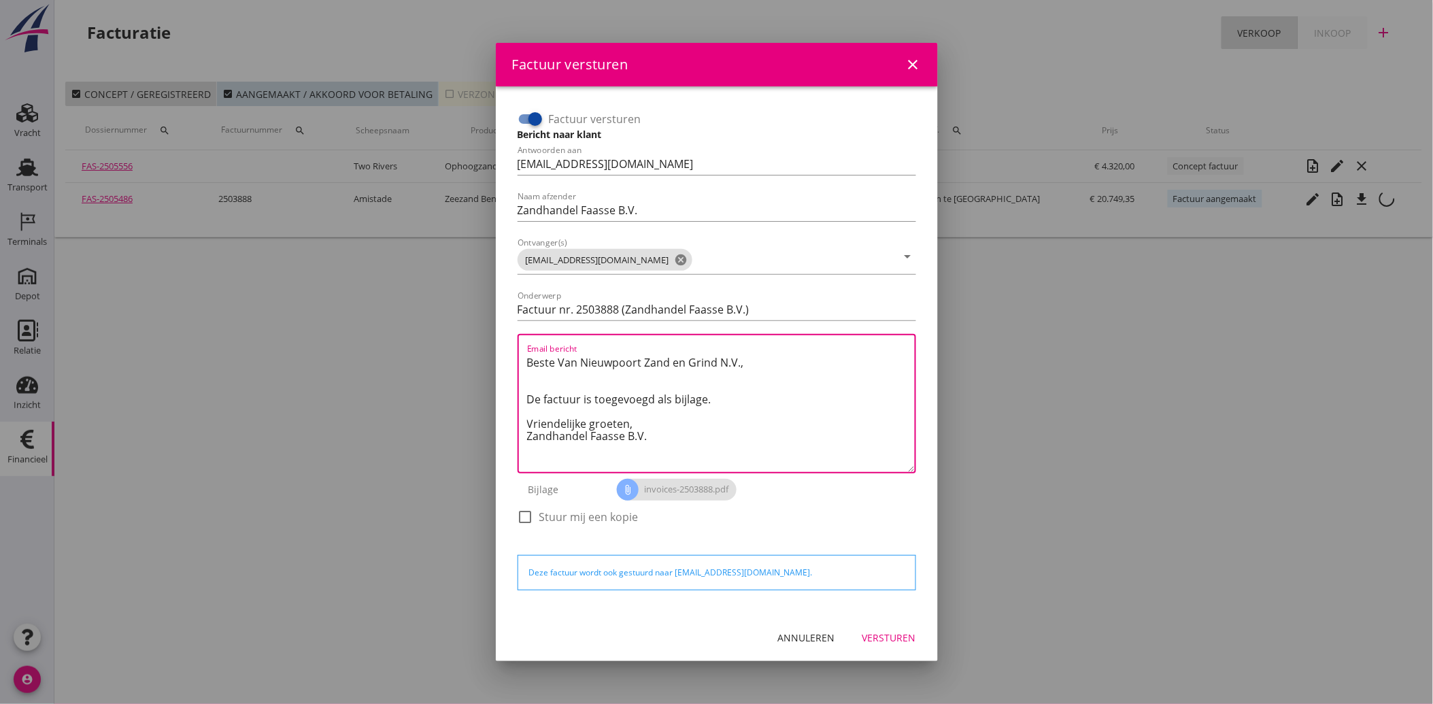
drag, startPoint x: 685, startPoint y: 452, endPoint x: 488, endPoint y: 358, distance: 218.2
click at [488, 358] on div "Factuur versturen close Factuur versturen Bericht naar klant Antwoorden aan [EM…" at bounding box center [716, 352] width 1433 height 704
paste textarea "Geachte heer/mevrouw, Hierbij zenden wij u onze factuur i.v.m. de door ons aan …"
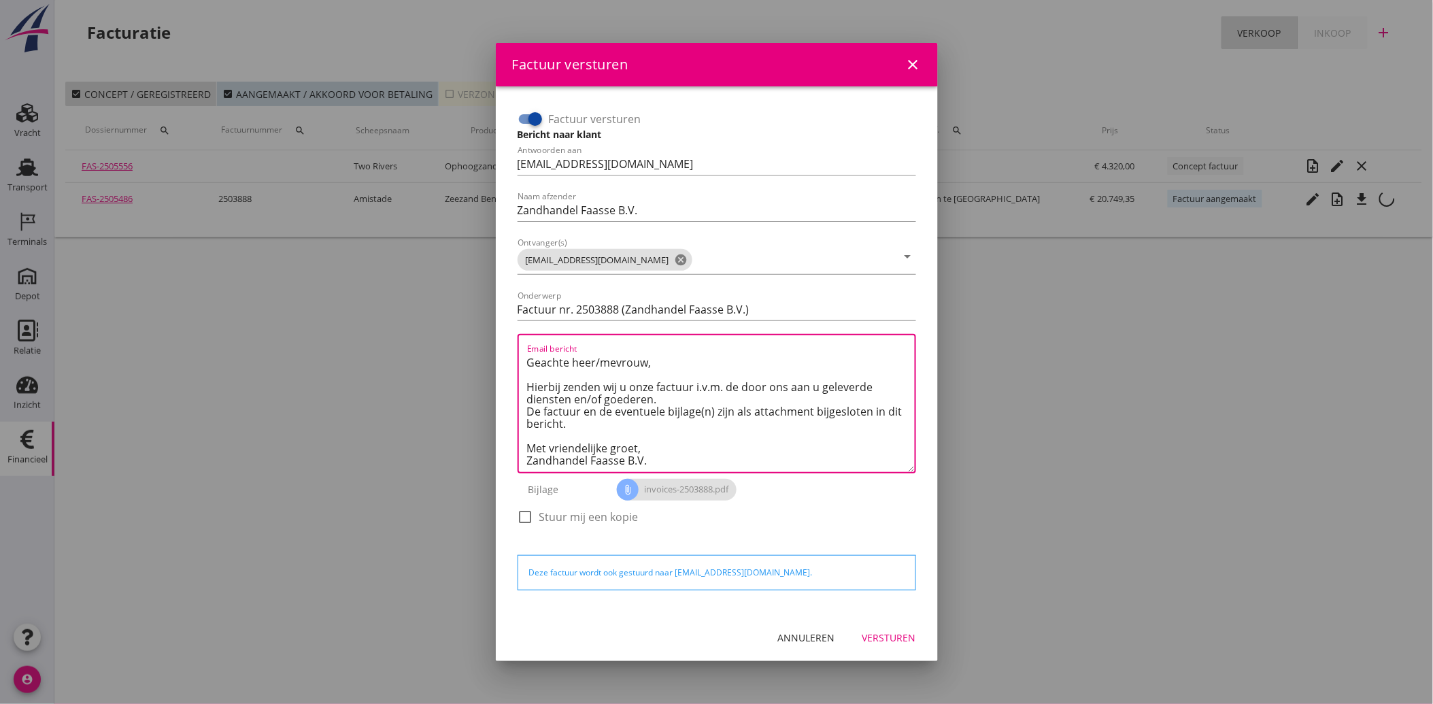
scroll to position [8, 0]
type textarea "Geachte heer/mevrouw, Hierbij zenden wij u onze factuur i.v.m. de door ons aan …"
click at [872, 641] on div "Versturen" at bounding box center [889, 638] width 54 height 14
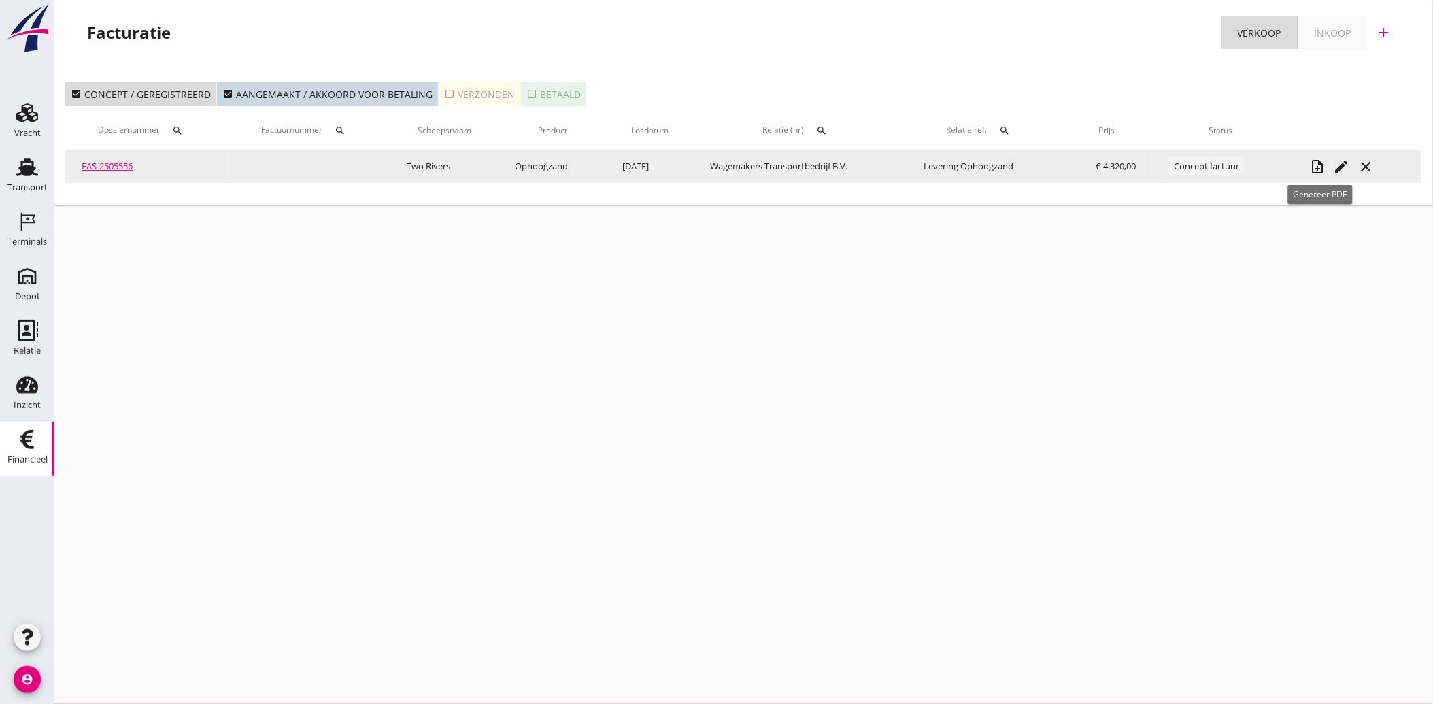
click at [1318, 158] on icon "note_add" at bounding box center [1317, 166] width 16 height 16
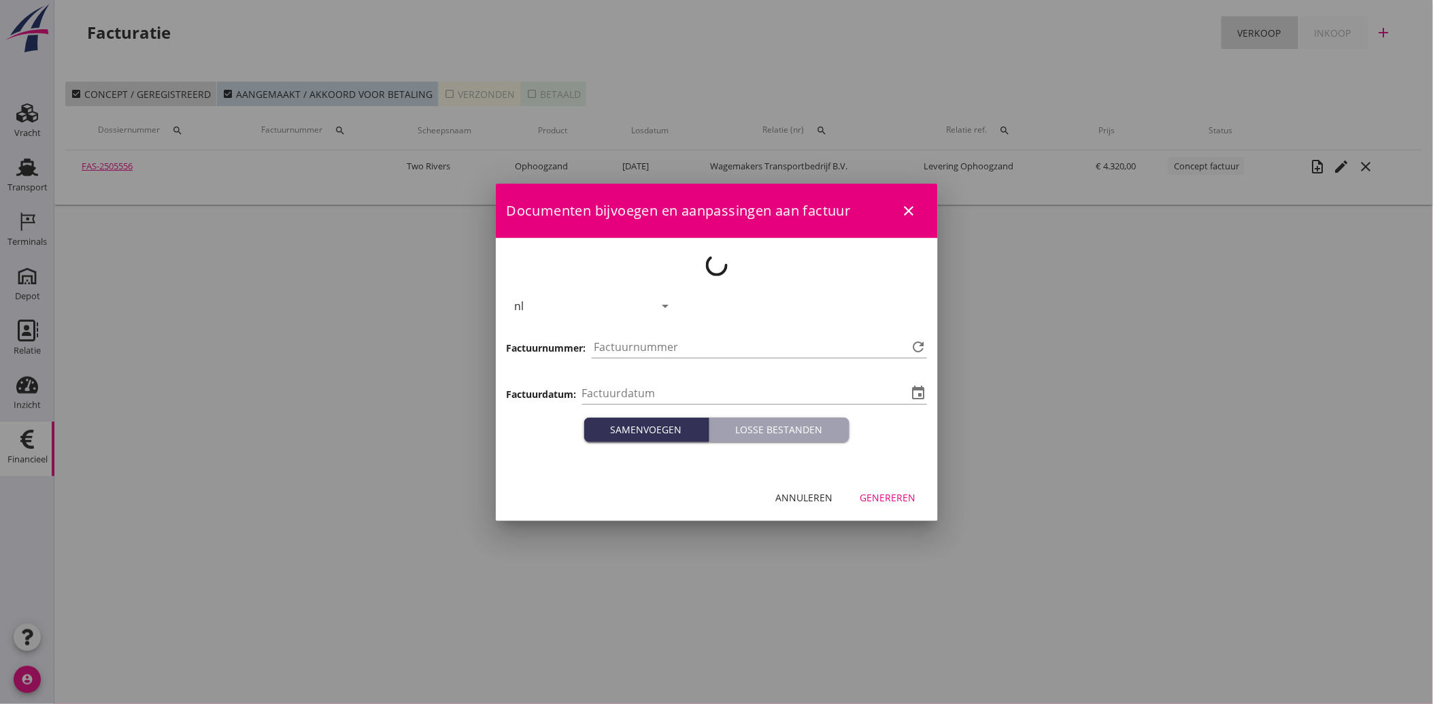
type input "[DATE]"
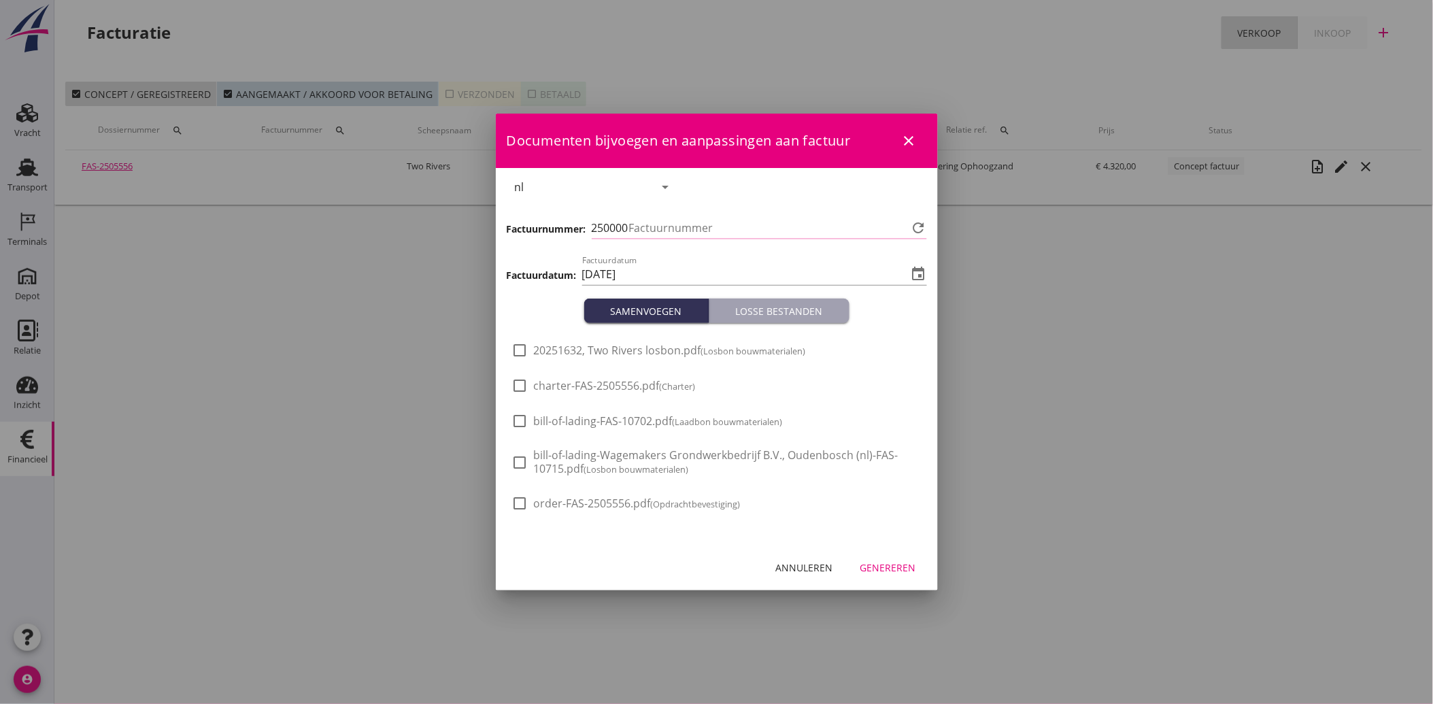
type input "3889"
drag, startPoint x: 825, startPoint y: 565, endPoint x: 875, endPoint y: 535, distance: 58.0
click at [824, 565] on div "Annuleren" at bounding box center [804, 567] width 57 height 14
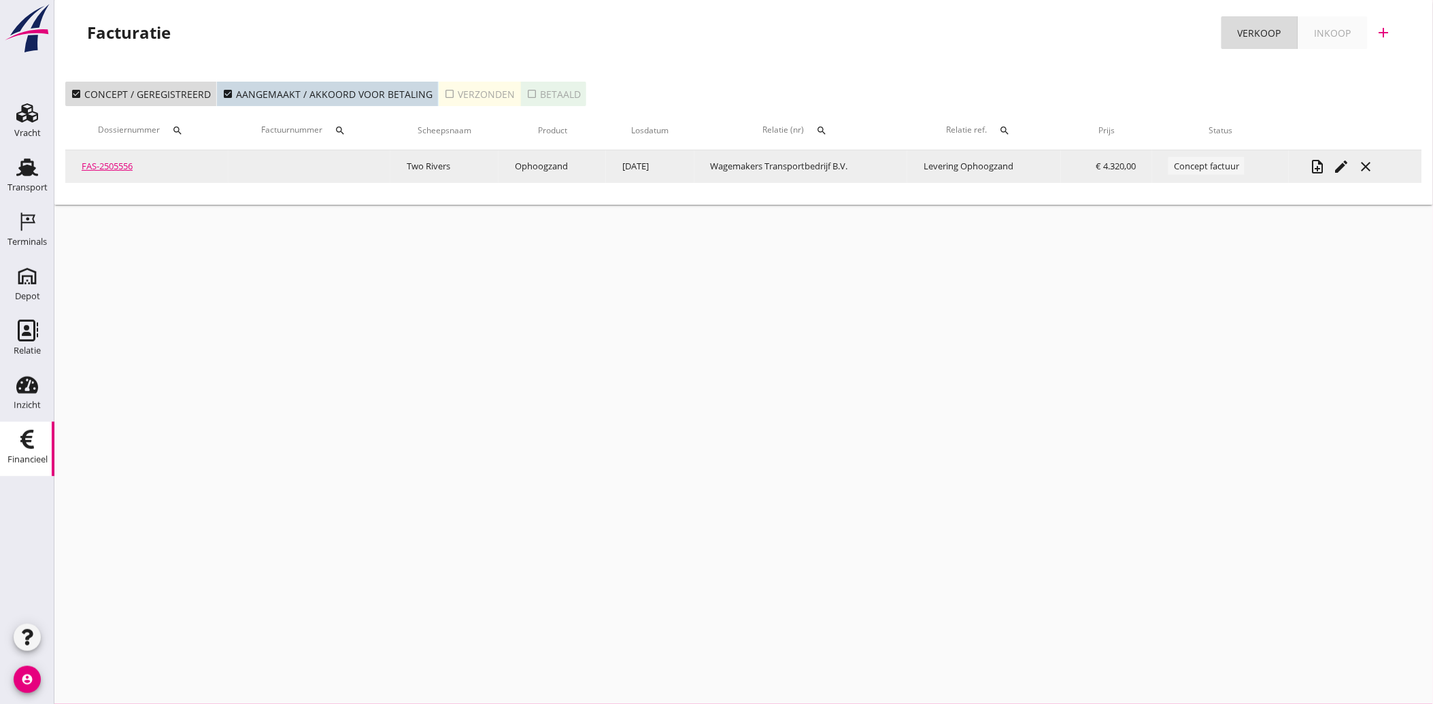
click at [1337, 161] on icon "edit" at bounding box center [1342, 166] width 16 height 16
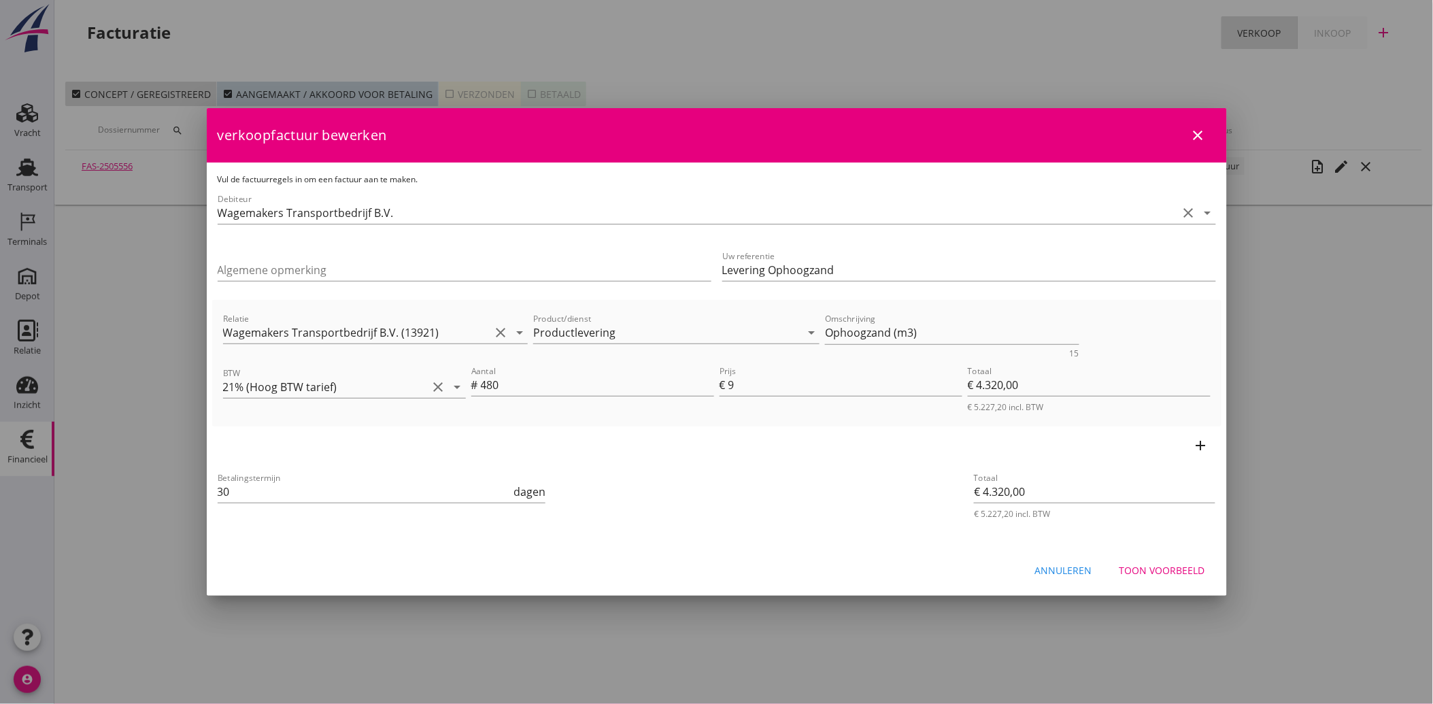
click at [1151, 569] on div "Toon voorbeeld" at bounding box center [1163, 570] width 86 height 14
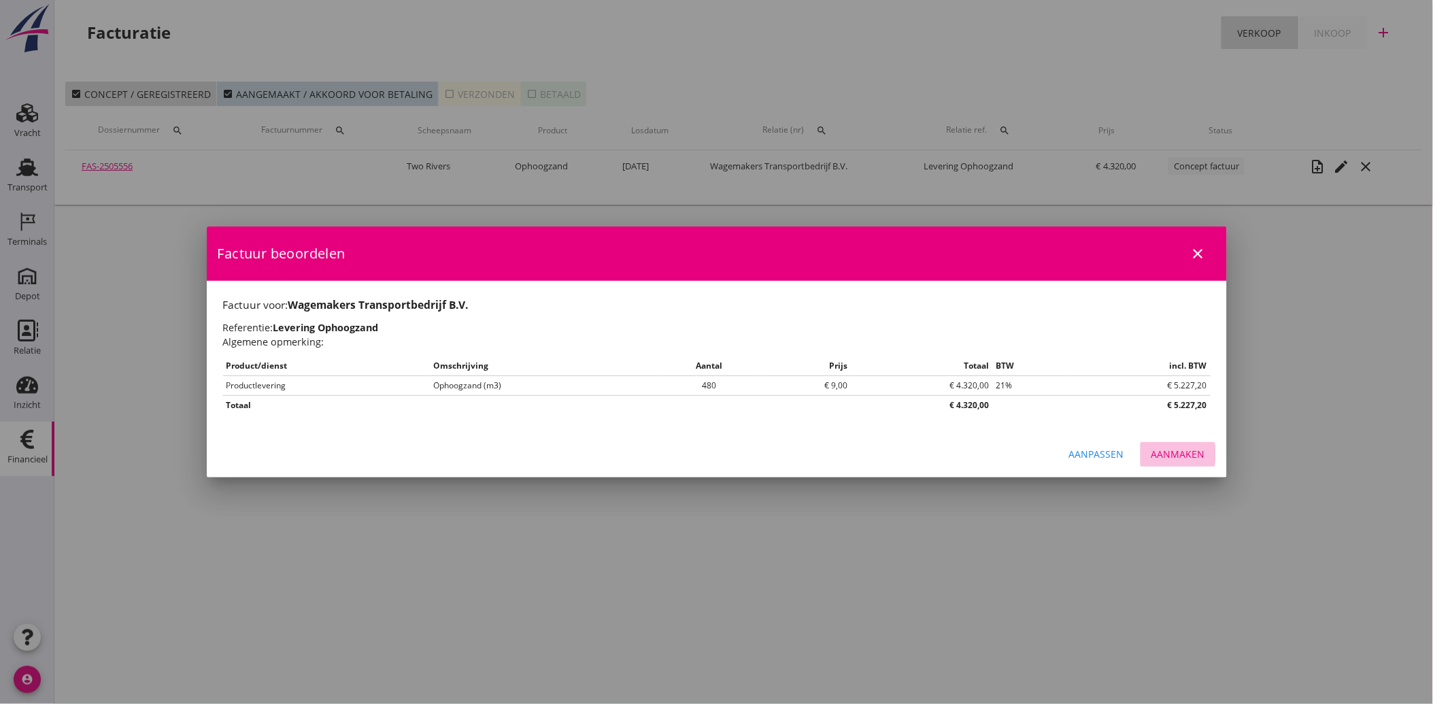
click at [1162, 447] on div "Aanmaken" at bounding box center [1179, 454] width 54 height 14
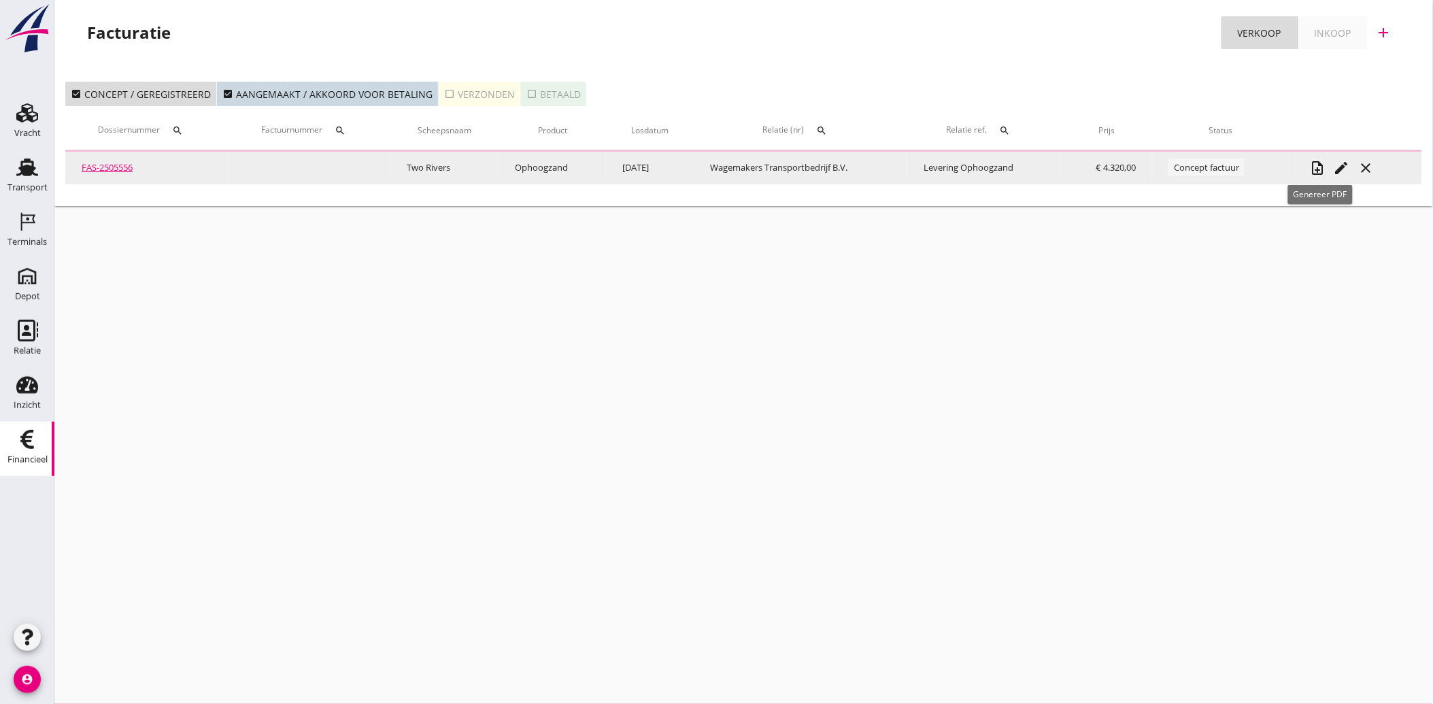
click at [1322, 163] on icon "note_add" at bounding box center [1317, 168] width 16 height 16
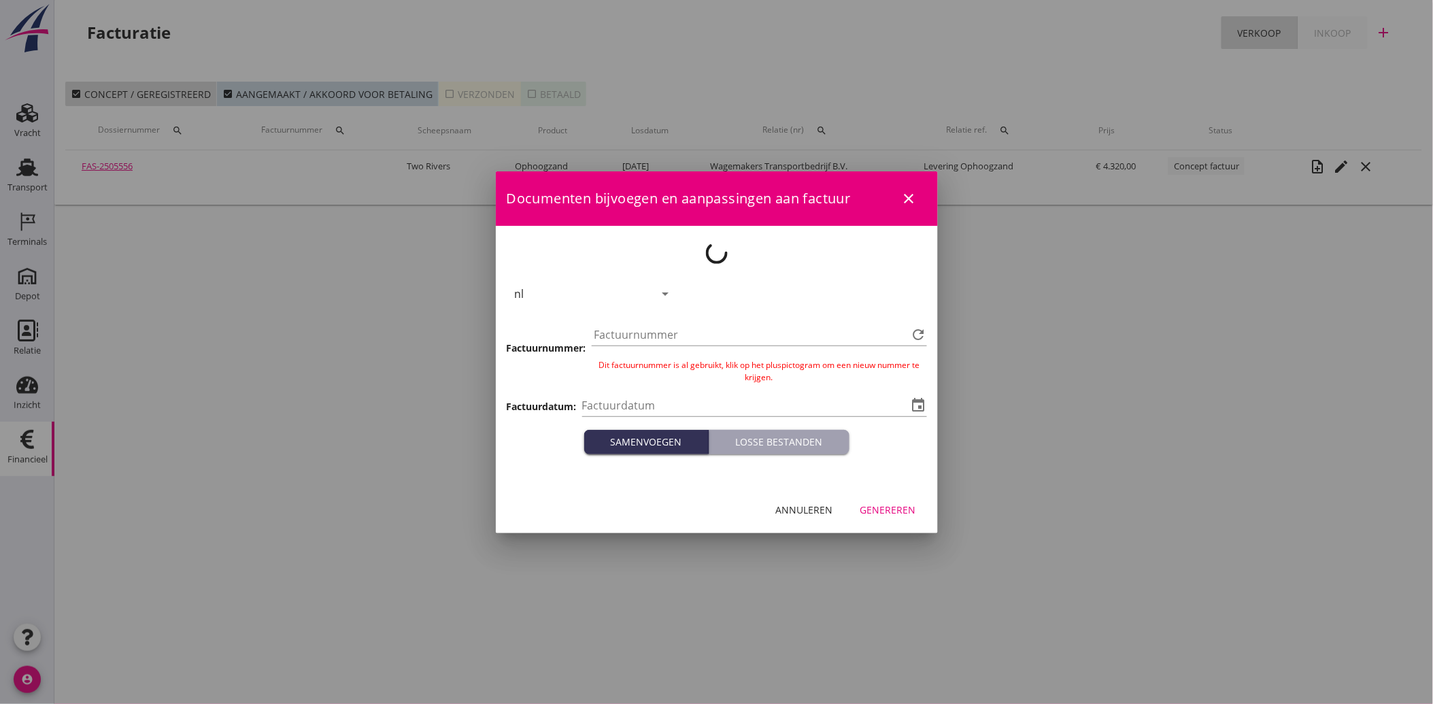
type input "[DATE]"
type input "3889"
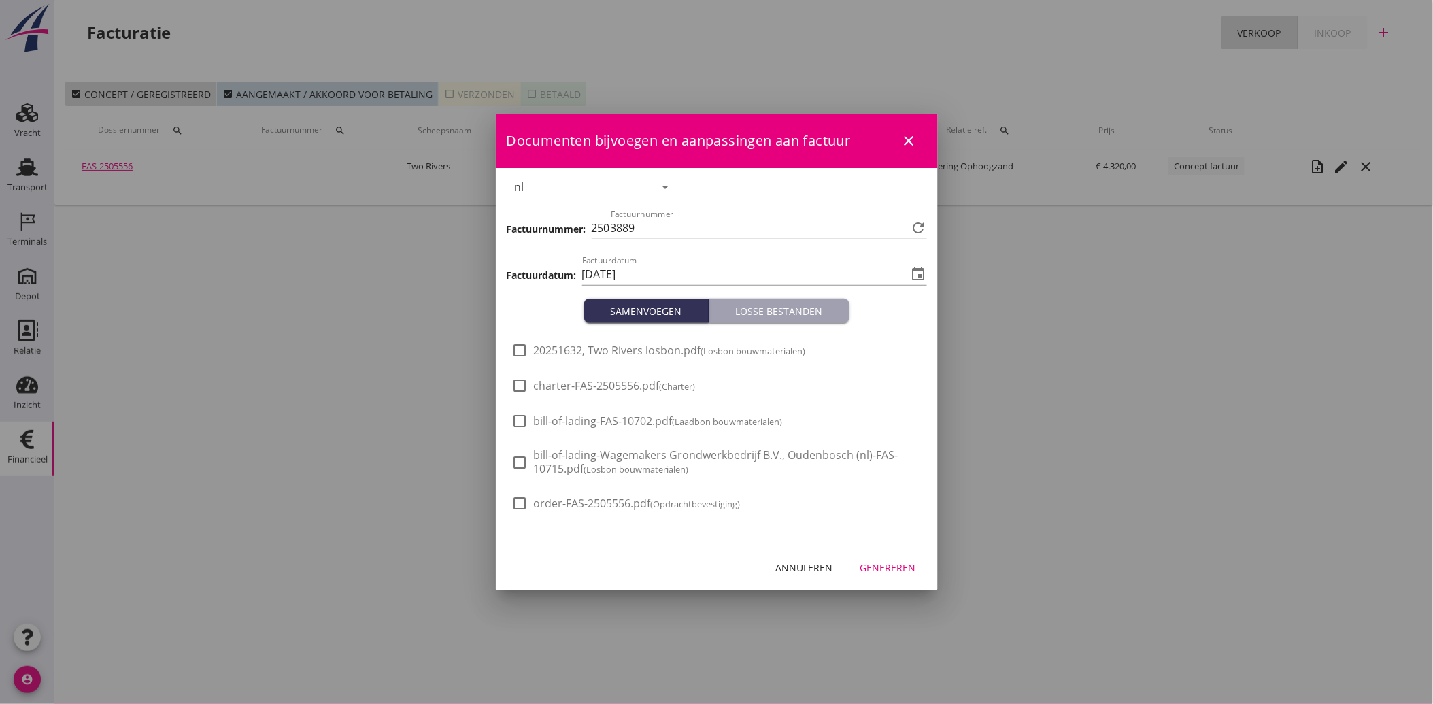
click at [574, 351] on span "20251632, Two Rivers losbon.pdf (Losbon bouwmaterialen)" at bounding box center [670, 350] width 272 height 14
checkbox input "true"
click at [873, 573] on div "Genereren" at bounding box center [888, 567] width 56 height 14
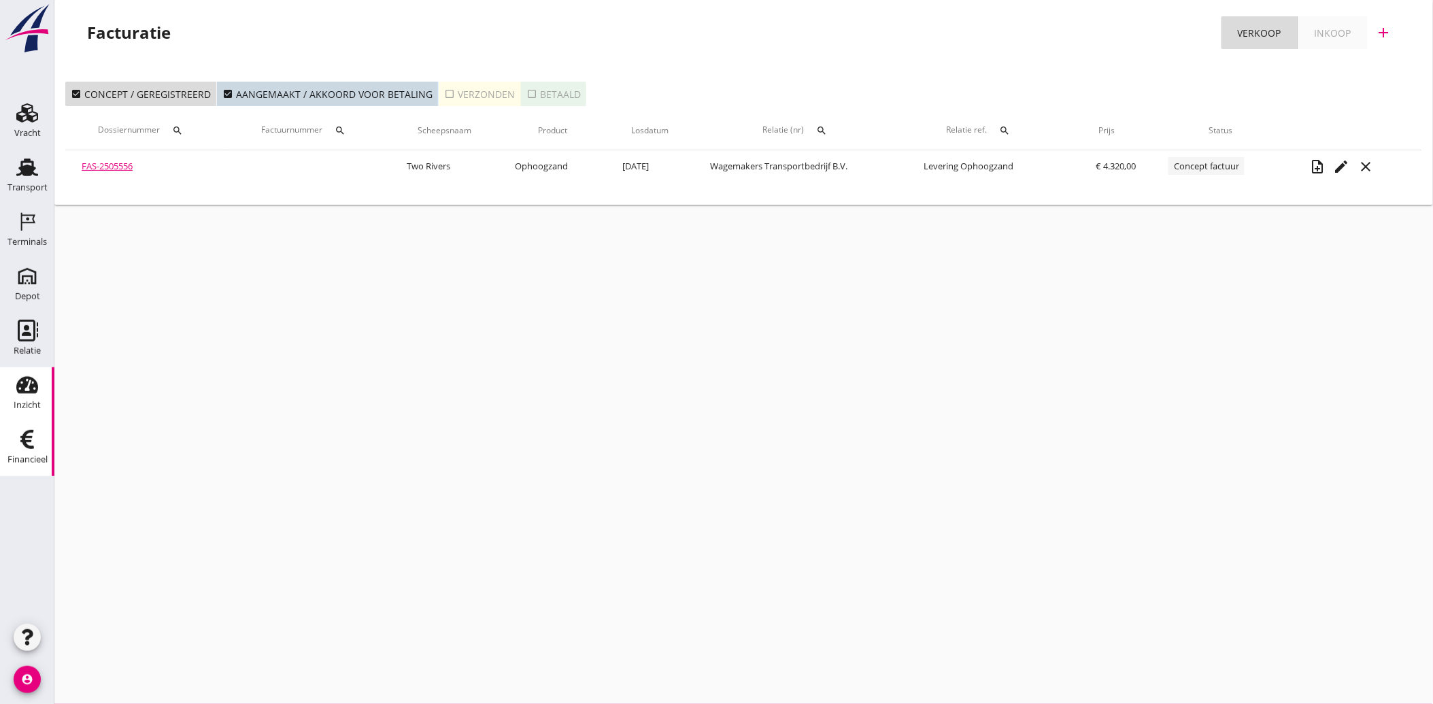
click at [20, 178] on div "Transport" at bounding box center [27, 187] width 40 height 19
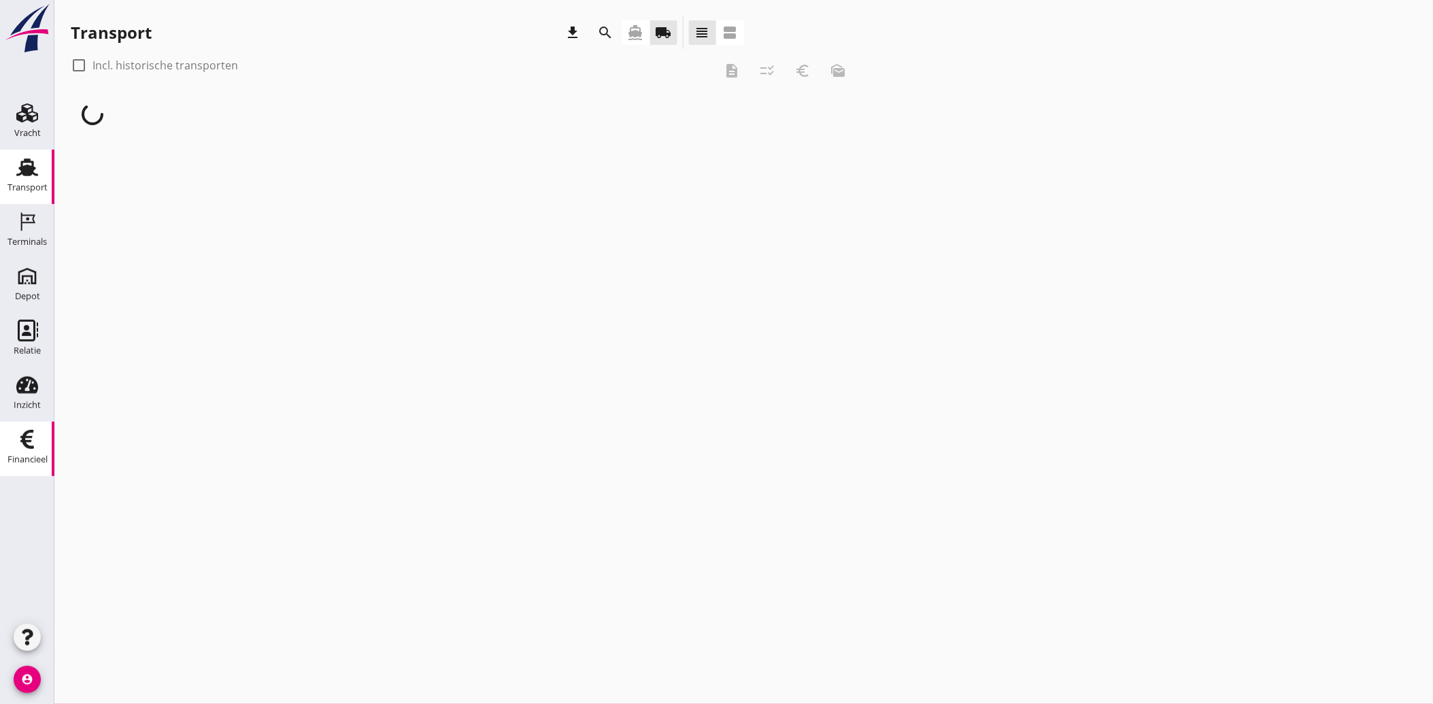
click at [30, 459] on div "Financieel" at bounding box center [27, 459] width 40 height 9
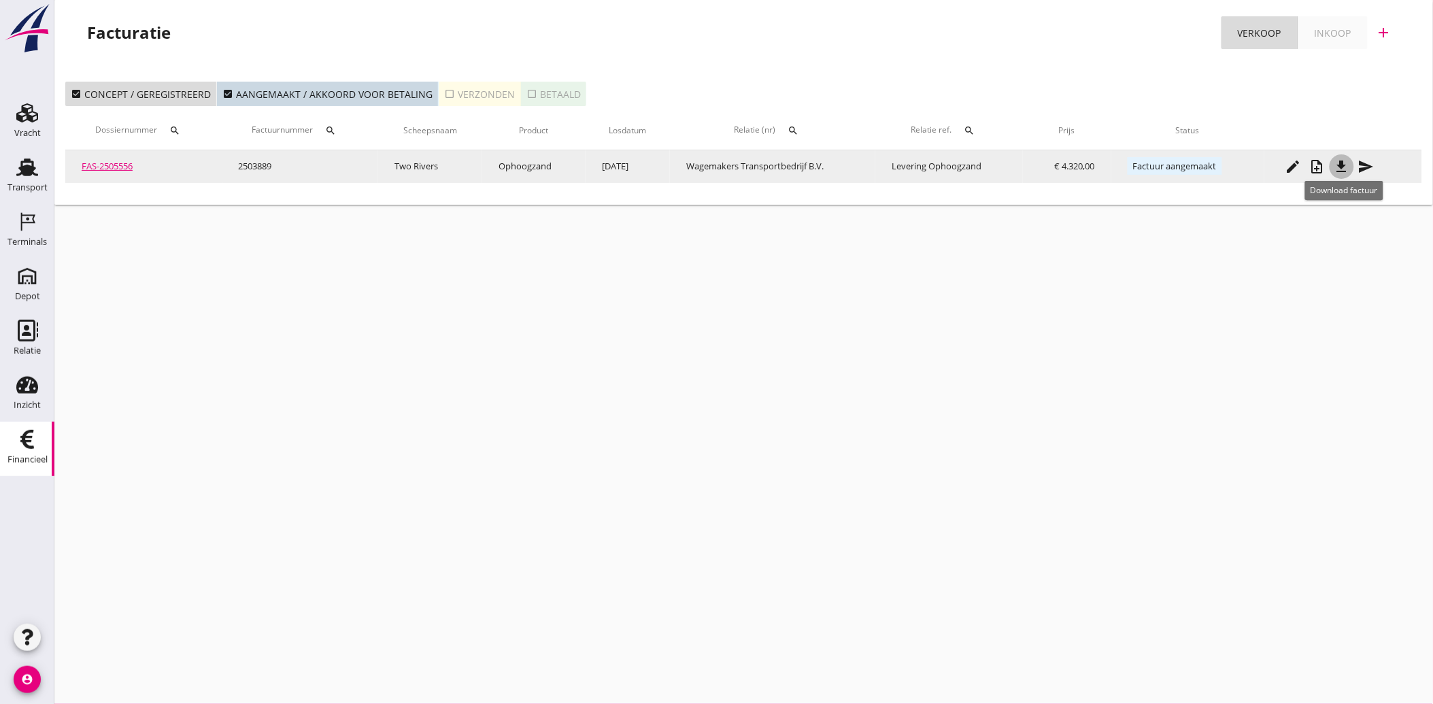
click at [1348, 161] on icon "file_download" at bounding box center [1342, 166] width 16 height 16
click at [1363, 163] on icon "send" at bounding box center [1366, 166] width 16 height 16
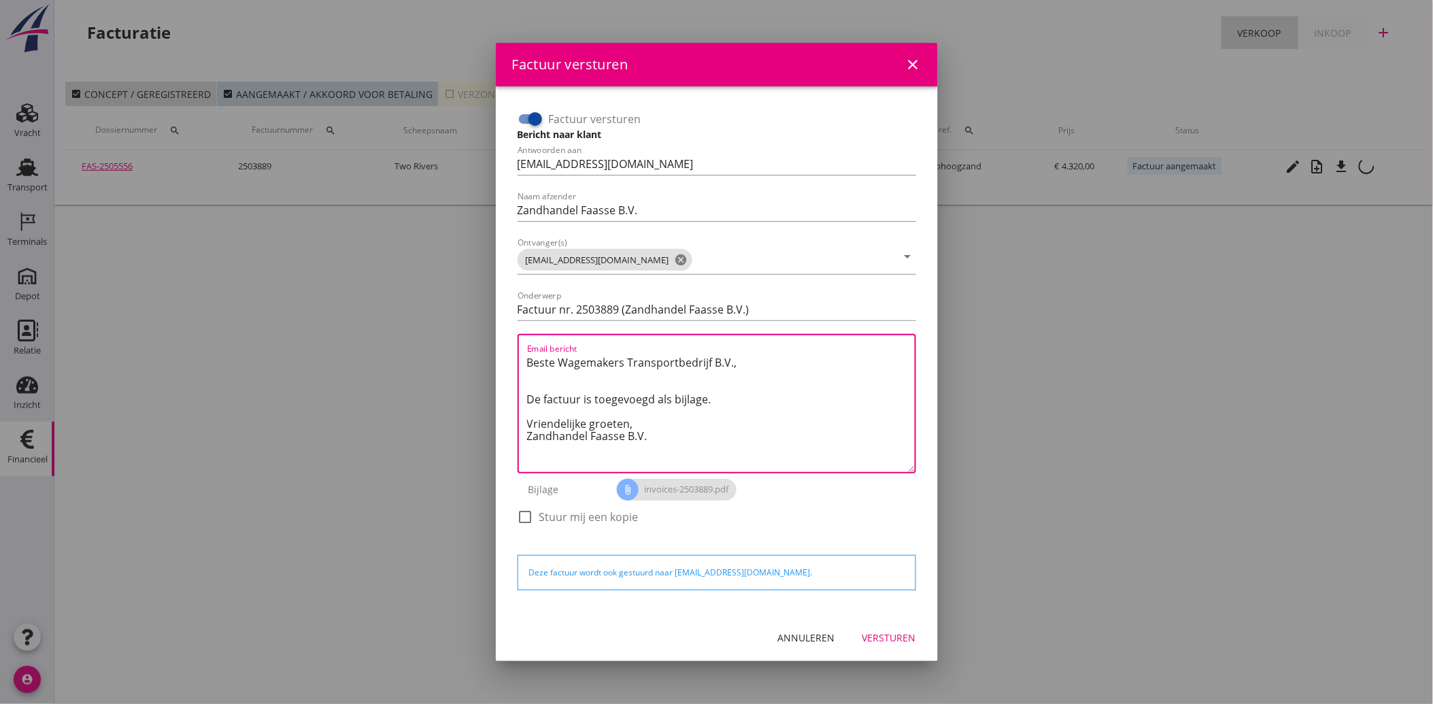
drag, startPoint x: 667, startPoint y: 445, endPoint x: 511, endPoint y: 357, distance: 179.4
click at [511, 357] on div "Factuur versturen Bericht naar klant Antwoorden aan [EMAIL_ADDRESS][DOMAIN_NAME…" at bounding box center [717, 350] width 420 height 506
paste textarea "Geachte heer/mevrouw, Hierbij zenden wij u onze factuur i.v.m. de door ons aan …"
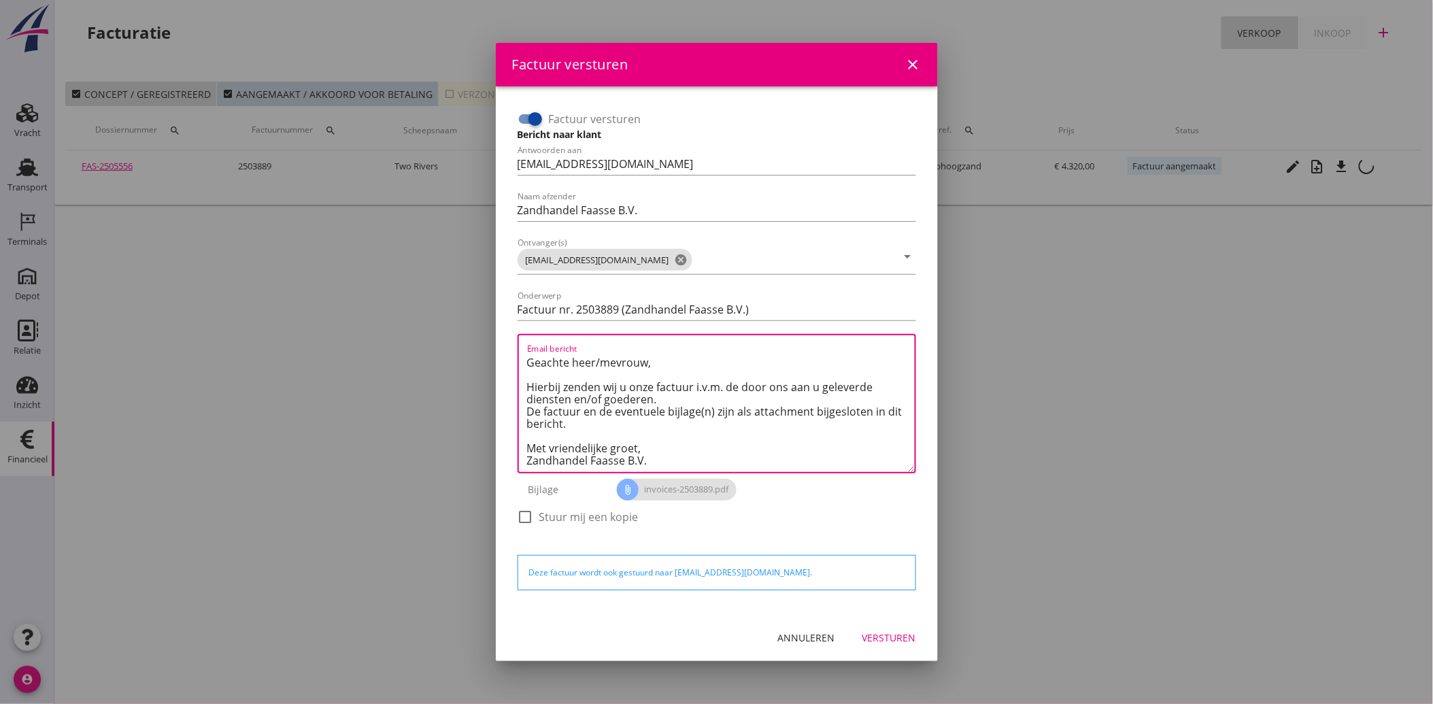
scroll to position [8, 0]
type textarea "Geachte heer/mevrouw, Hierbij zenden wij u onze factuur i.v.m. de door ons aan …"
click at [901, 641] on div "Versturen" at bounding box center [889, 638] width 54 height 14
click at [801, 628] on button "Annuleren" at bounding box center [806, 638] width 79 height 24
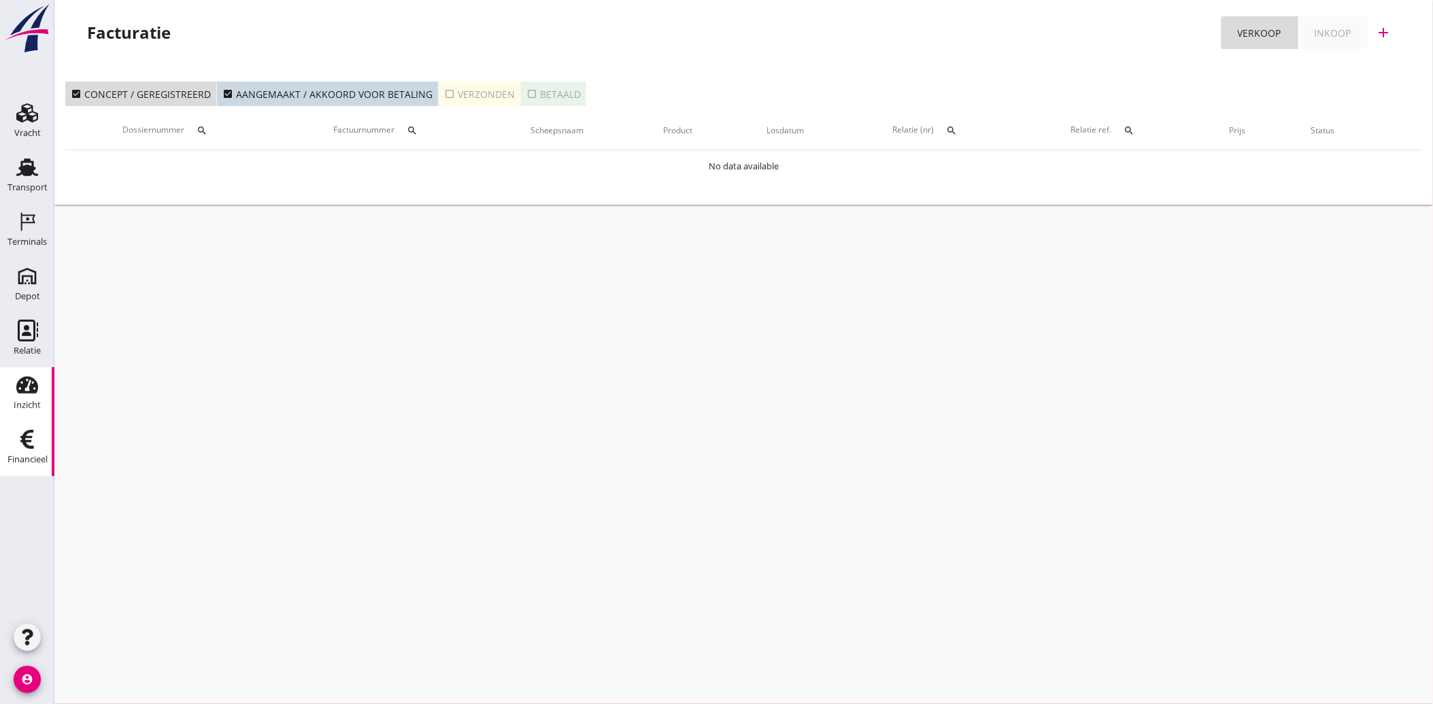
drag, startPoint x: 25, startPoint y: 178, endPoint x: 45, endPoint y: 409, distance: 232.8
click at [25, 178] on div "Transport" at bounding box center [27, 187] width 40 height 19
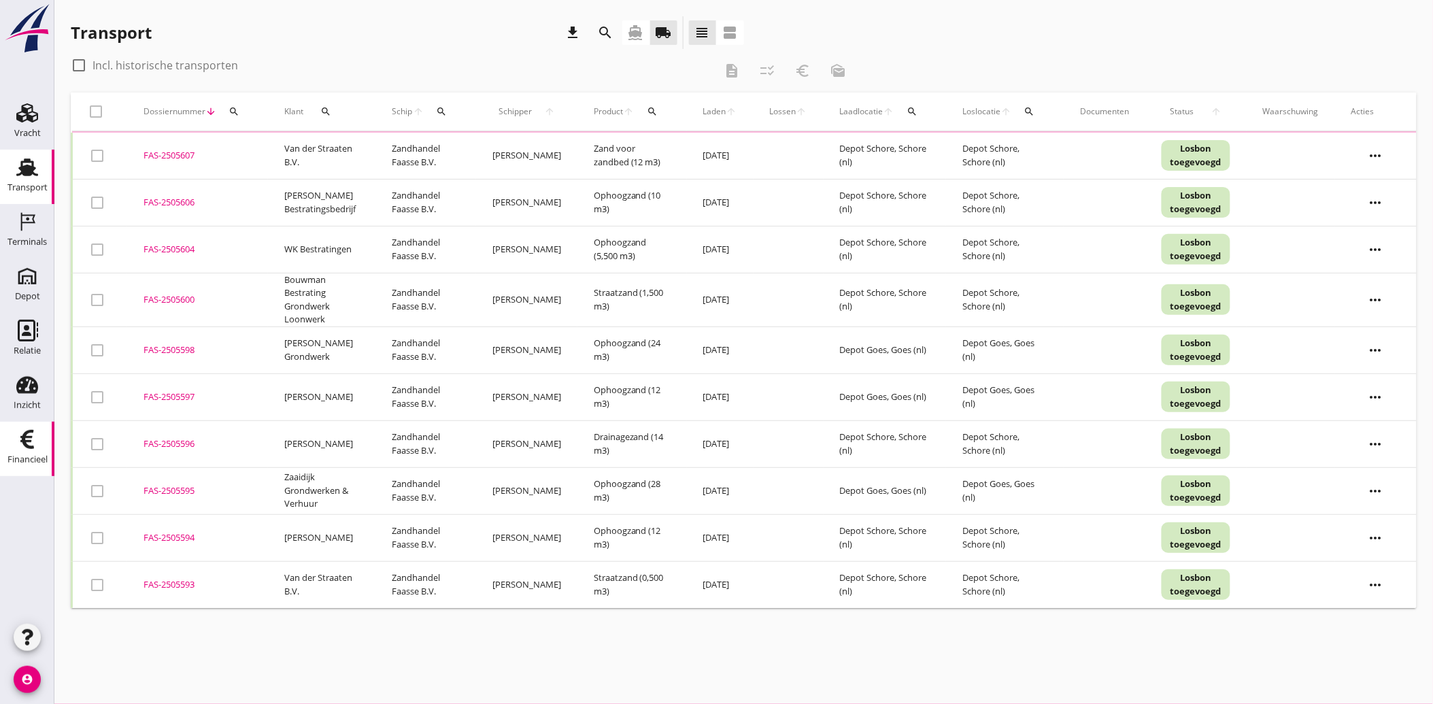
click at [38, 442] on div "Financieel" at bounding box center [27, 440] width 33 height 22
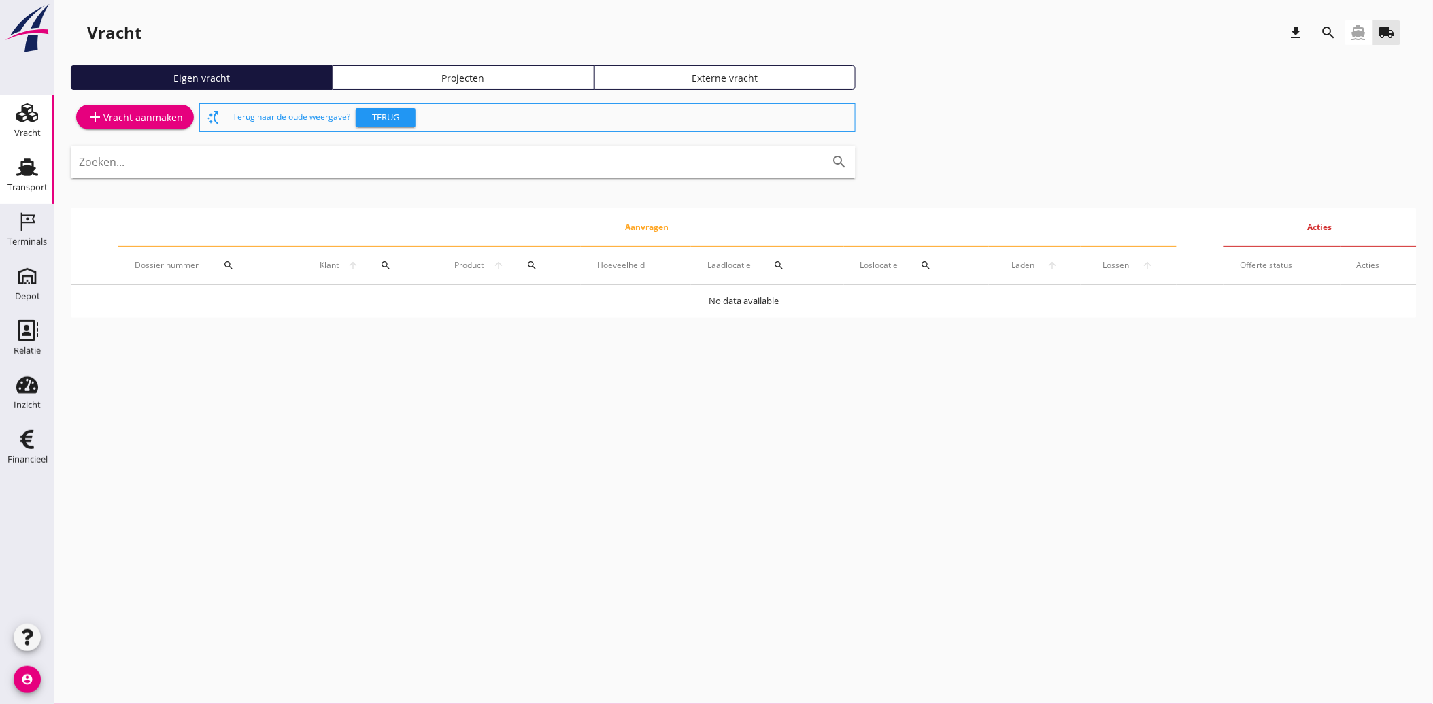
click at [24, 180] on div "Transport" at bounding box center [27, 187] width 40 height 19
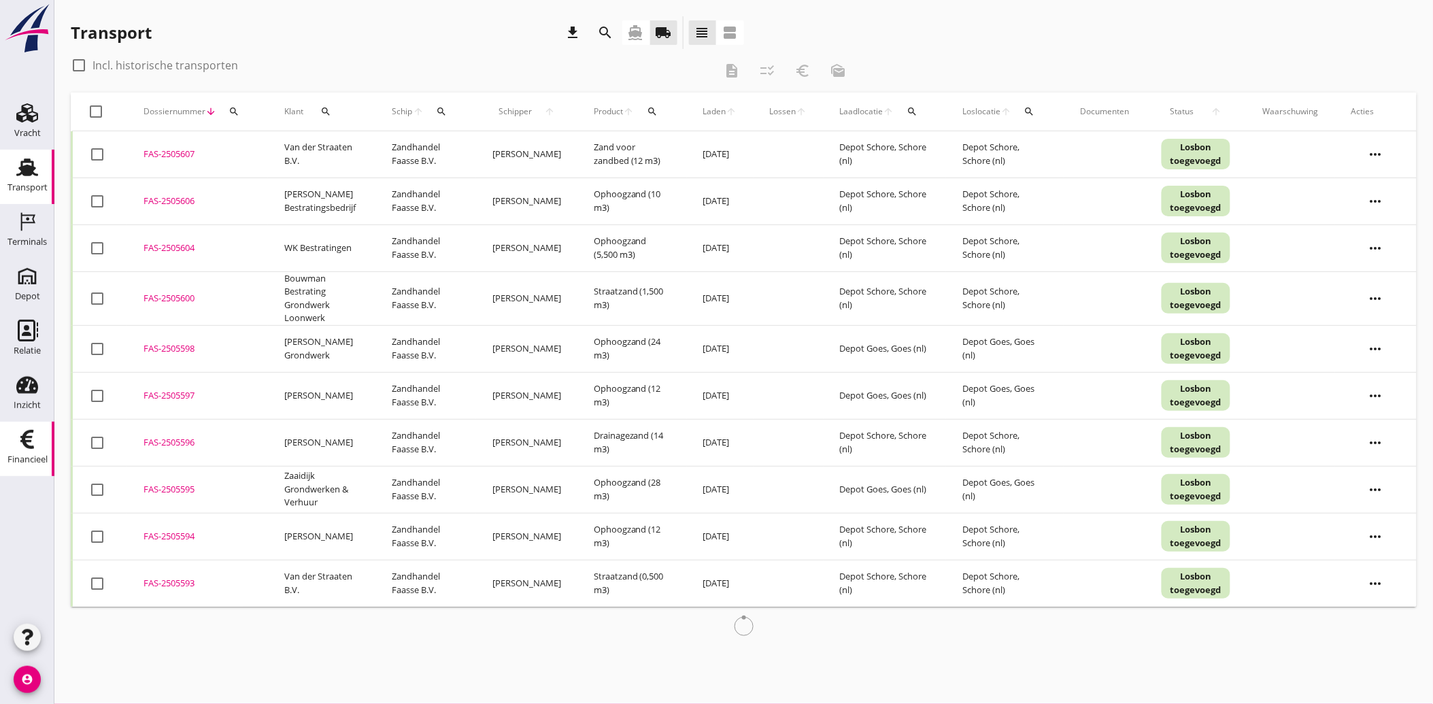
click at [23, 434] on use at bounding box center [27, 439] width 14 height 19
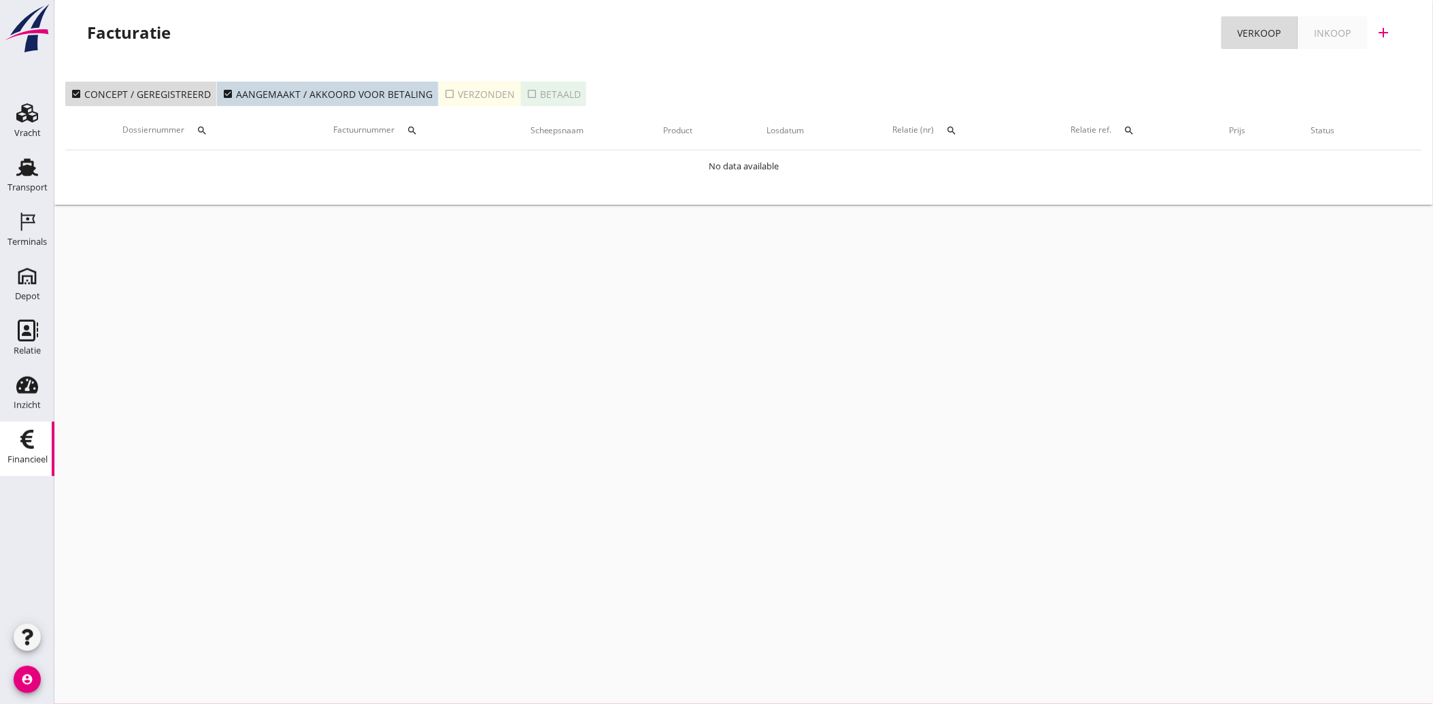
click at [446, 93] on icon "check_box_outline_blank" at bounding box center [449, 93] width 11 height 11
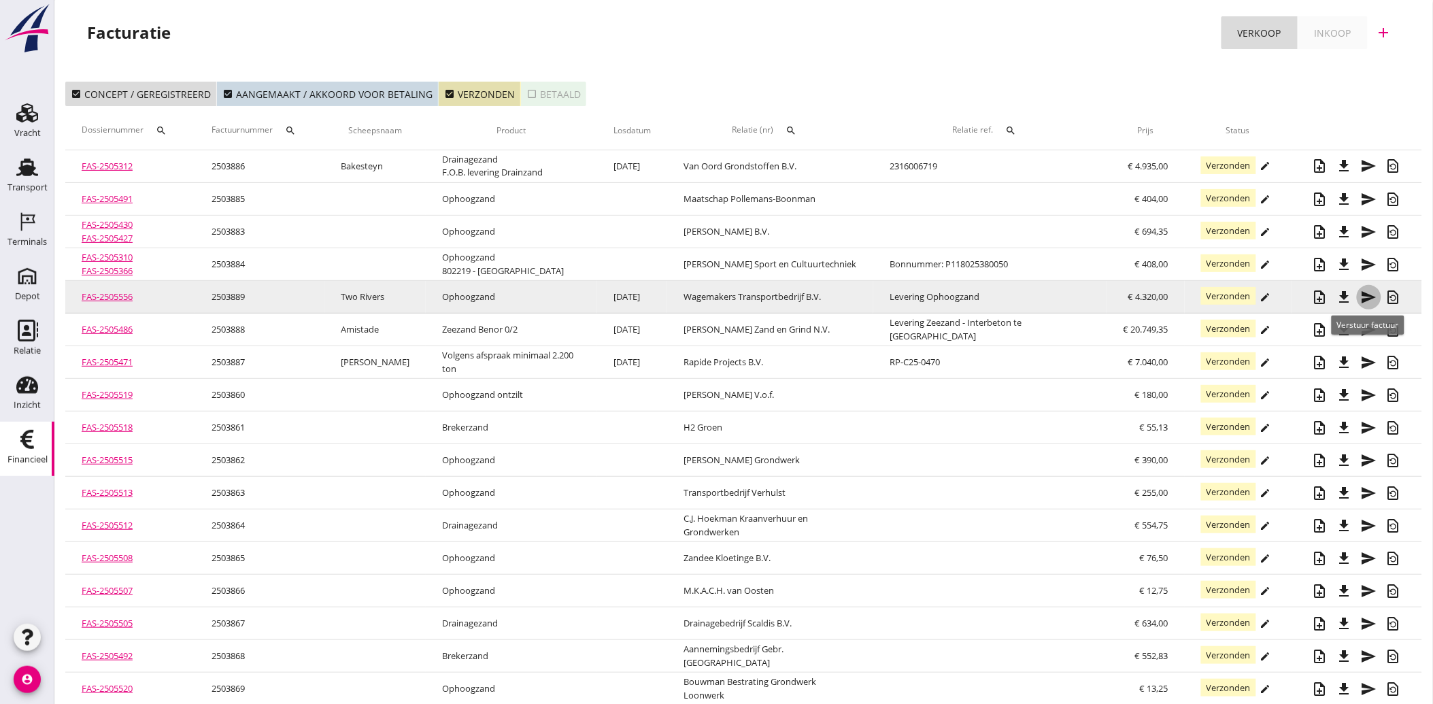
click at [1369, 292] on icon "send" at bounding box center [1369, 297] width 16 height 16
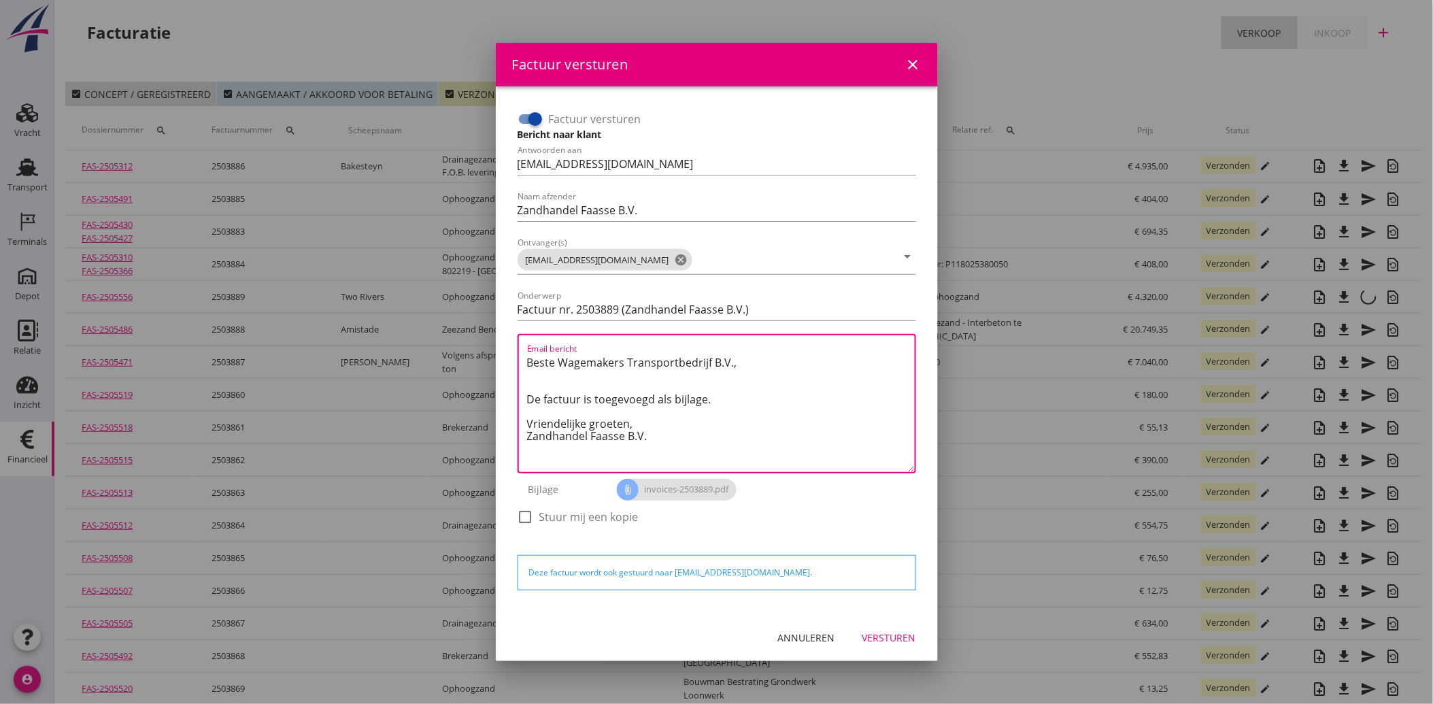
drag, startPoint x: 650, startPoint y: 439, endPoint x: 526, endPoint y: 350, distance: 152.1
click at [527, 350] on div "Email bericht Beste Wagemakers Transportbedrijf B.V., De factuur is toegevoegd …" at bounding box center [721, 403] width 388 height 137
paste textarea "Geachte heer/mevrouw, Hierbij zenden wij u onze factuur i.v.m. de door ons aan …"
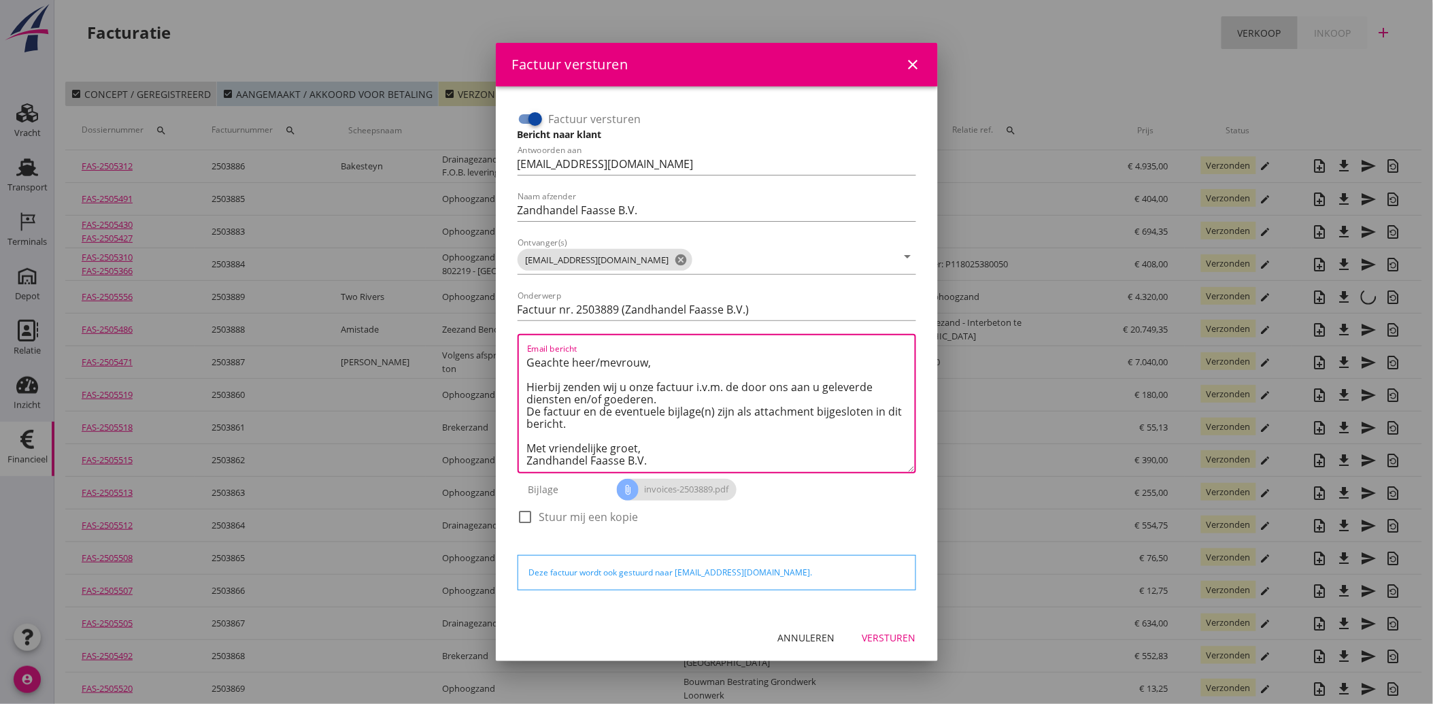
scroll to position [8, 0]
type textarea "Geachte heer/mevrouw, Hierbij zenden wij u onze factuur i.v.m. de door ons aan …"
click at [901, 633] on div "Versturen" at bounding box center [889, 638] width 54 height 14
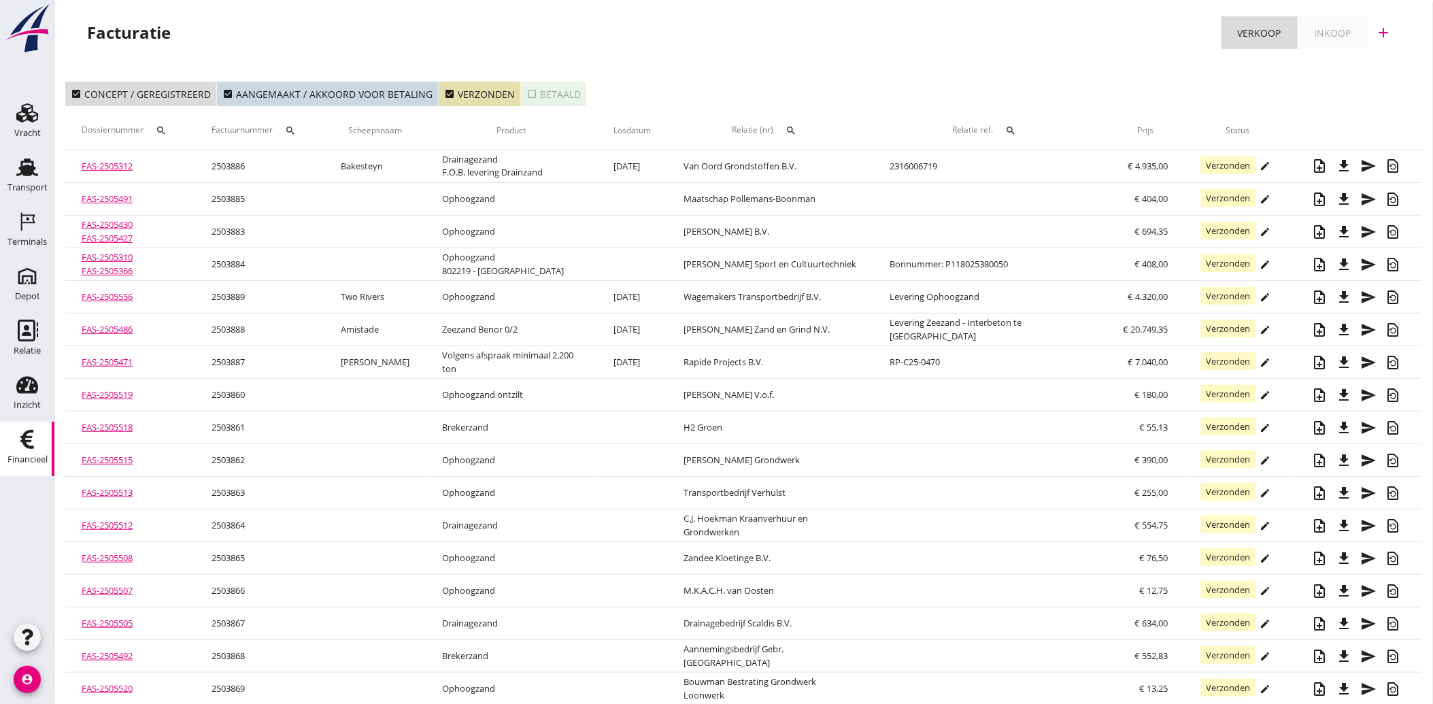
drag, startPoint x: 20, startPoint y: 182, endPoint x: 41, endPoint y: 460, distance: 279.7
click at [20, 182] on div "Transport" at bounding box center [27, 187] width 40 height 19
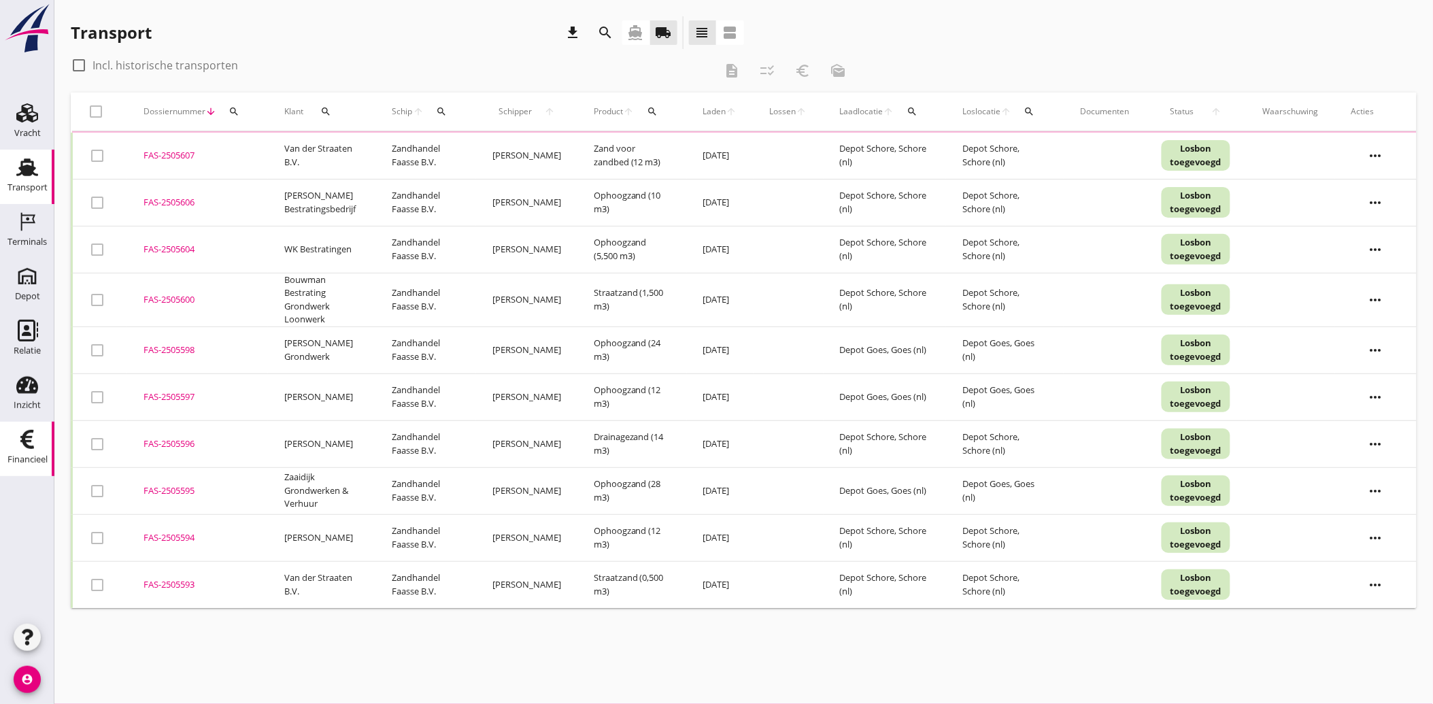
click at [27, 452] on div "Financieel" at bounding box center [27, 459] width 40 height 19
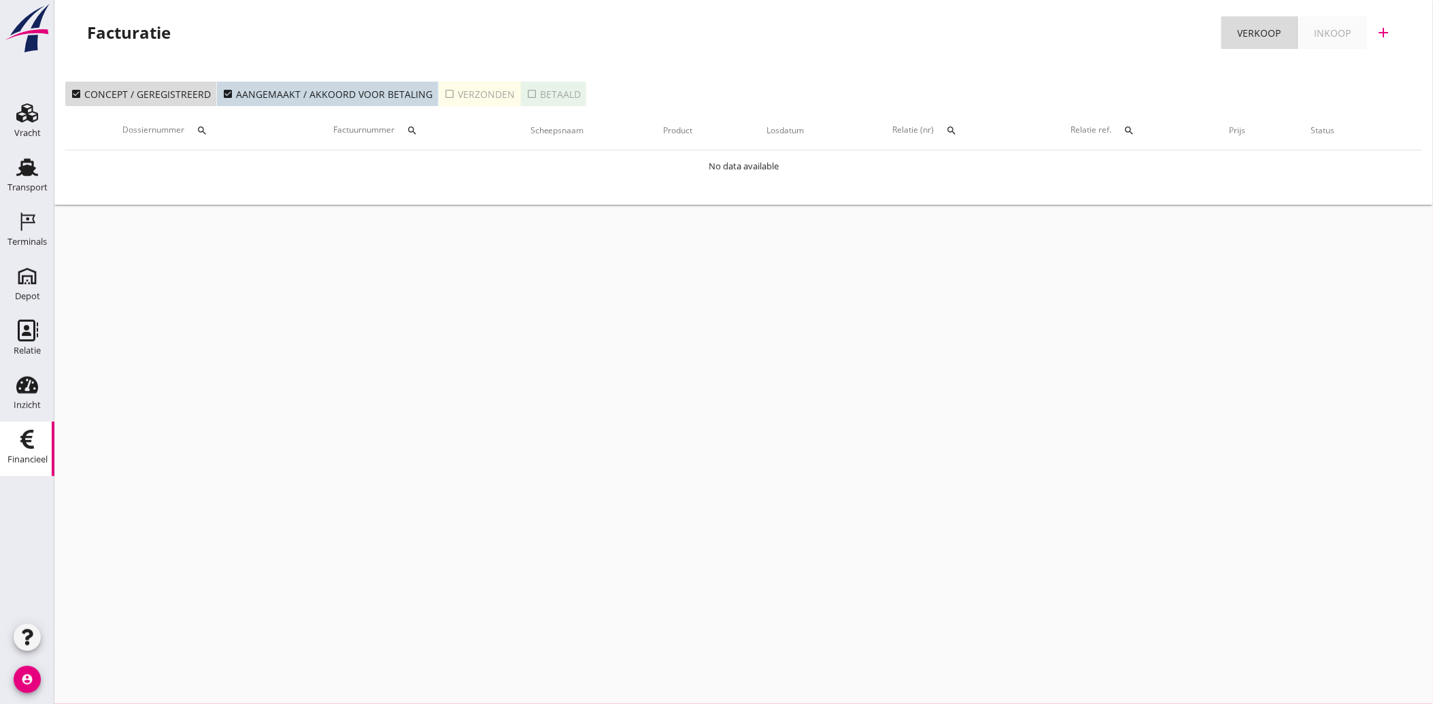
click at [444, 91] on icon "check_box_outline_blank" at bounding box center [449, 93] width 11 height 11
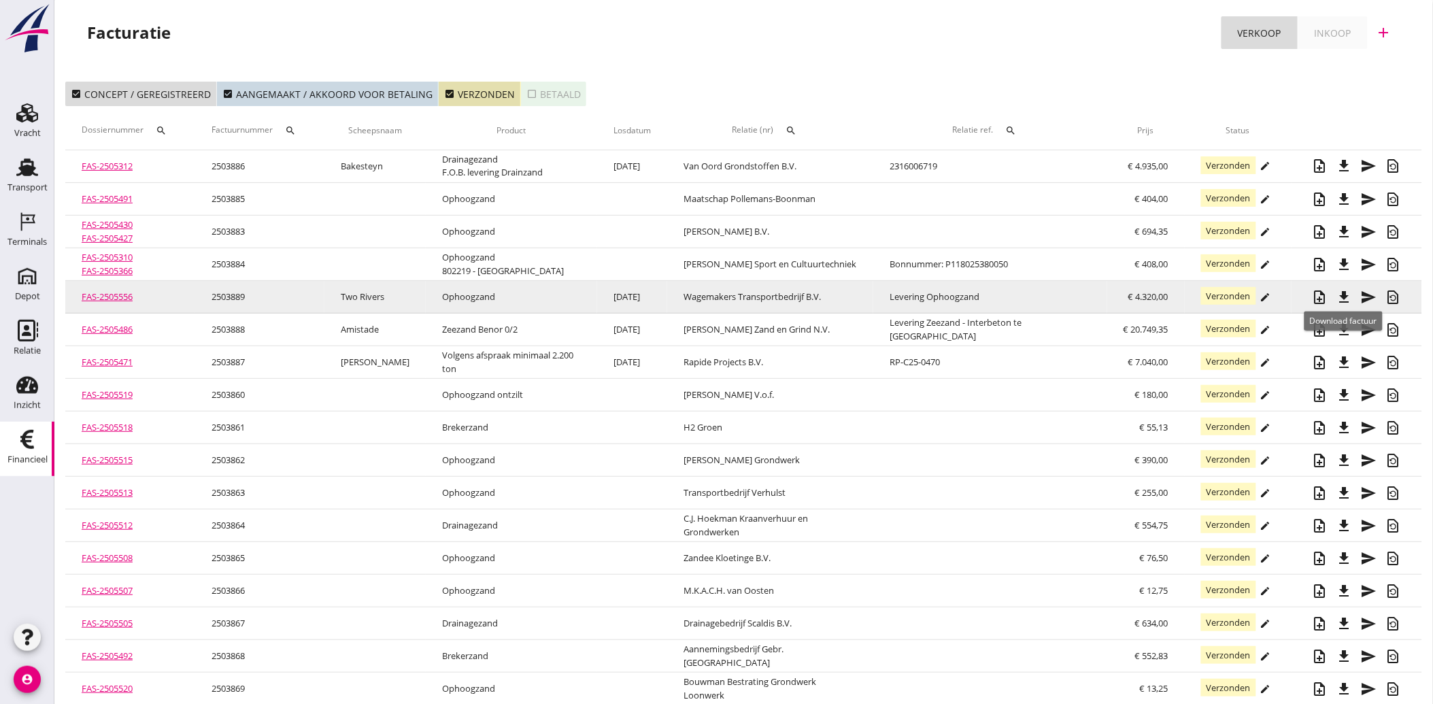
click at [1345, 293] on icon "file_download" at bounding box center [1345, 297] width 16 height 16
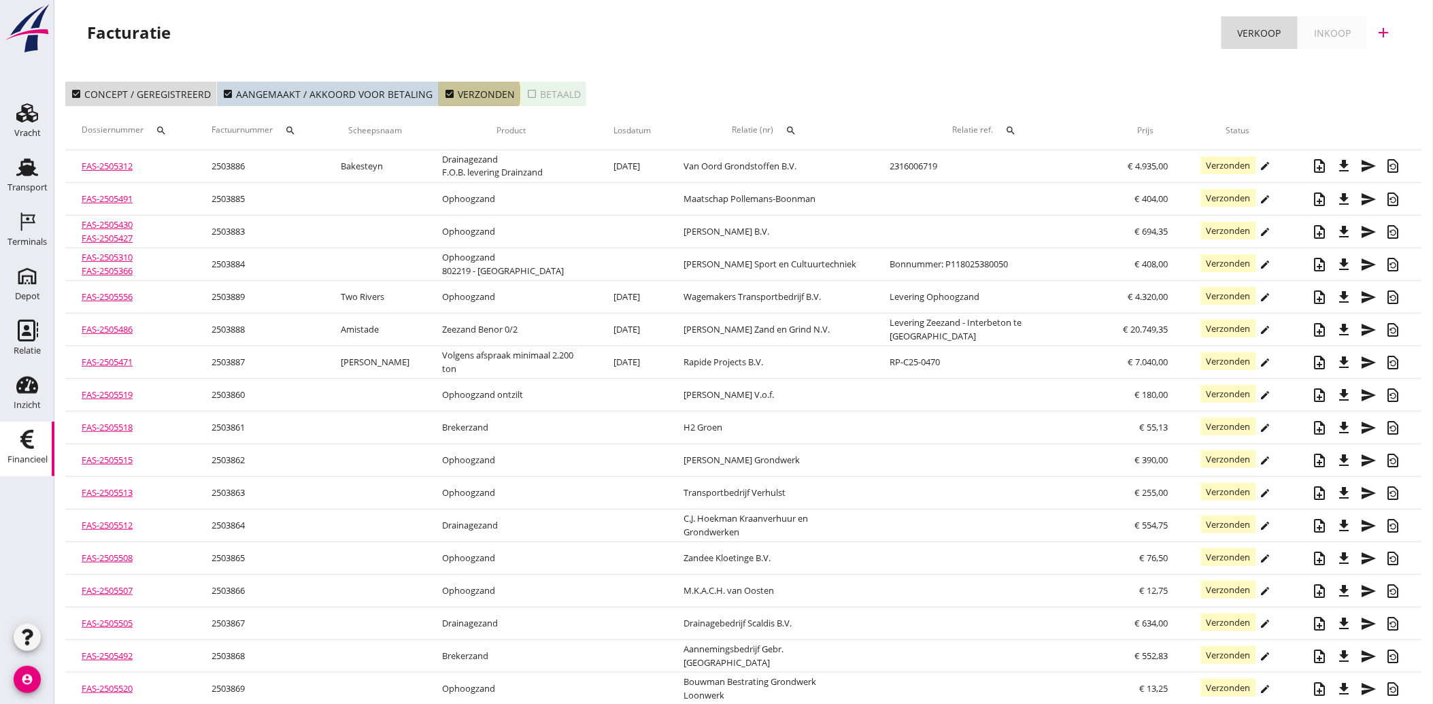
click at [450, 93] on div "check_box Verzonden" at bounding box center [479, 94] width 71 height 14
